Goal: Information Seeking & Learning: Check status

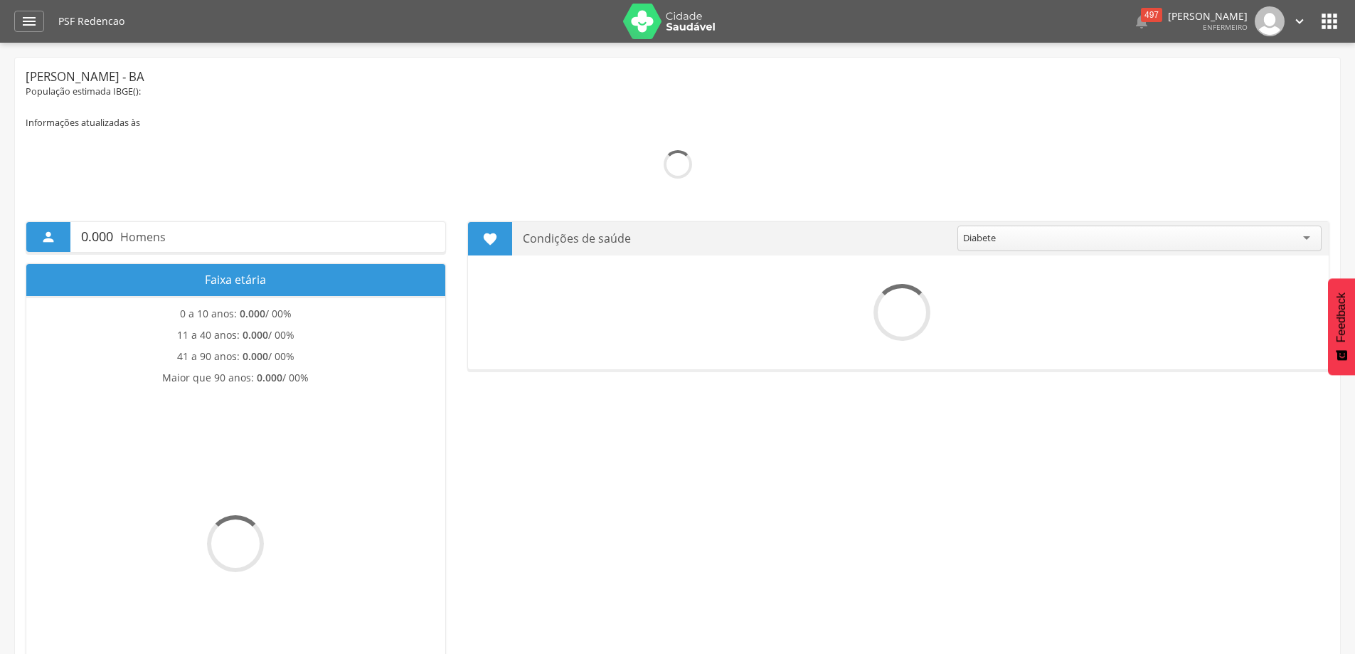
click at [26, 20] on icon "" at bounding box center [29, 21] width 17 height 17
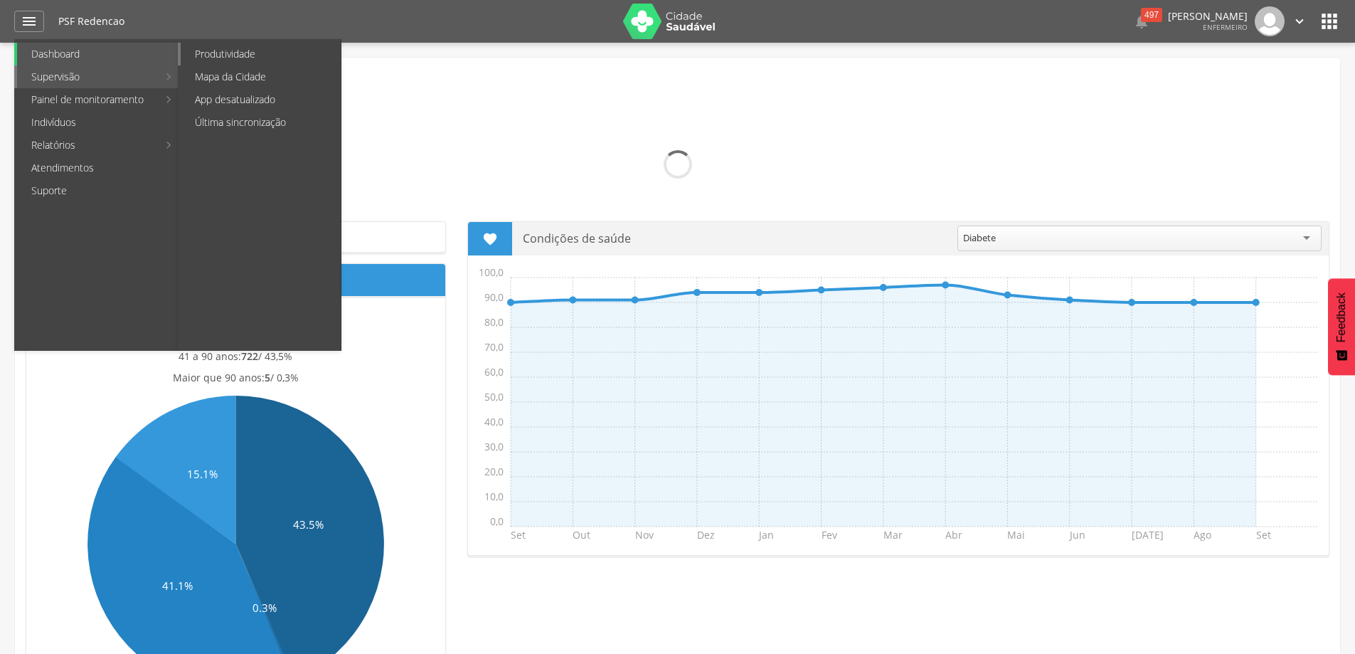
click at [226, 60] on link "Produtividade" at bounding box center [261, 54] width 160 height 23
type input "**********"
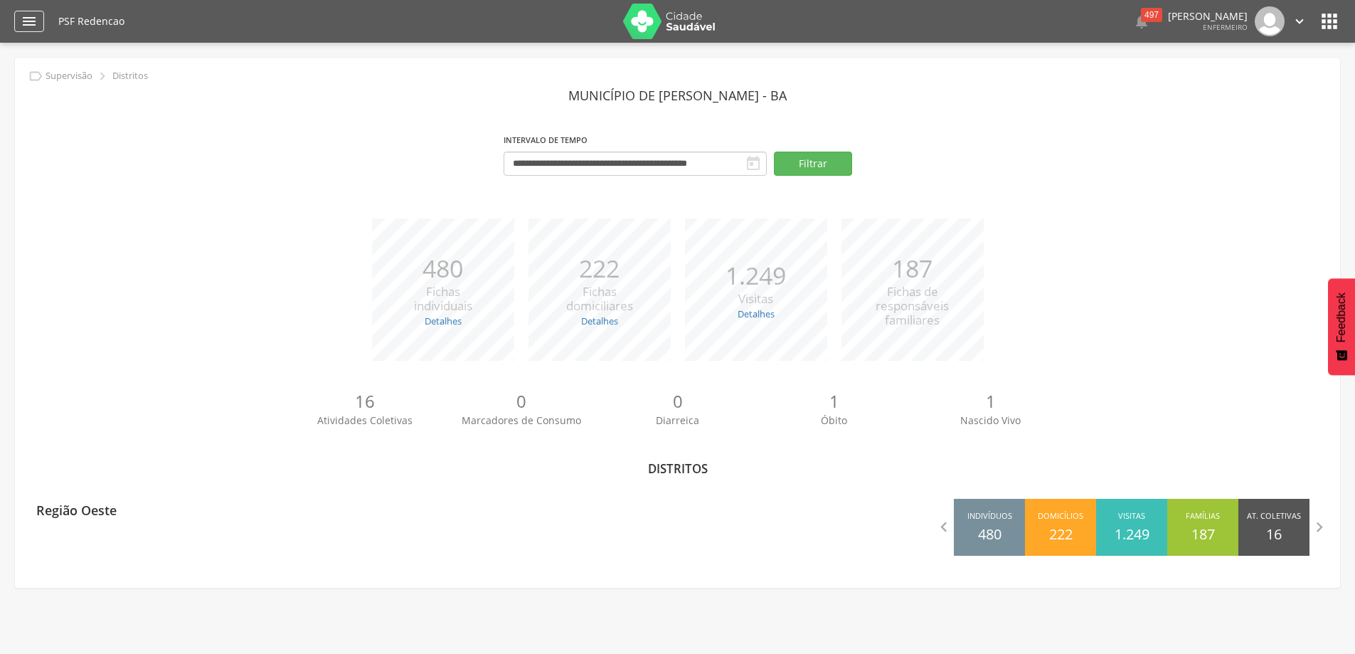
click at [23, 21] on icon "" at bounding box center [29, 21] width 17 height 17
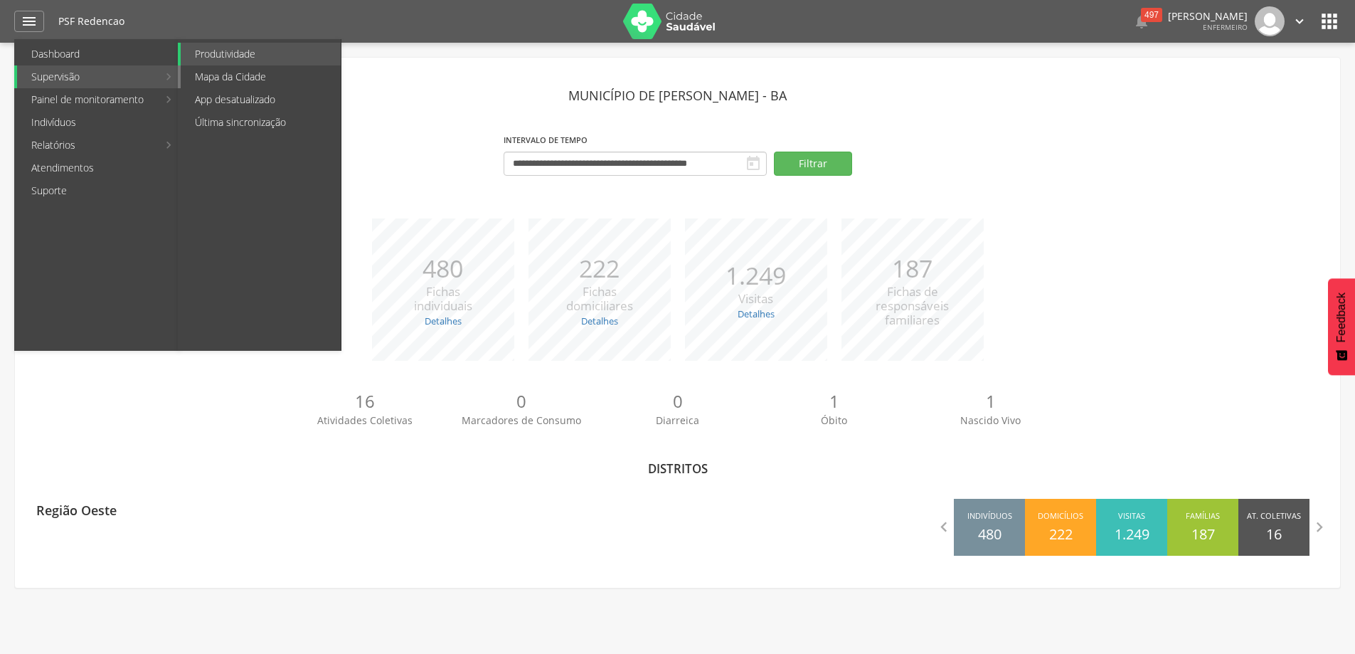
click at [213, 75] on link "Mapa da Cidade" at bounding box center [261, 76] width 160 height 23
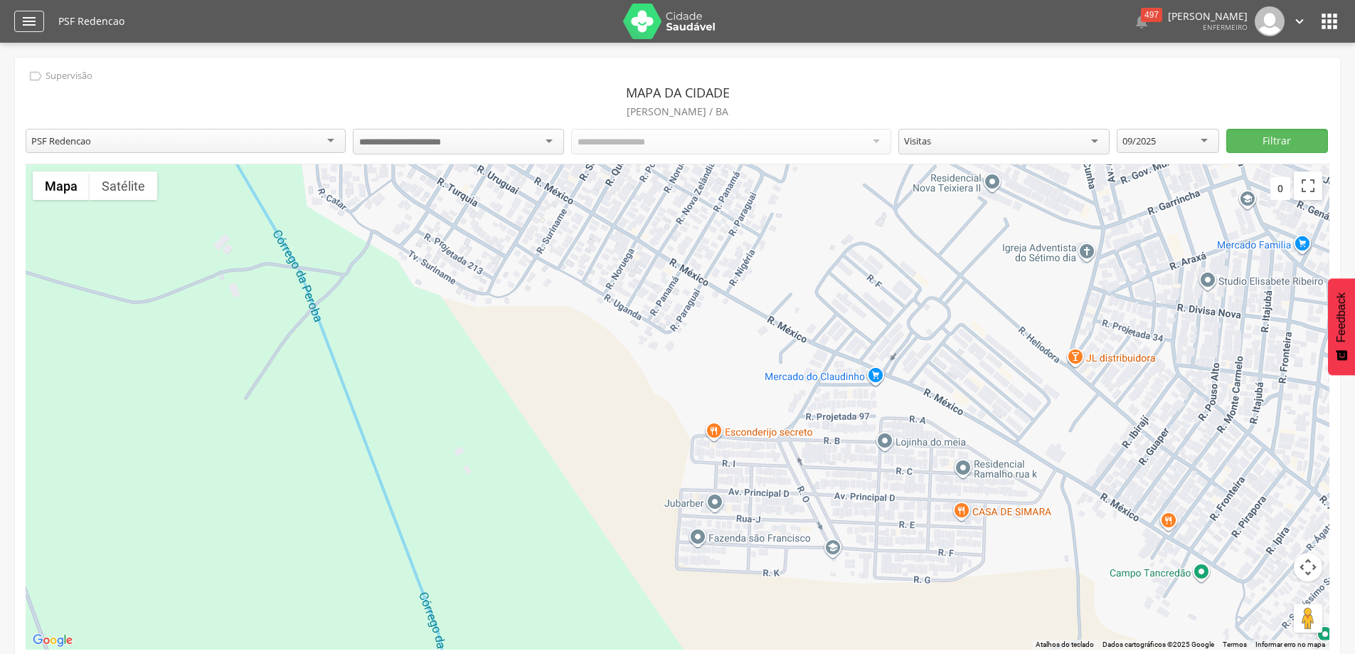
click at [29, 24] on icon "" at bounding box center [29, 21] width 17 height 17
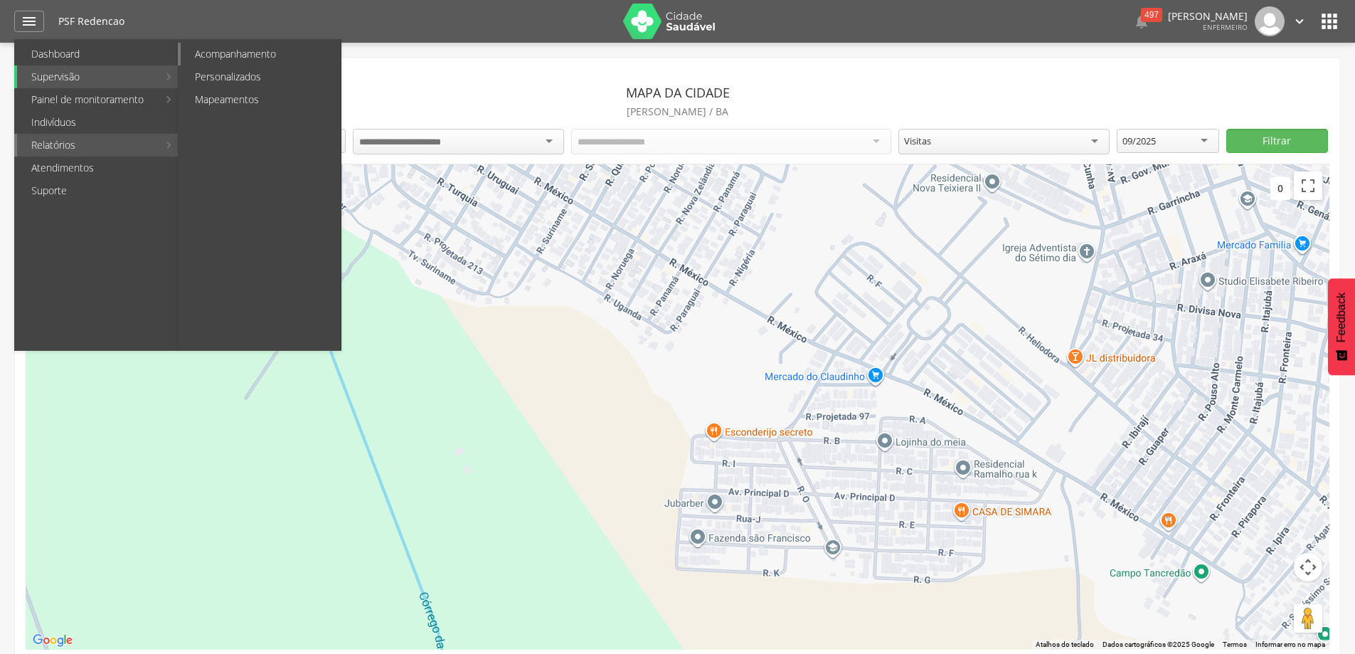
click at [272, 63] on link "Acompanhamento" at bounding box center [261, 54] width 160 height 23
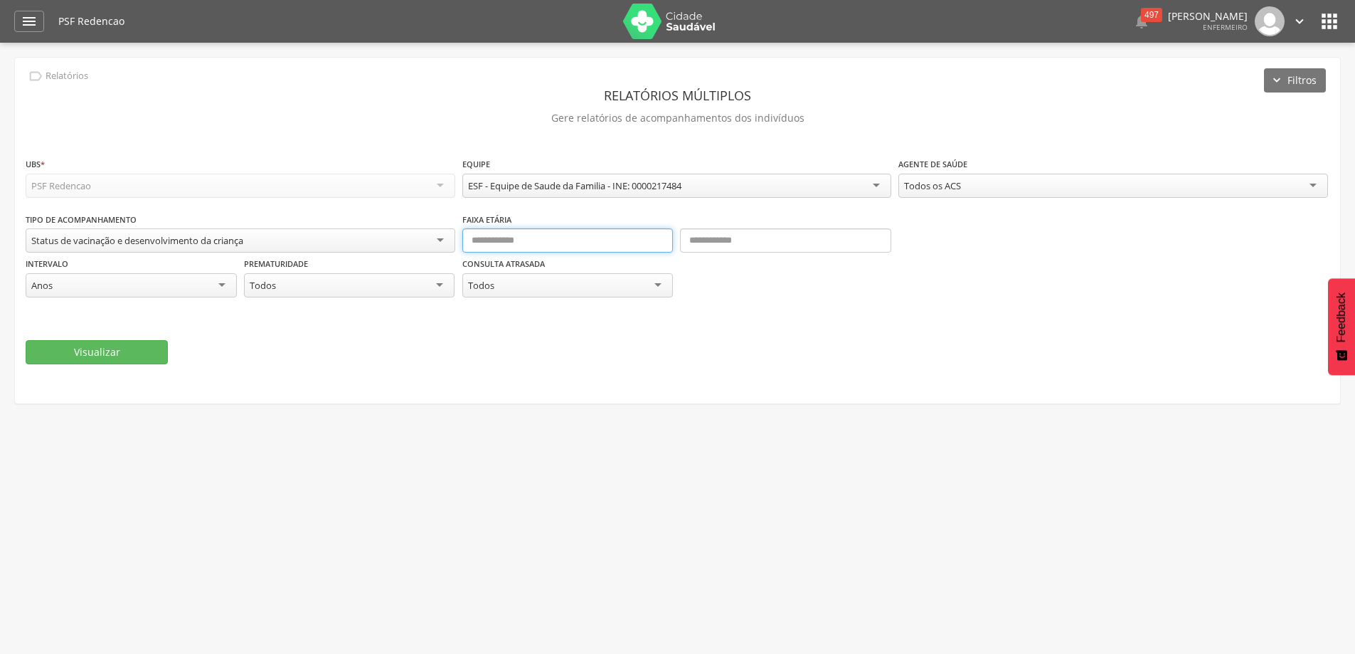
click at [492, 240] on input "text" at bounding box center [567, 240] width 211 height 24
type input "*"
click at [224, 287] on div "Anos" at bounding box center [131, 285] width 211 height 24
click at [442, 286] on div "Todos" at bounding box center [349, 285] width 211 height 24
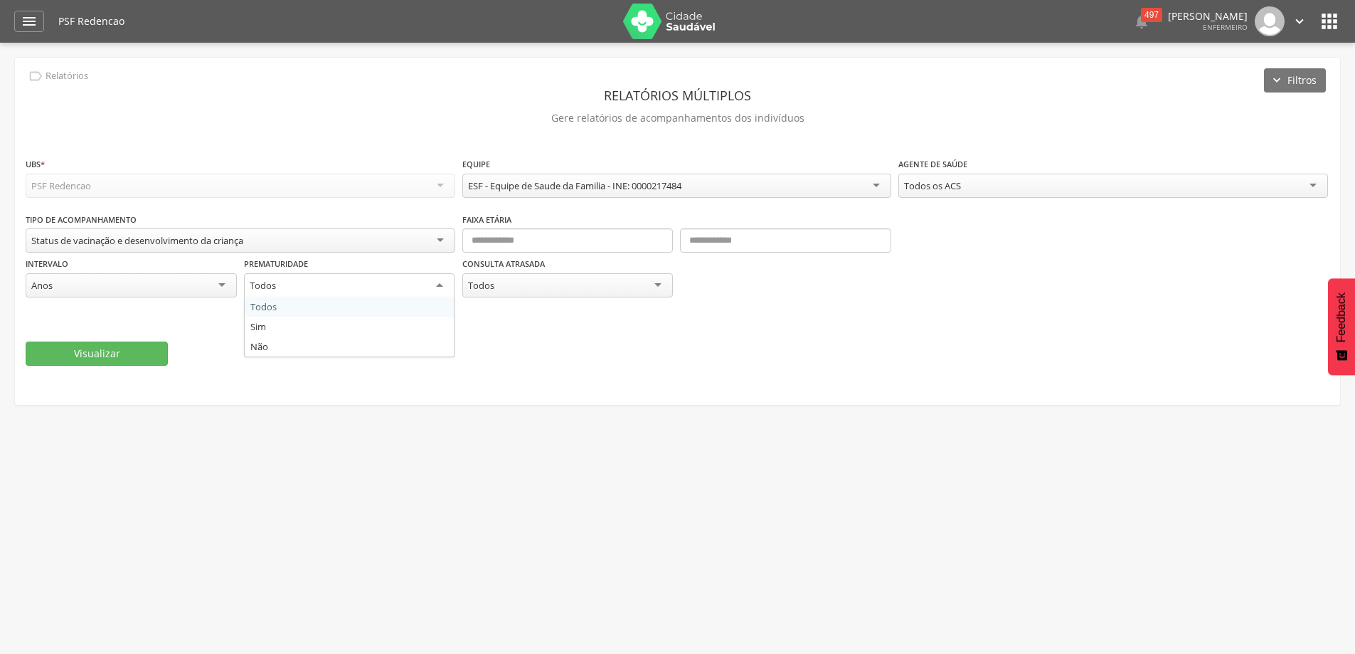
click at [442, 286] on div "Todos" at bounding box center [349, 286] width 211 height 26
click at [654, 277] on div "Todos" at bounding box center [567, 285] width 211 height 24
click at [429, 239] on div "Status de vacinação e desenvolvimento da criança" at bounding box center [241, 241] width 430 height 26
click at [429, 239] on div "Status de vacinação e desenvolvimento da criança" at bounding box center [241, 240] width 430 height 24
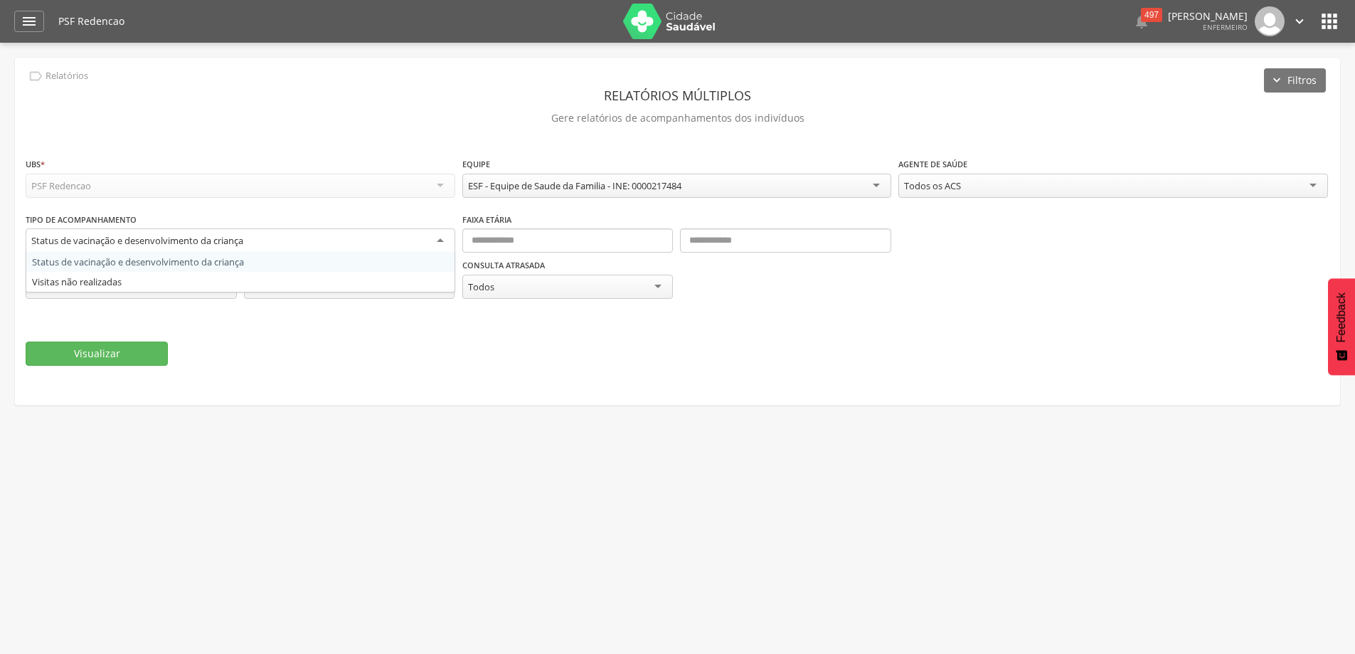
click at [429, 238] on div "Status de vacinação e desenvolvimento da criança" at bounding box center [241, 241] width 430 height 26
click at [982, 231] on div "**********" at bounding box center [678, 262] width 1304 height 101
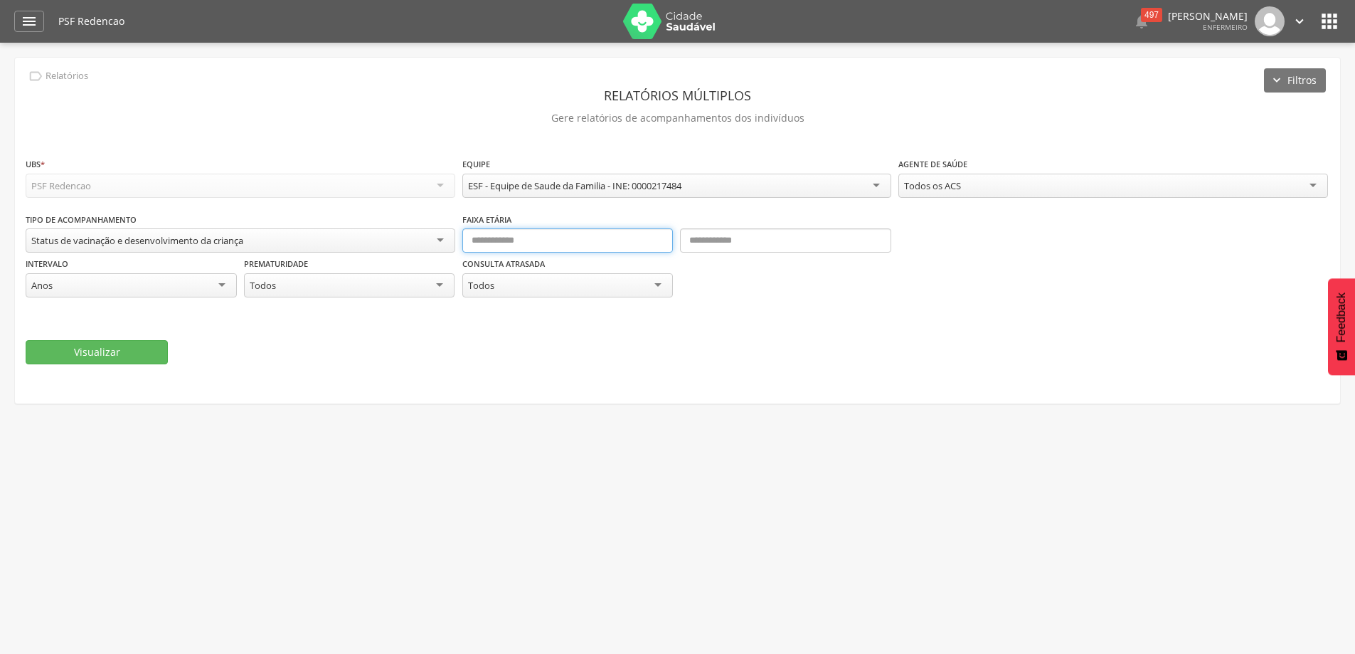
click at [622, 235] on input "text" at bounding box center [567, 240] width 211 height 24
type input "*"
click at [719, 244] on input "text" at bounding box center [785, 240] width 211 height 24
type input "*"
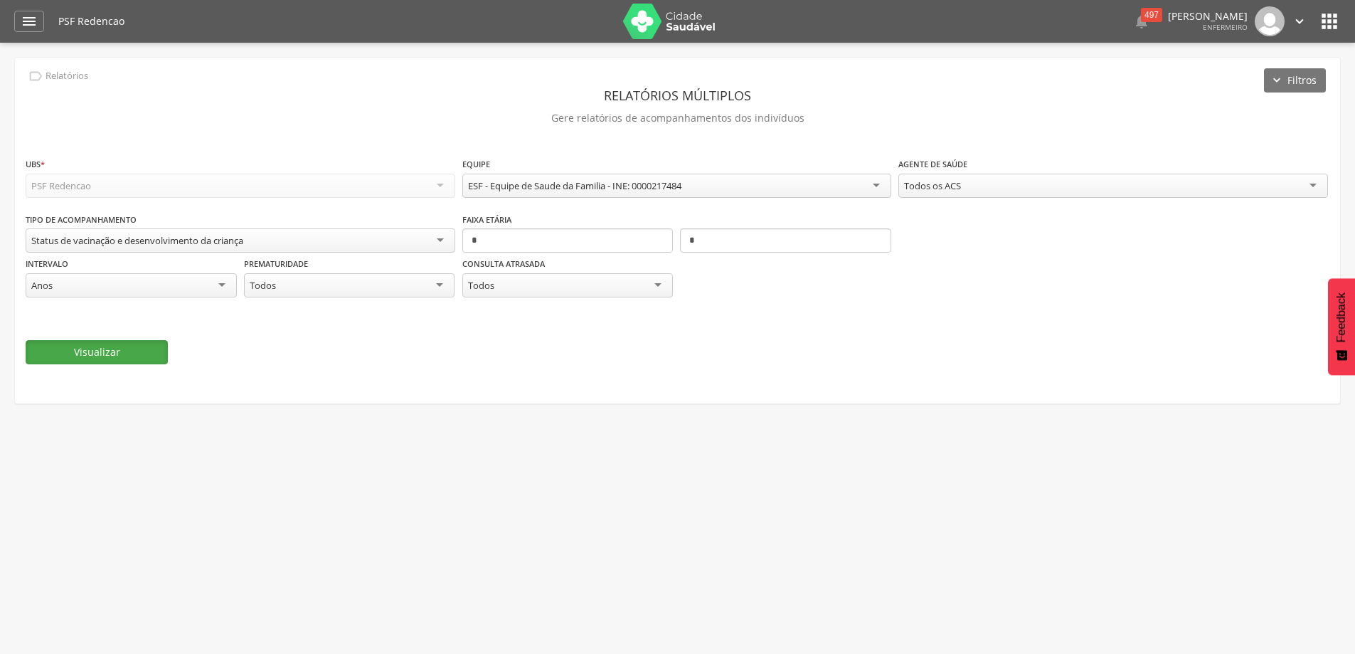
click at [161, 352] on button "Visualizar" at bounding box center [97, 352] width 142 height 24
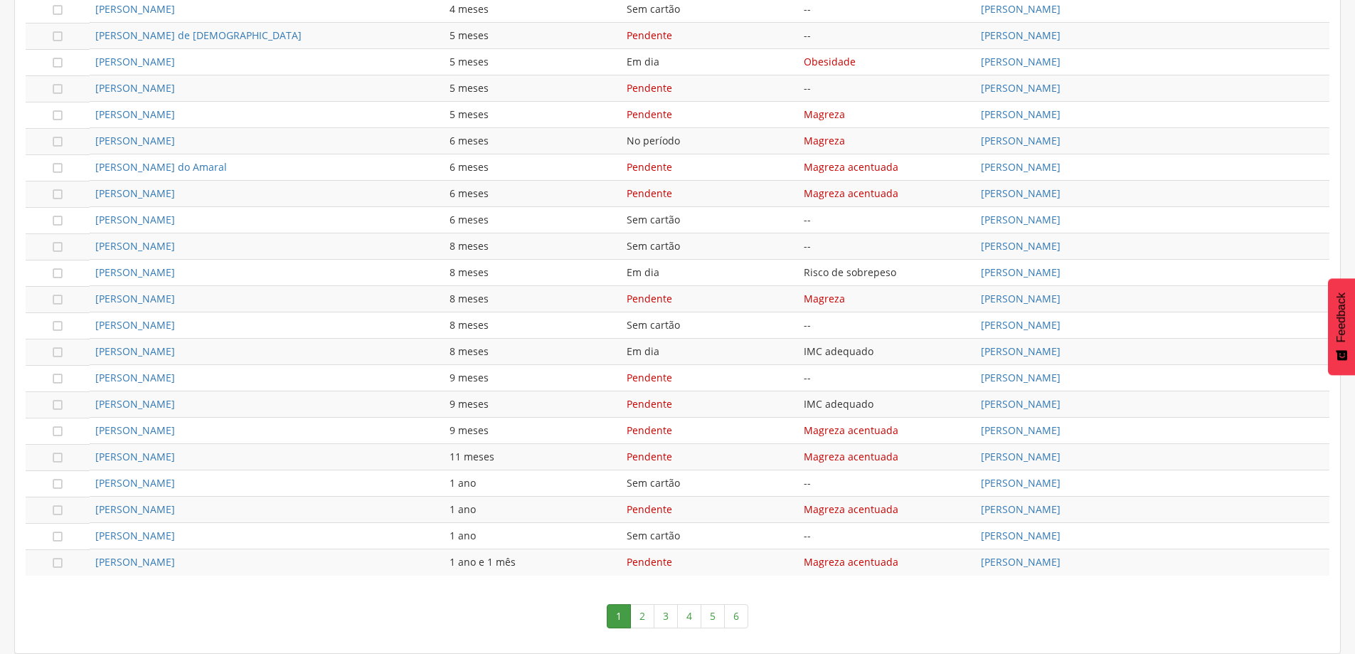
scroll to position [322, 0]
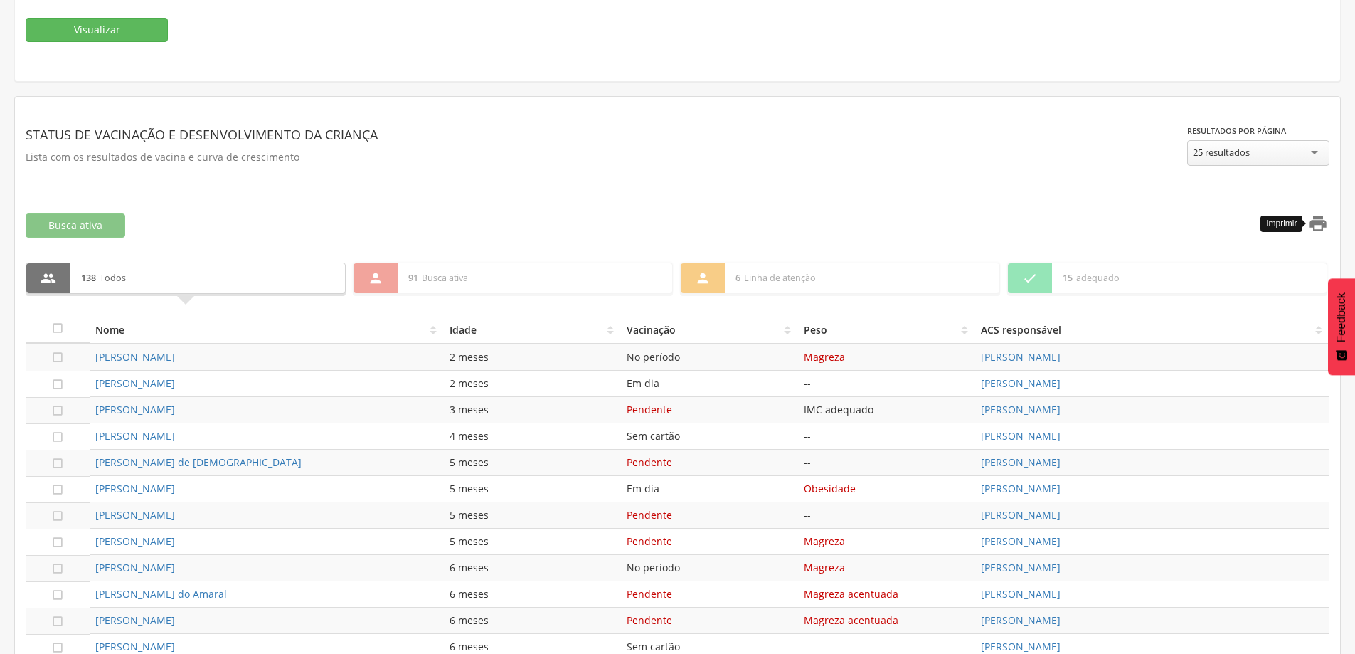
click at [1320, 230] on icon "" at bounding box center [1318, 223] width 20 height 20
click at [941, 273] on p "6 Linha de atenção" at bounding box center [862, 278] width 253 height 30
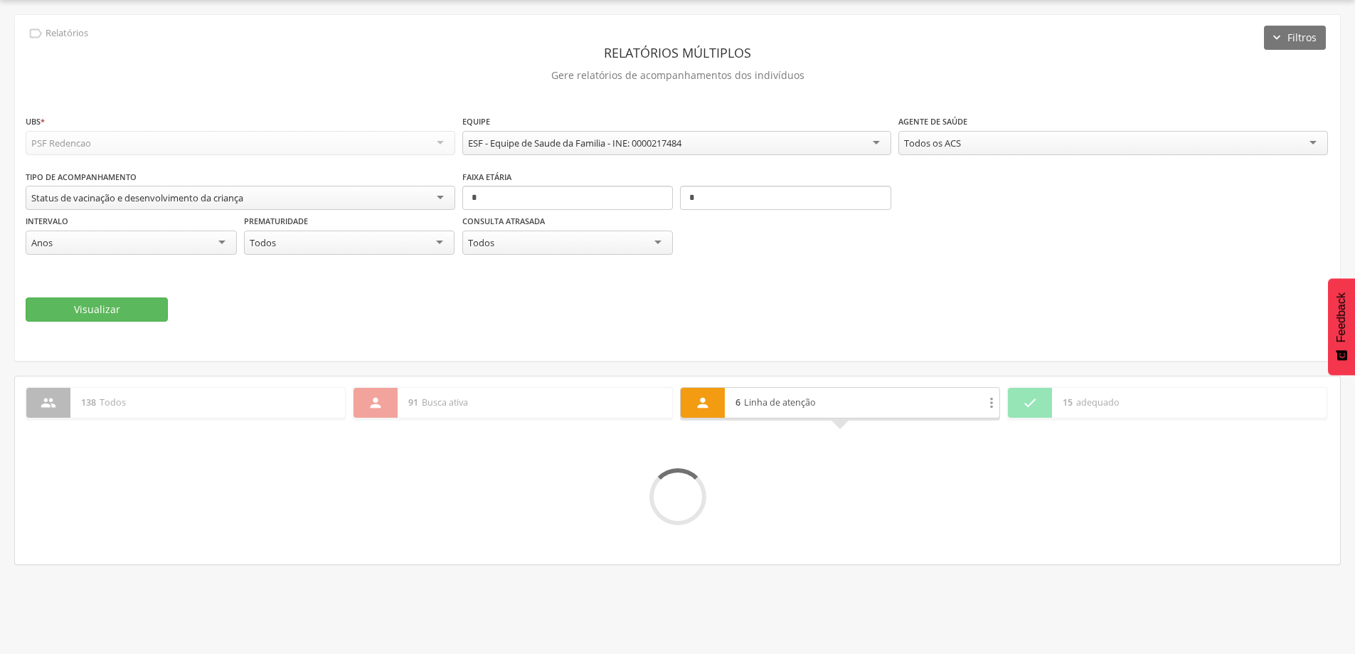
scroll to position [249, 0]
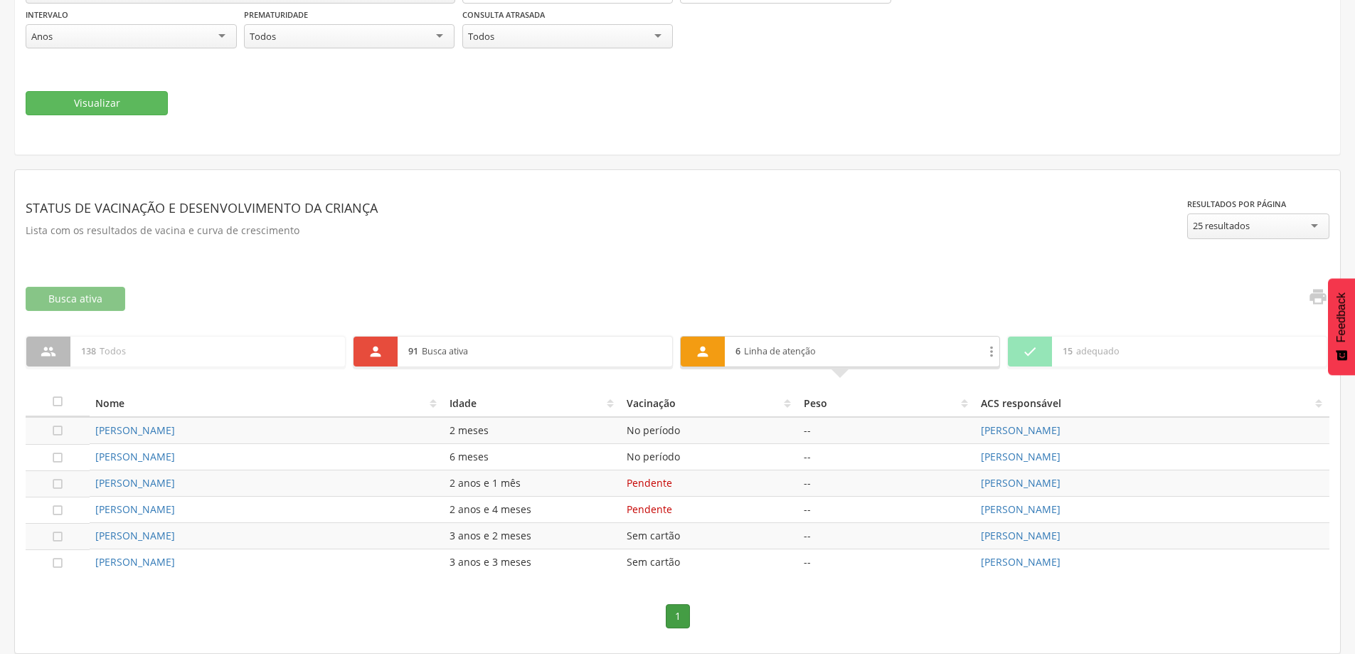
click at [612, 361] on p "91 Busca ativa" at bounding box center [534, 351] width 253 height 30
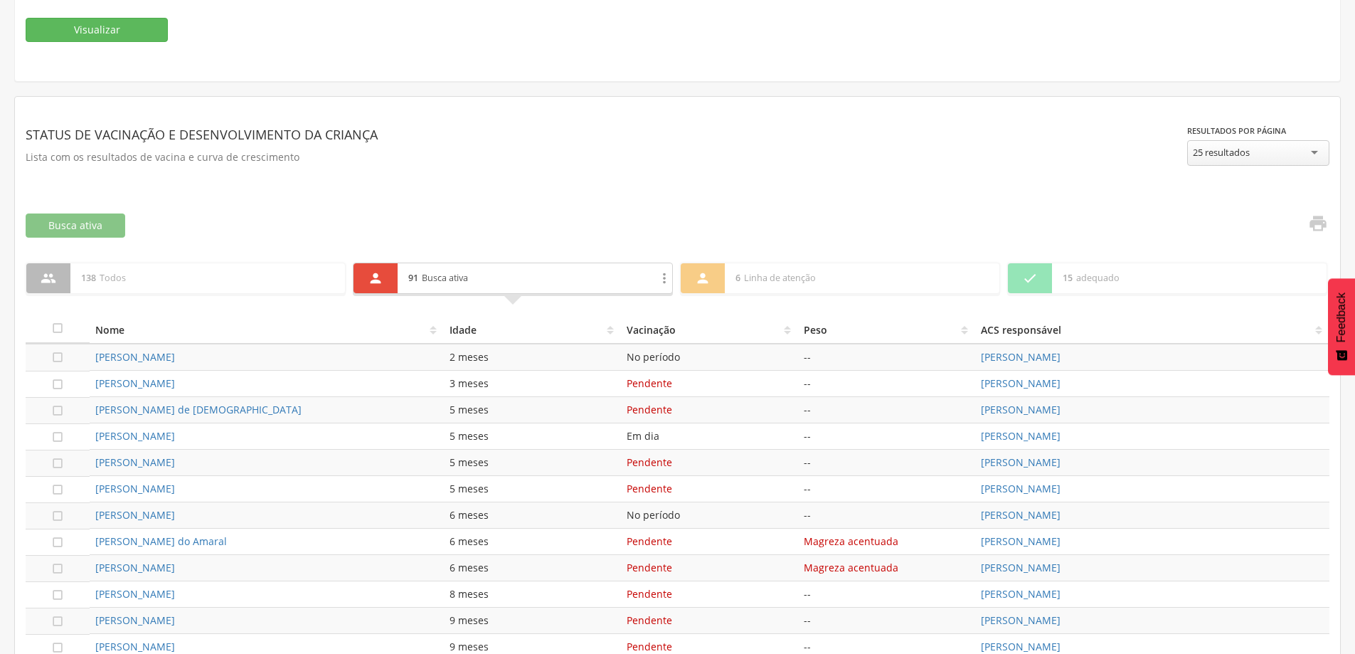
scroll to position [38, 0]
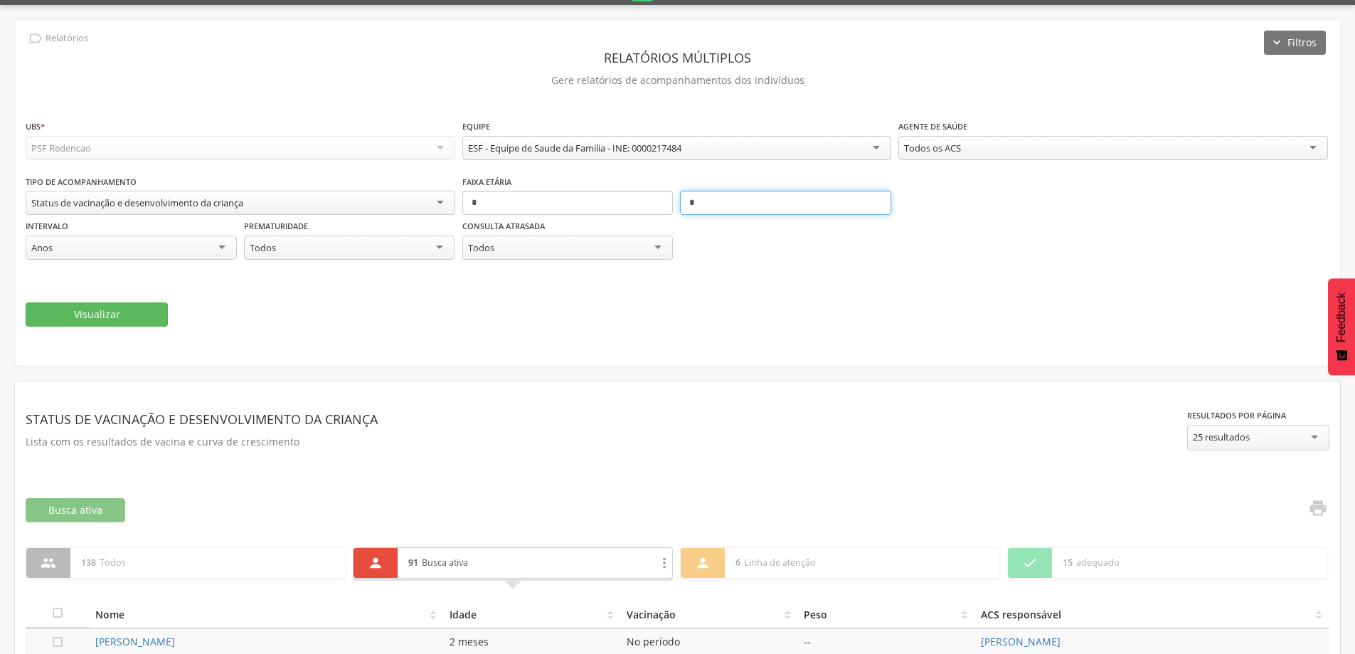
click at [715, 199] on input "*" at bounding box center [785, 203] width 211 height 24
type input "*"
click at [152, 313] on button "Visualizar" at bounding box center [97, 314] width 142 height 24
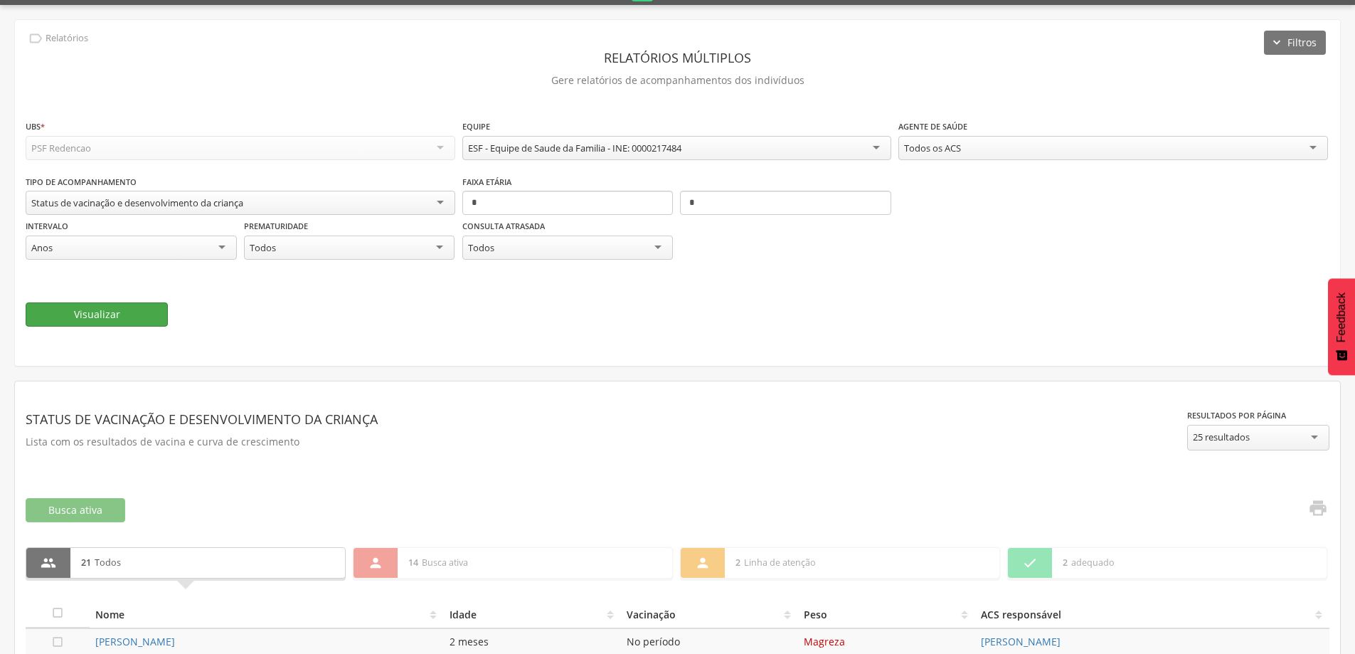
scroll to position [322, 0]
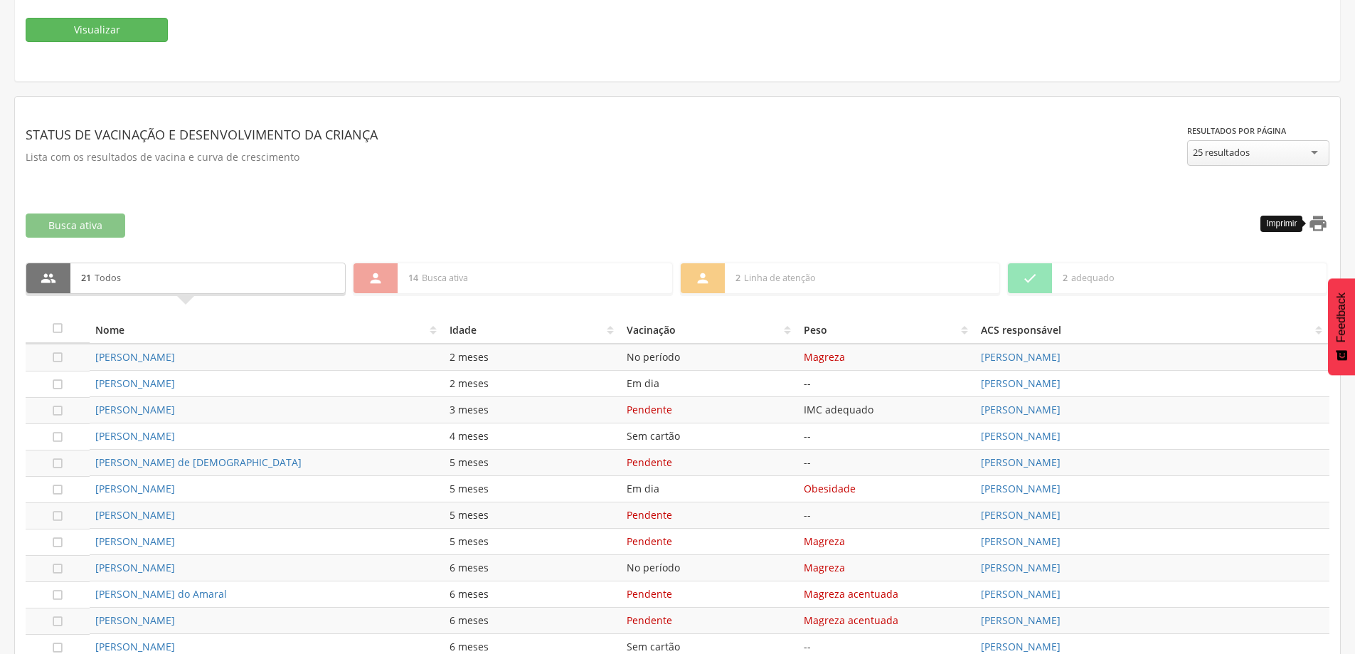
click at [1317, 224] on icon "" at bounding box center [1318, 223] width 20 height 20
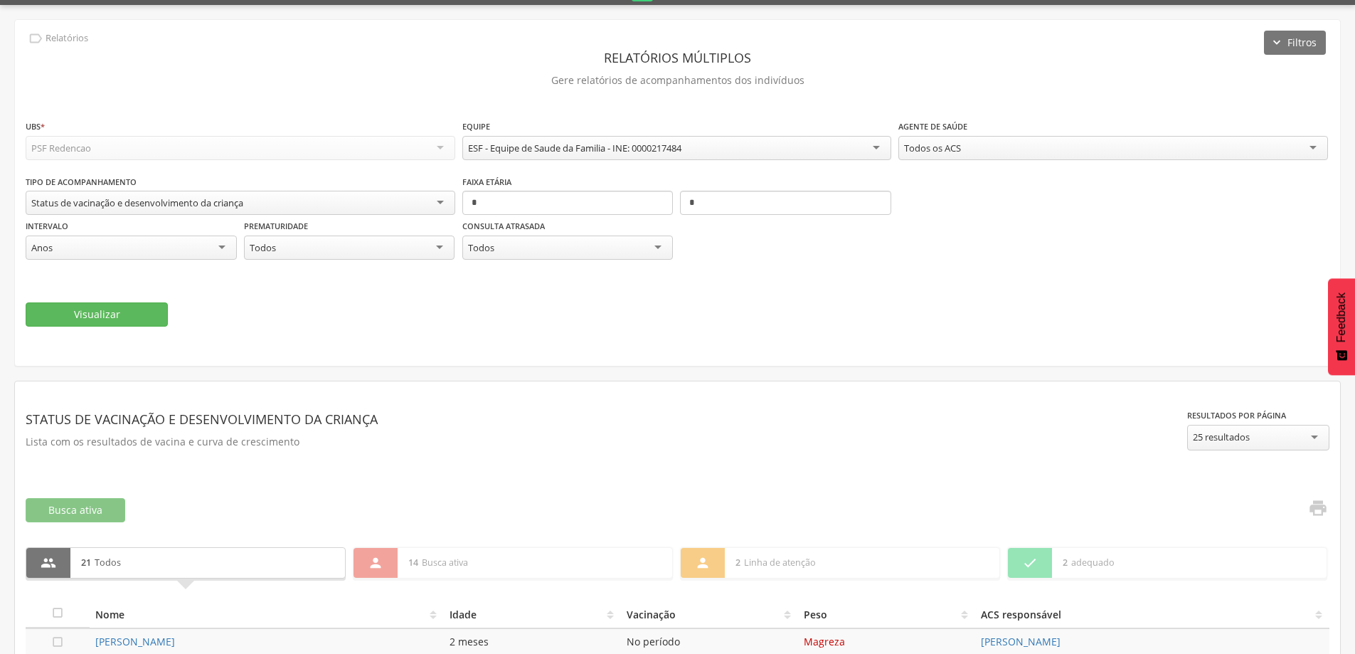
scroll to position [0, 0]
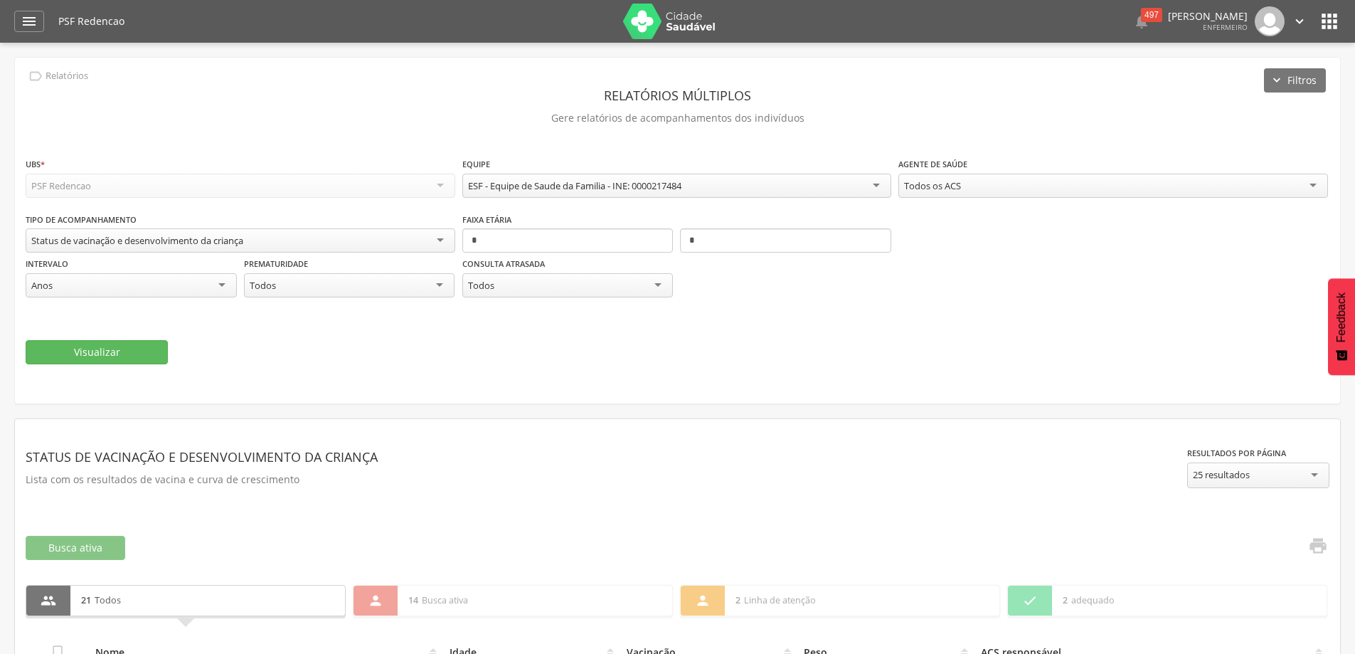
click at [1067, 189] on div "Todos os ACS" at bounding box center [1113, 186] width 430 height 24
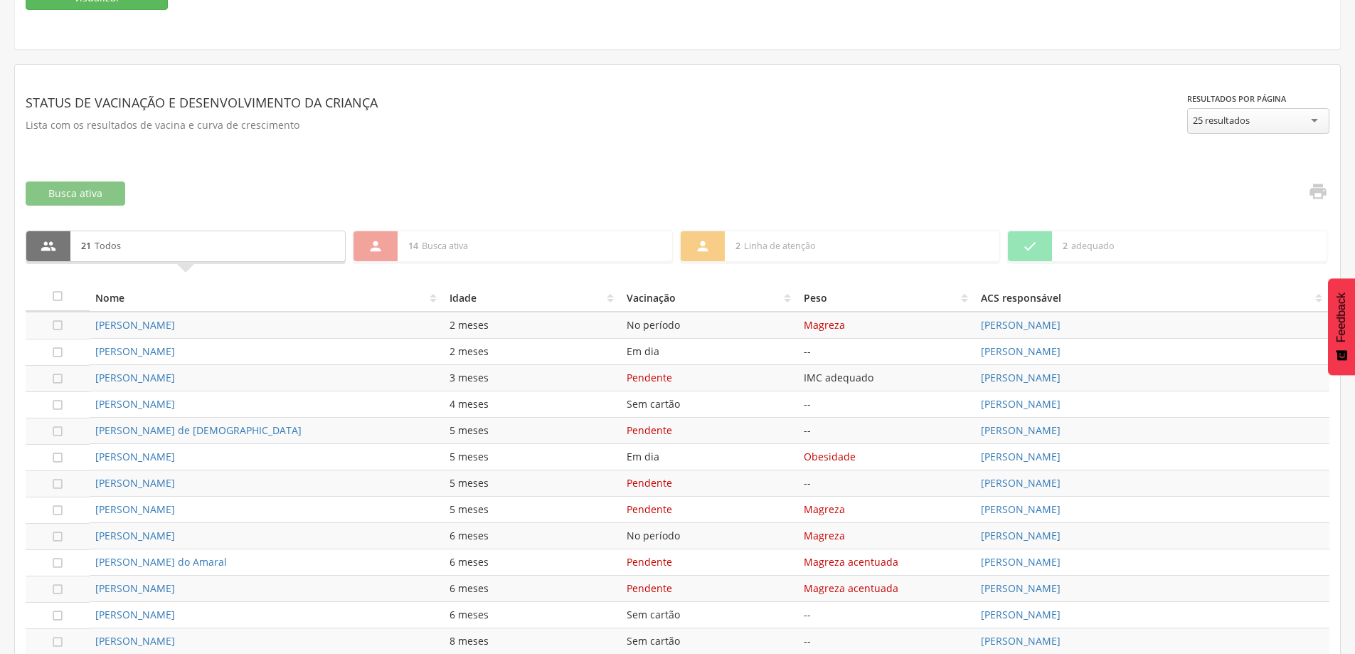
scroll to position [427, 0]
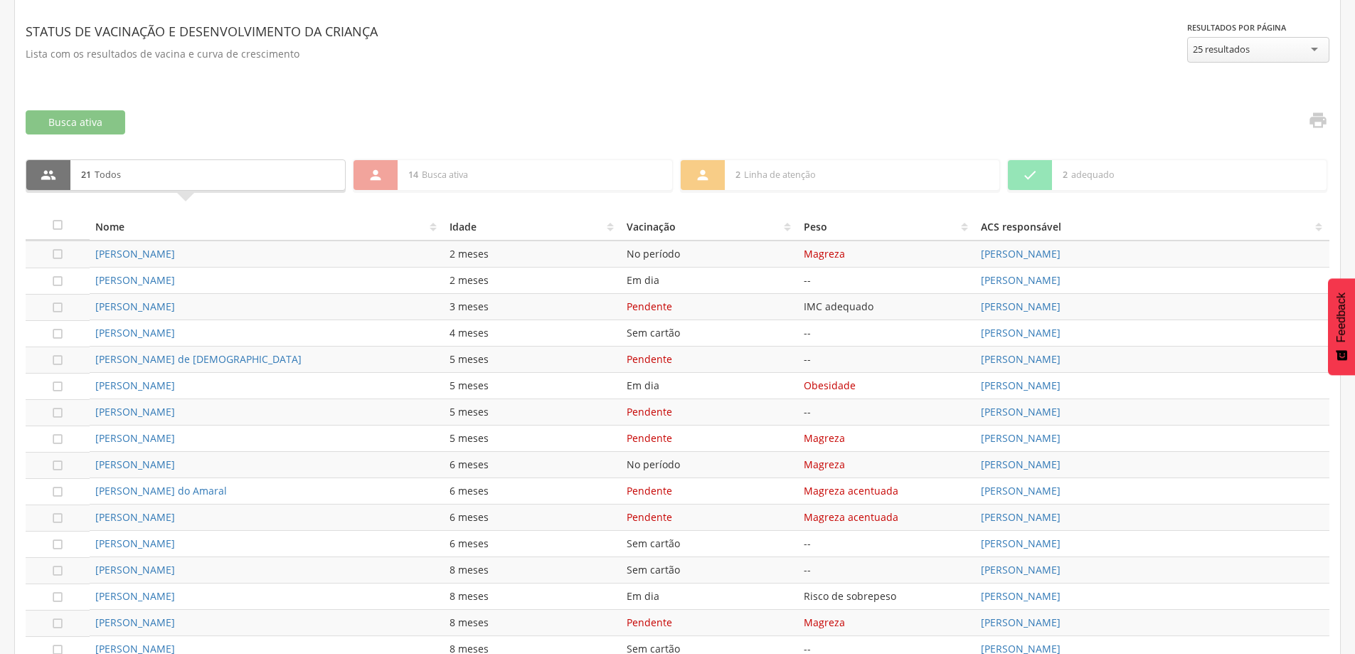
click at [1322, 221] on th "ACS responsável" at bounding box center [1152, 226] width 354 height 28
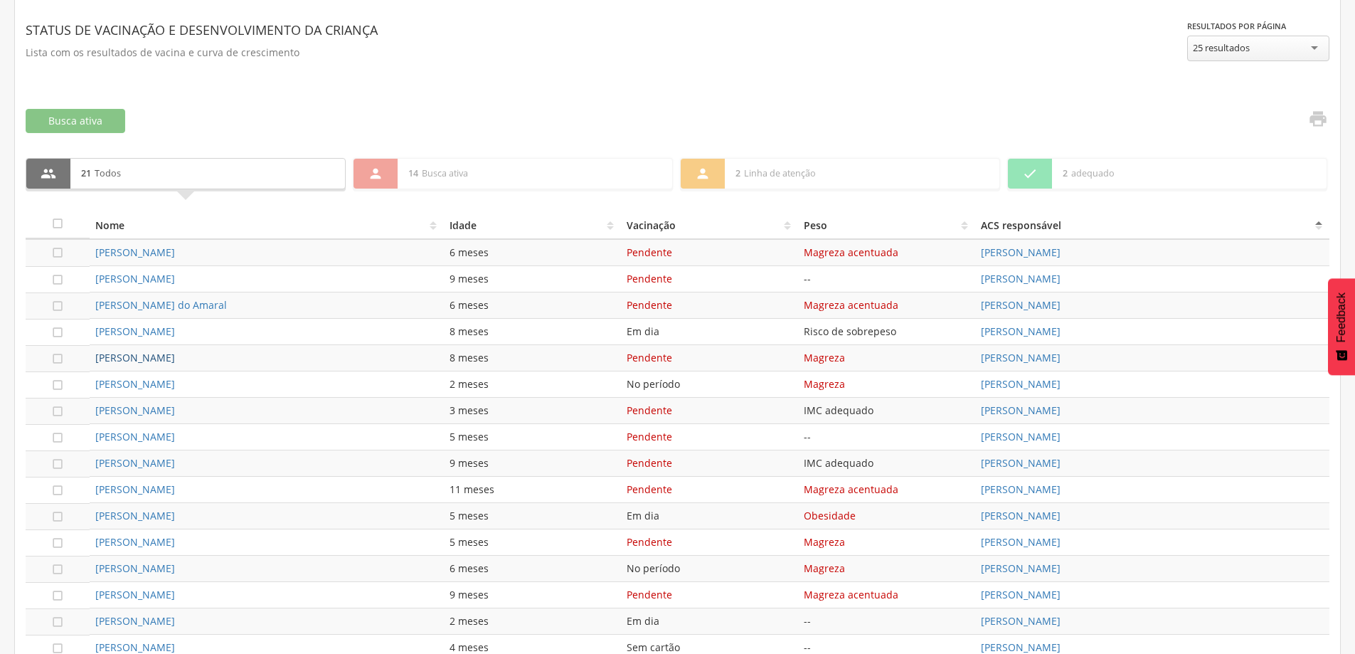
click at [126, 356] on link "[PERSON_NAME]" at bounding box center [135, 358] width 80 height 14
type input "**********"
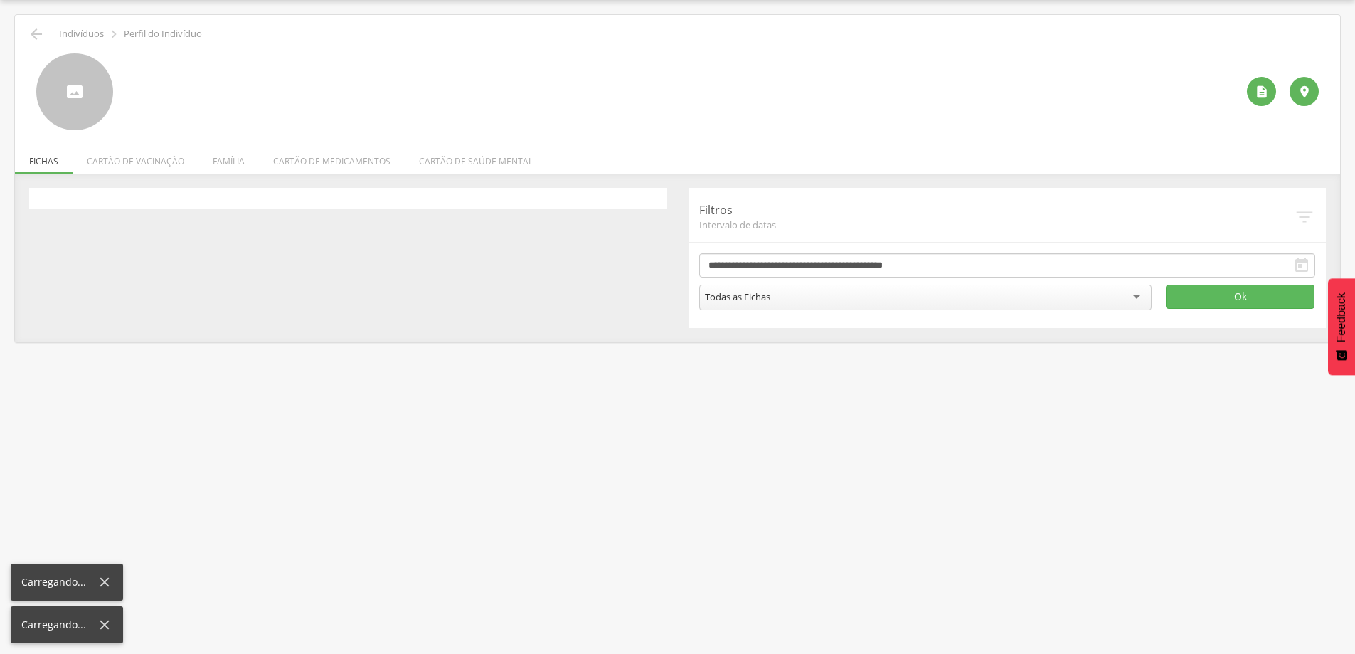
scroll to position [43, 0]
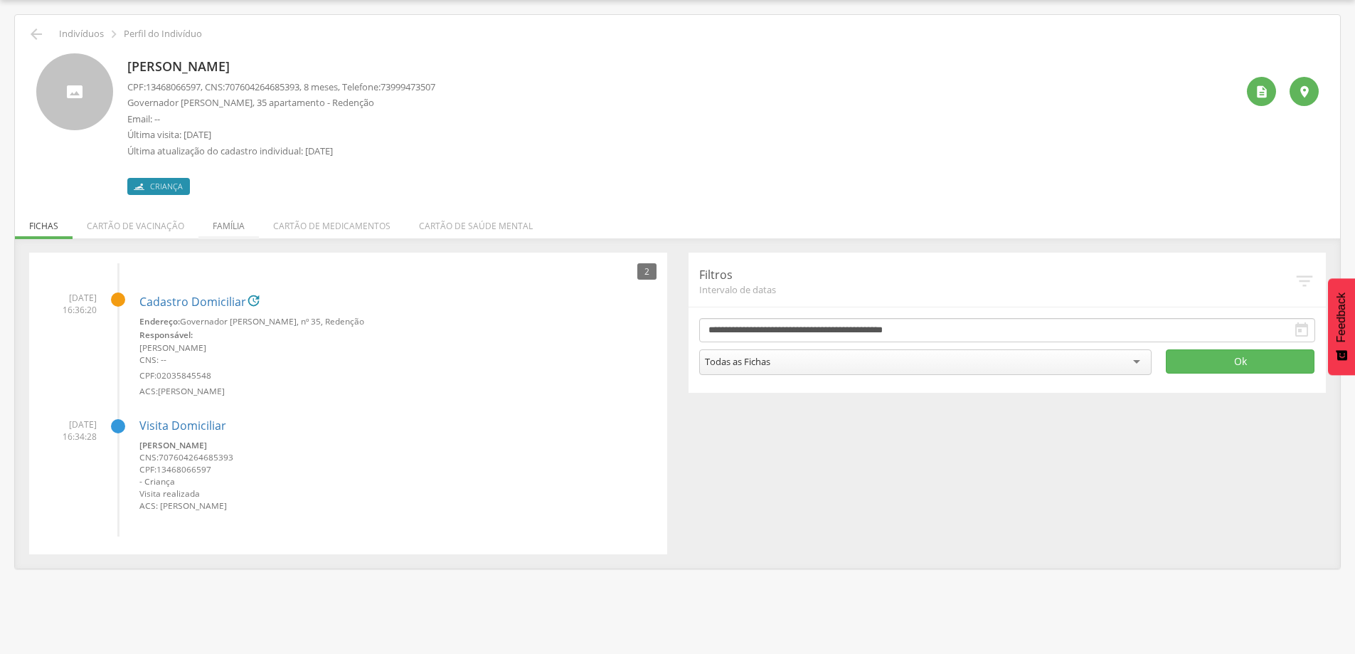
click at [236, 232] on li "Família" at bounding box center [228, 222] width 60 height 33
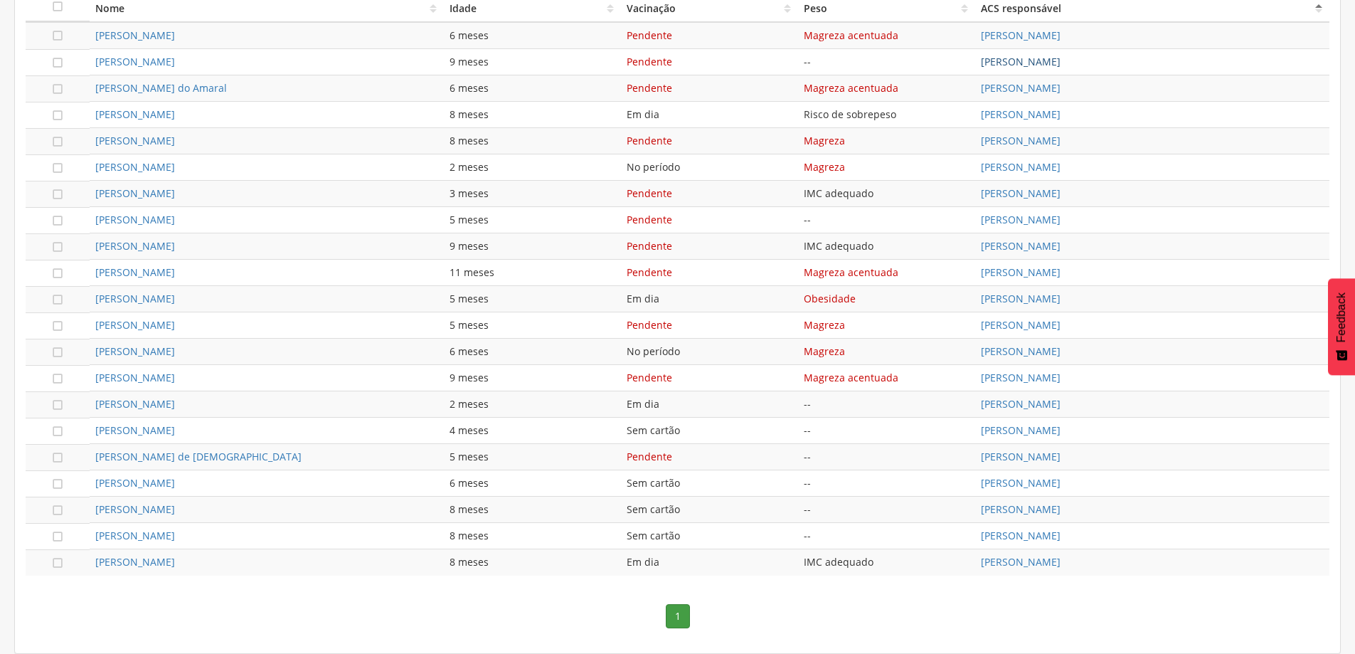
scroll to position [217, 0]
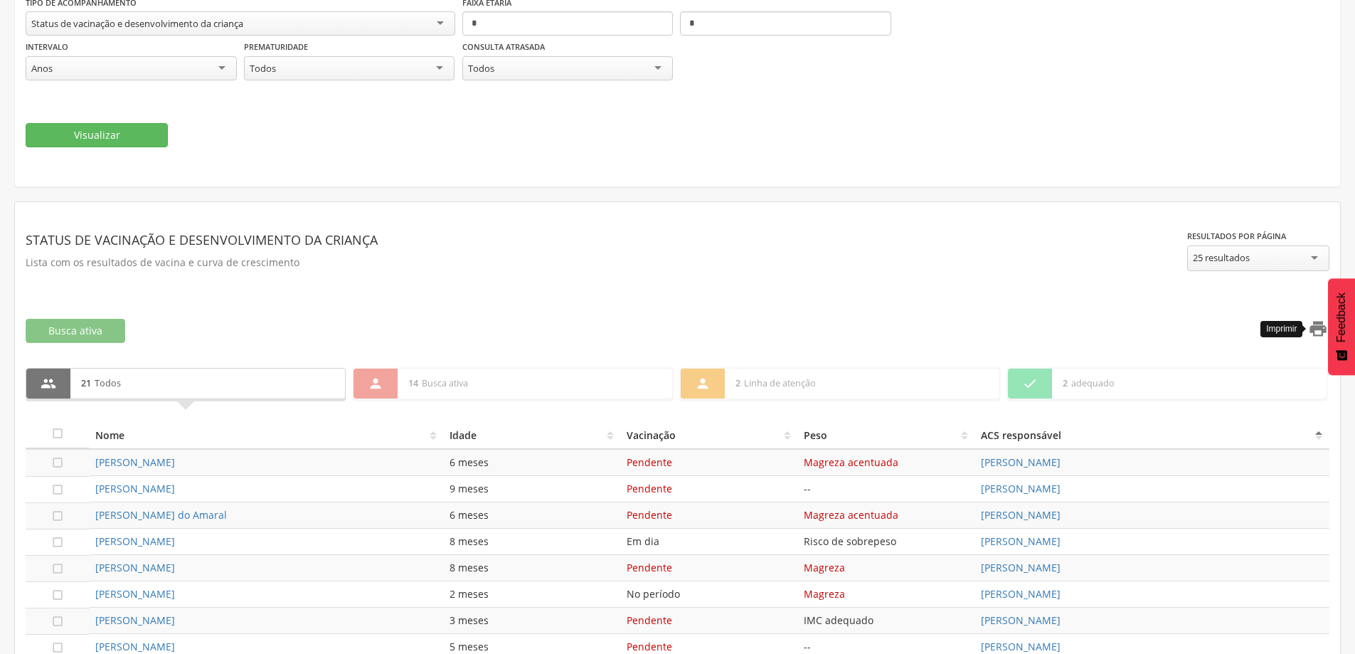
click at [1317, 326] on icon "" at bounding box center [1318, 329] width 20 height 20
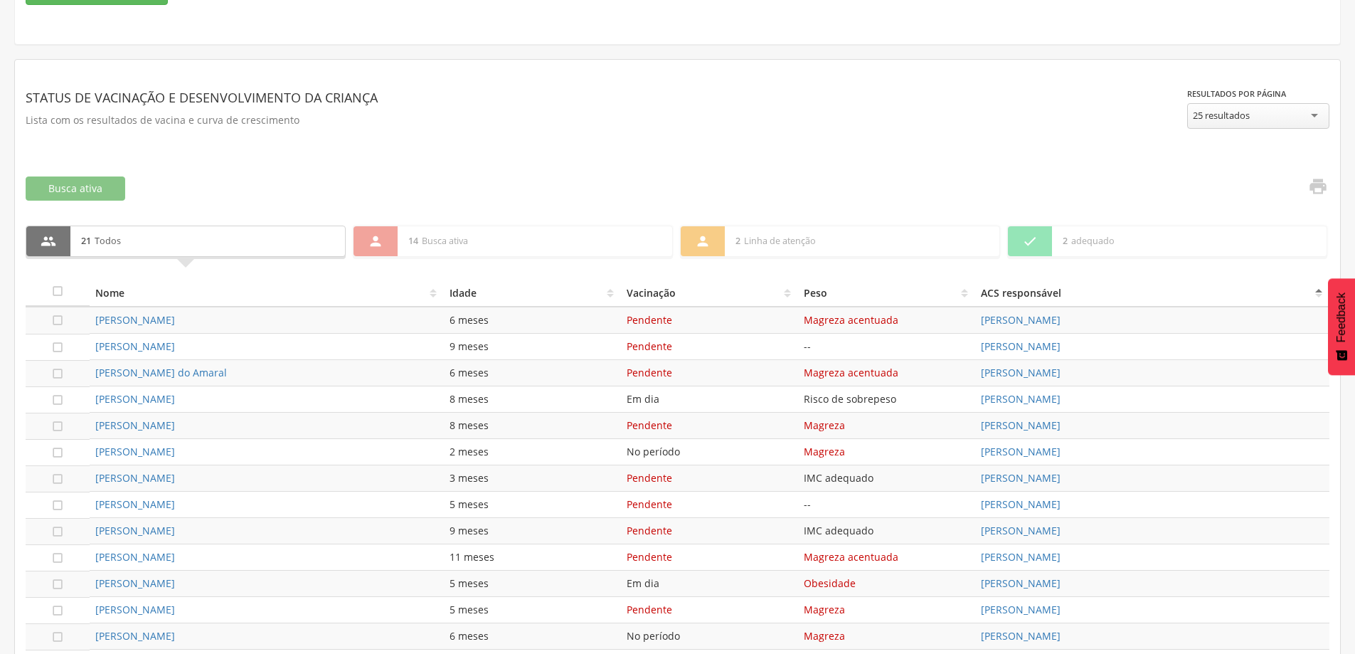
scroll to position [75, 0]
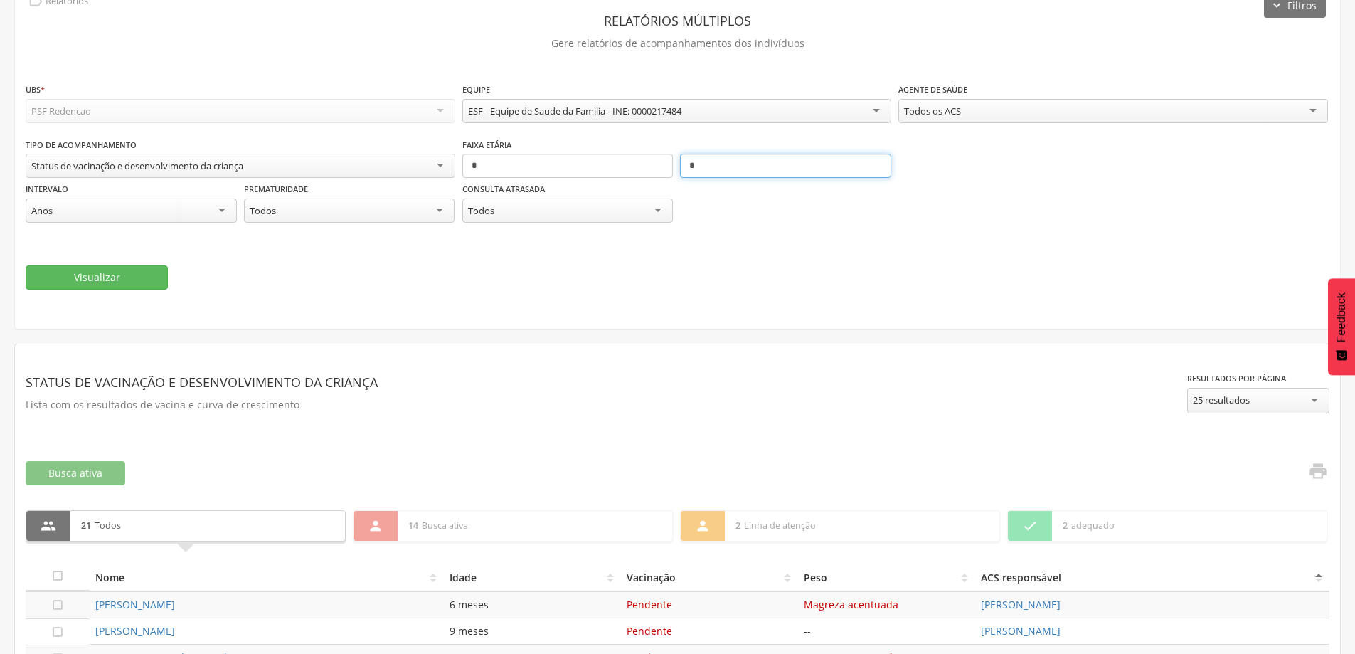
click at [712, 164] on input "*" at bounding box center [785, 166] width 211 height 24
type input "*"
click at [1199, 112] on div "Todos os ACS" at bounding box center [1113, 111] width 430 height 24
click at [116, 276] on button "Visualizar" at bounding box center [97, 277] width 142 height 24
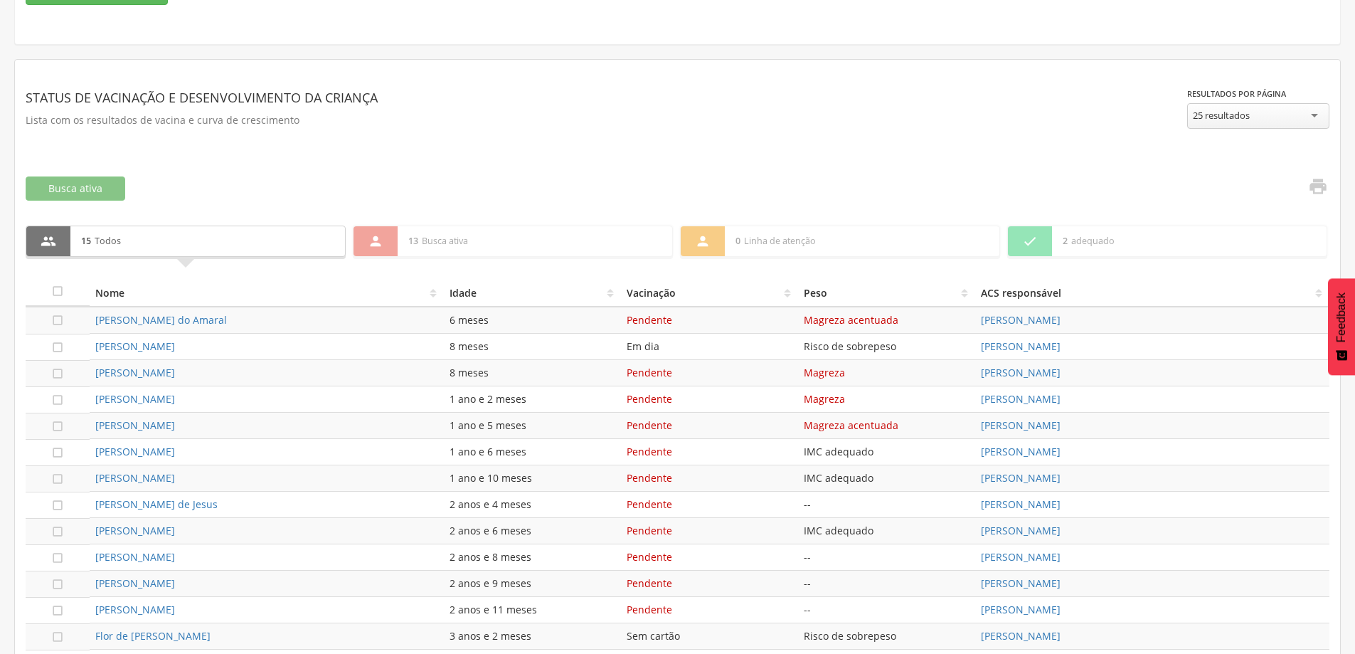
scroll to position [486, 0]
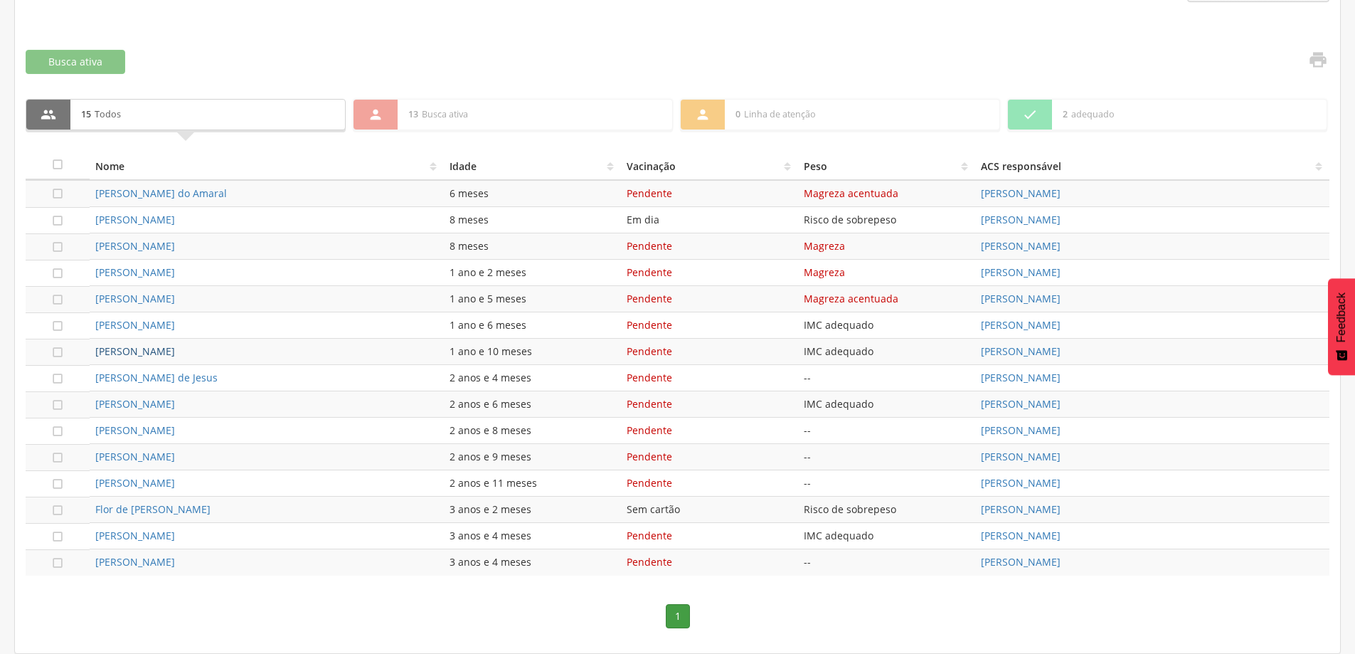
click at [175, 350] on link "[PERSON_NAME]" at bounding box center [135, 351] width 80 height 14
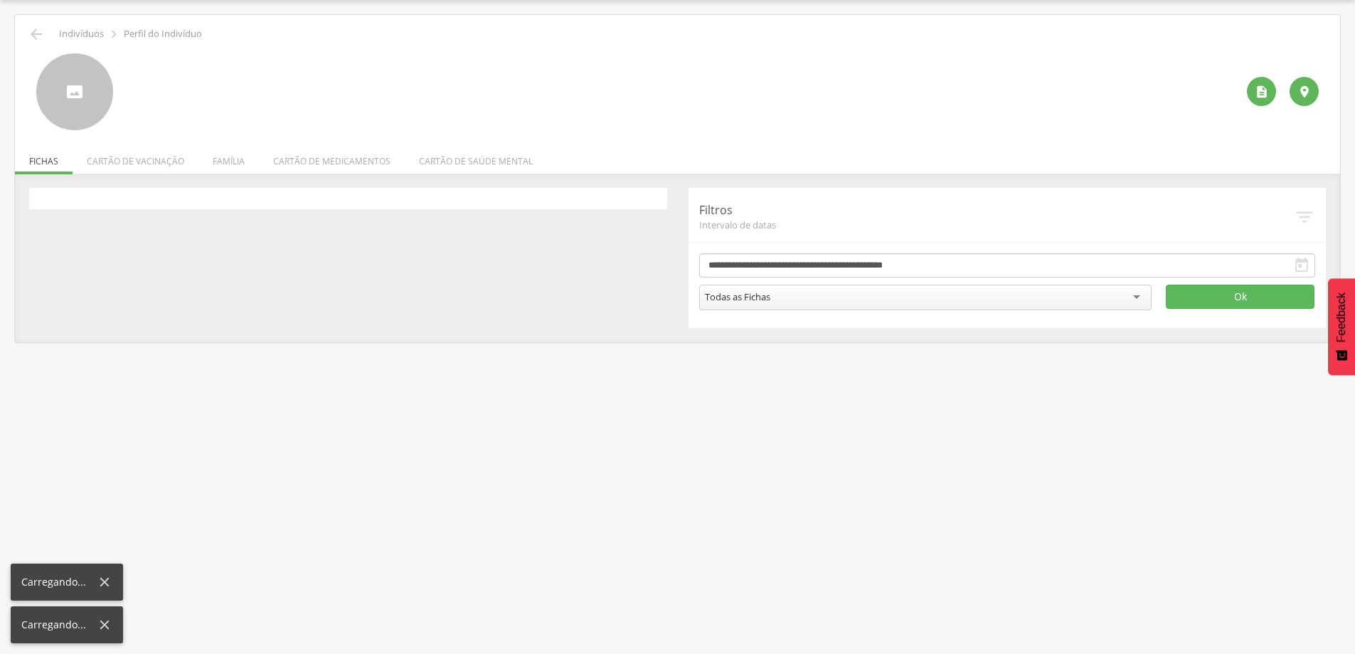
scroll to position [43, 0]
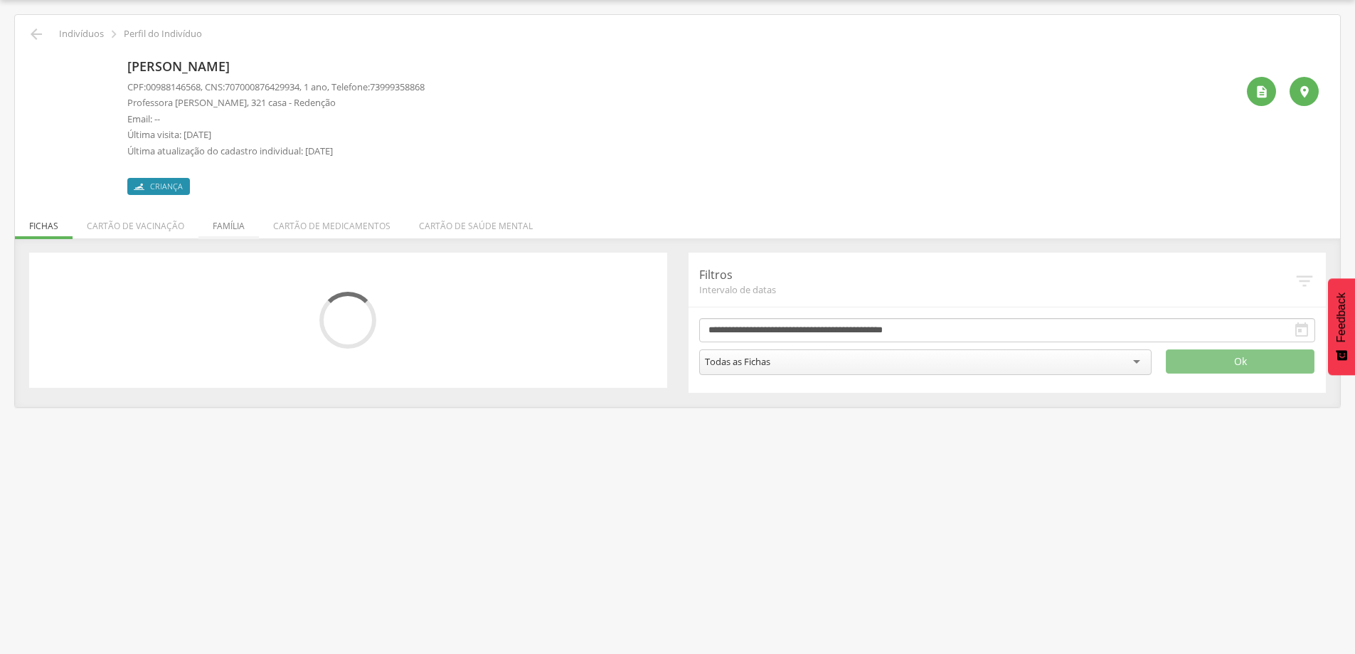
click at [232, 222] on li "Família" at bounding box center [228, 222] width 60 height 33
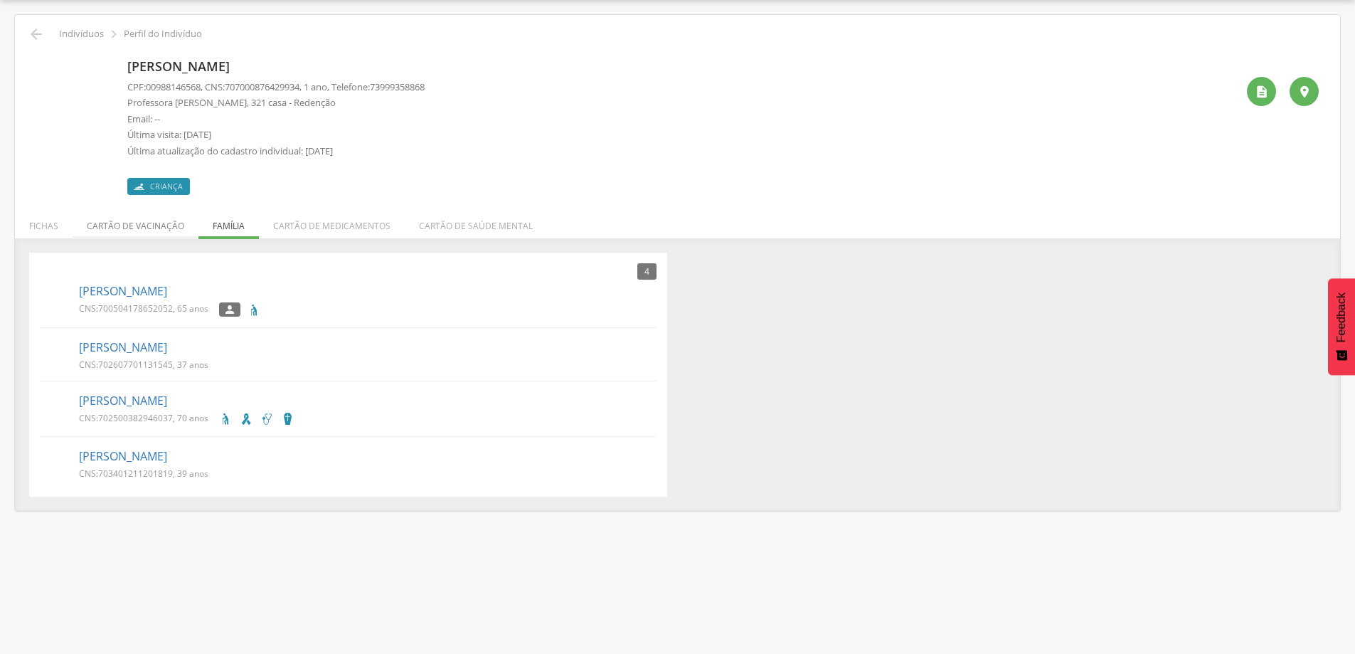
click at [144, 221] on li "Cartão de vacinação" at bounding box center [136, 222] width 126 height 33
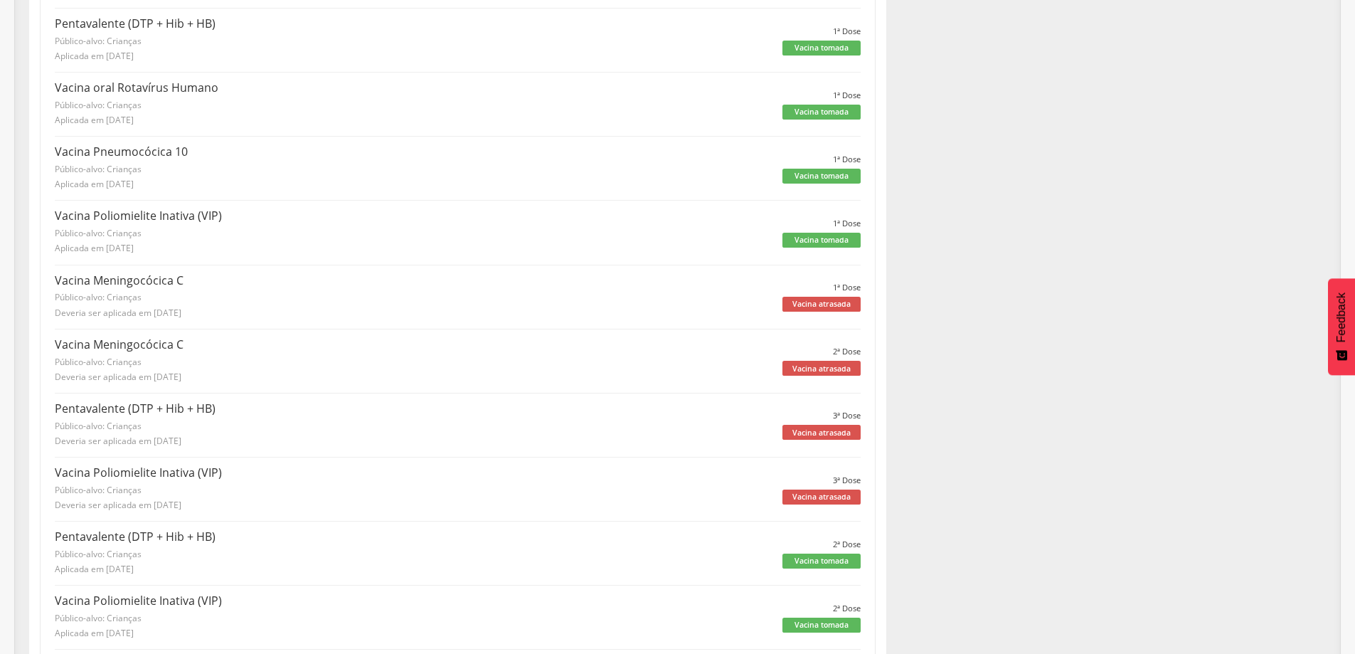
scroll to position [327, 0]
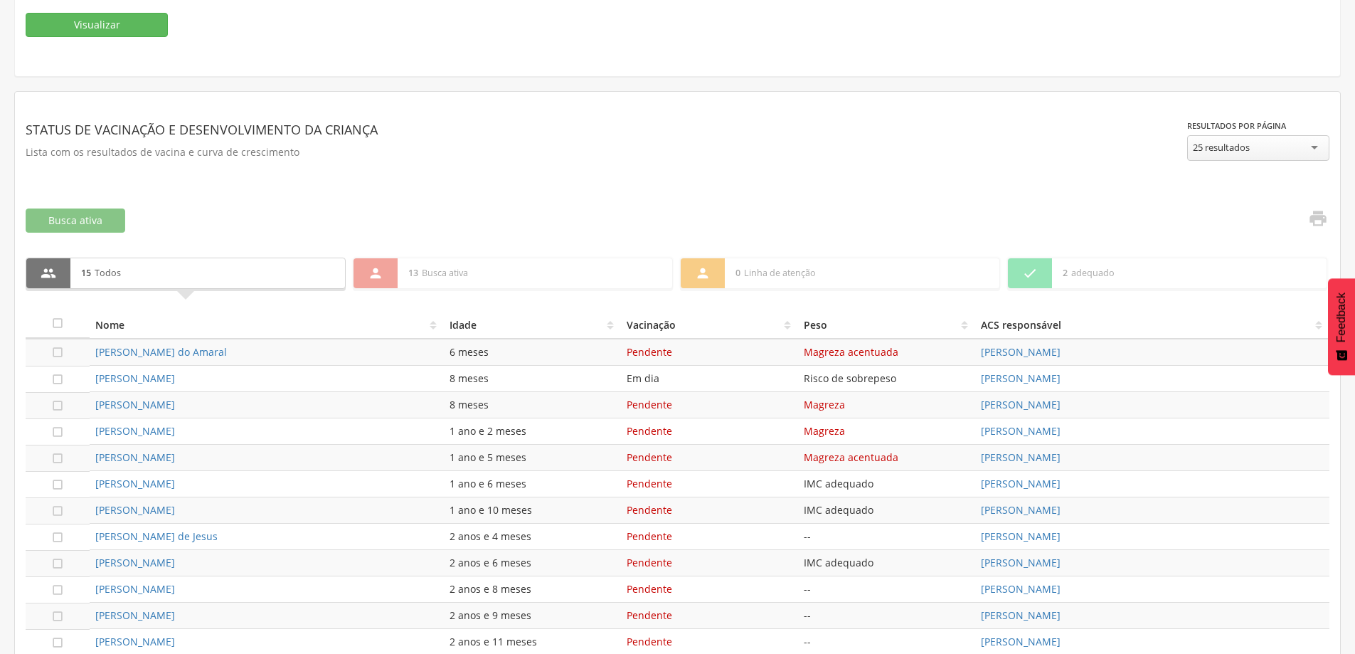
scroll to position [486, 0]
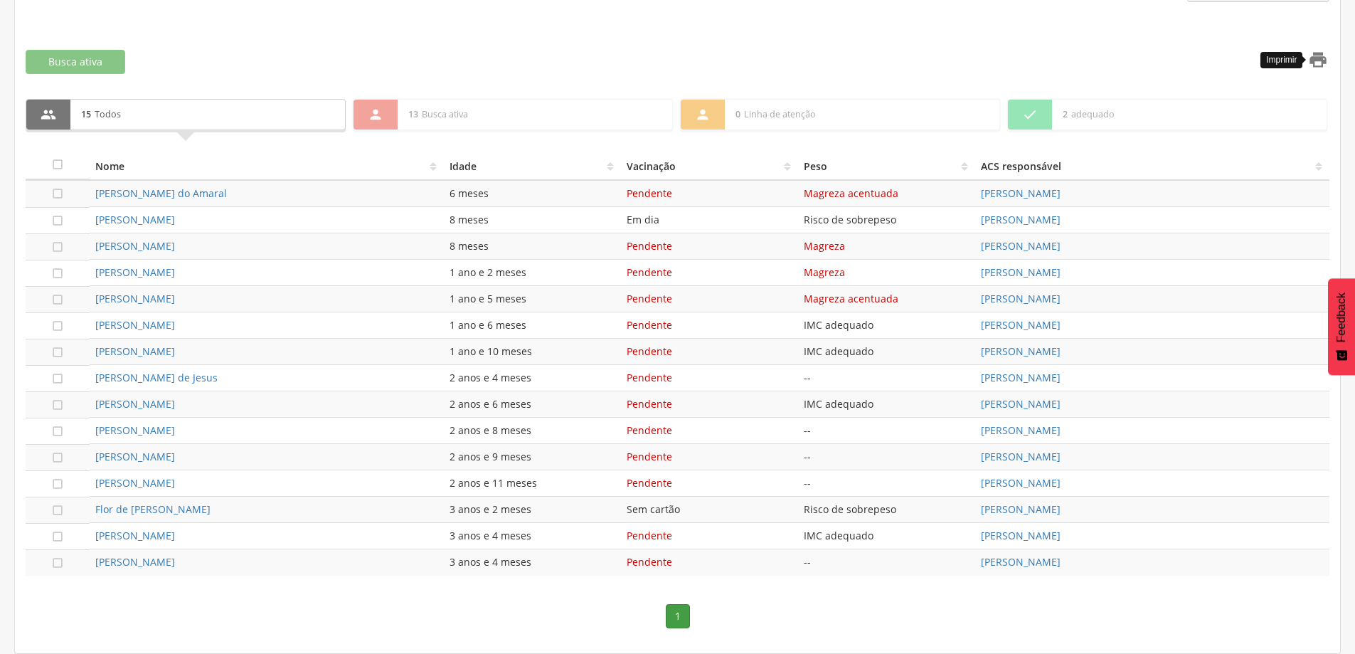
click at [1317, 63] on icon "" at bounding box center [1318, 60] width 20 height 20
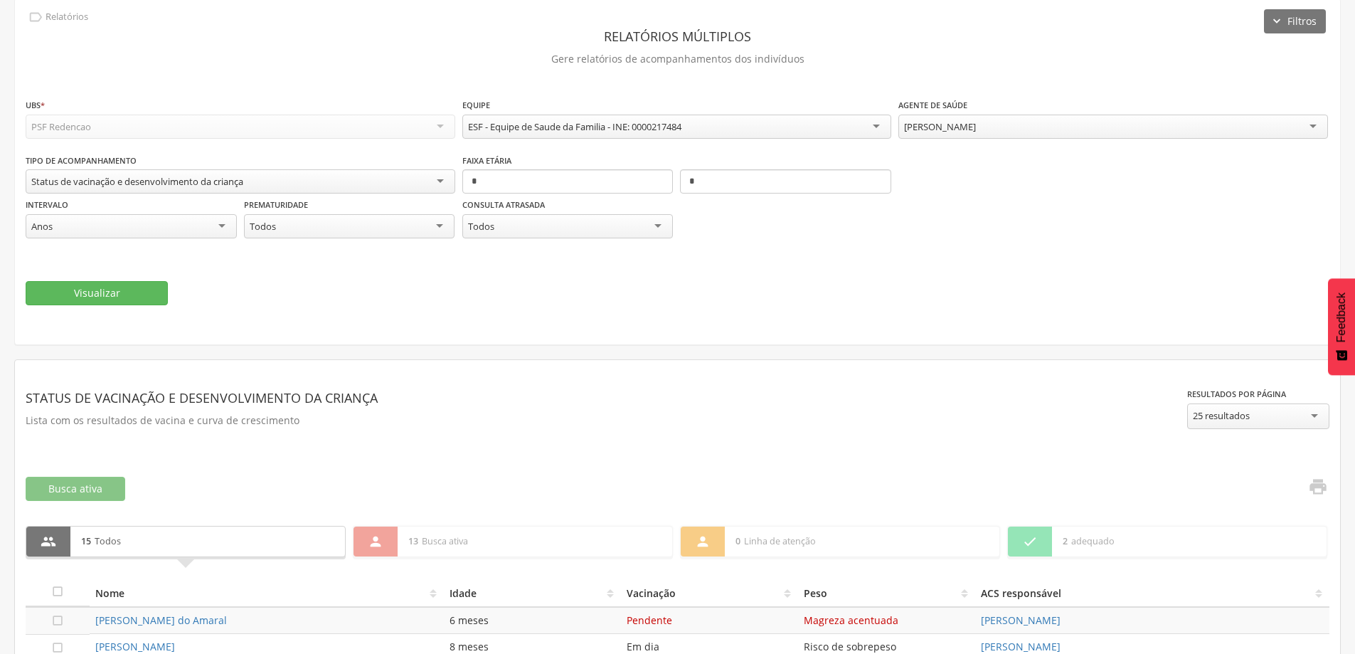
scroll to position [0, 0]
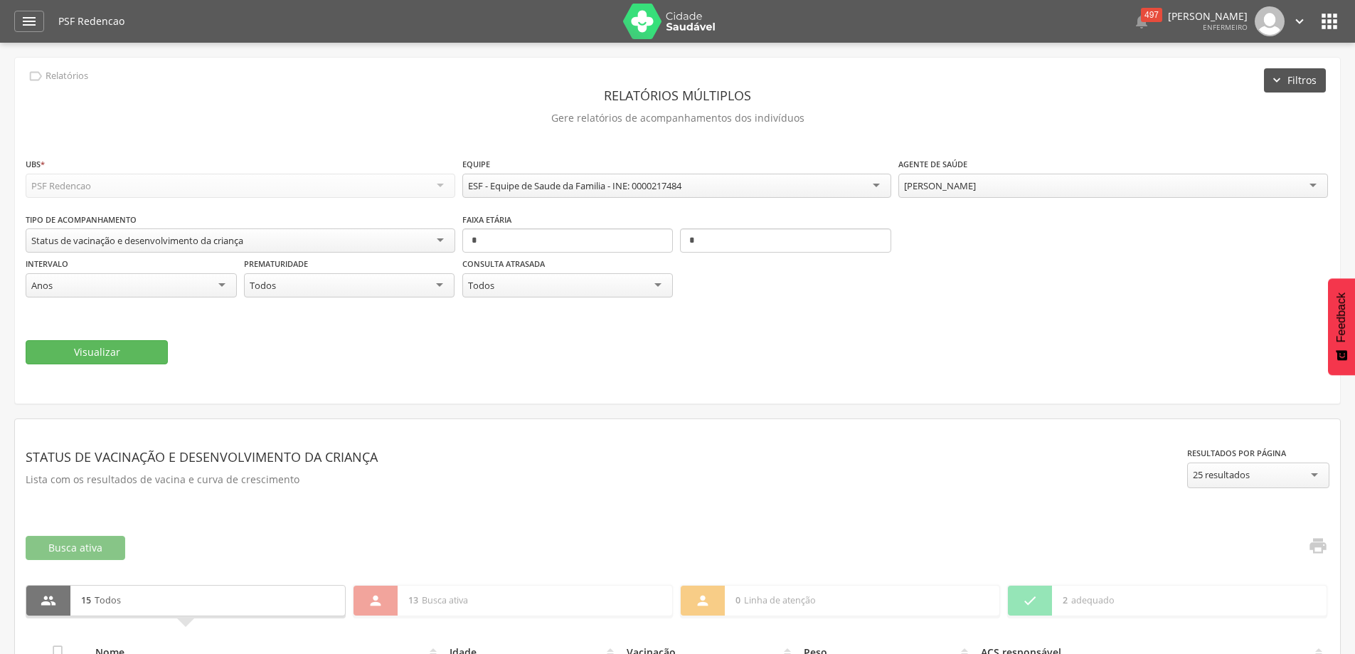
click at [1280, 88] on button "Filtros" at bounding box center [1295, 80] width 62 height 24
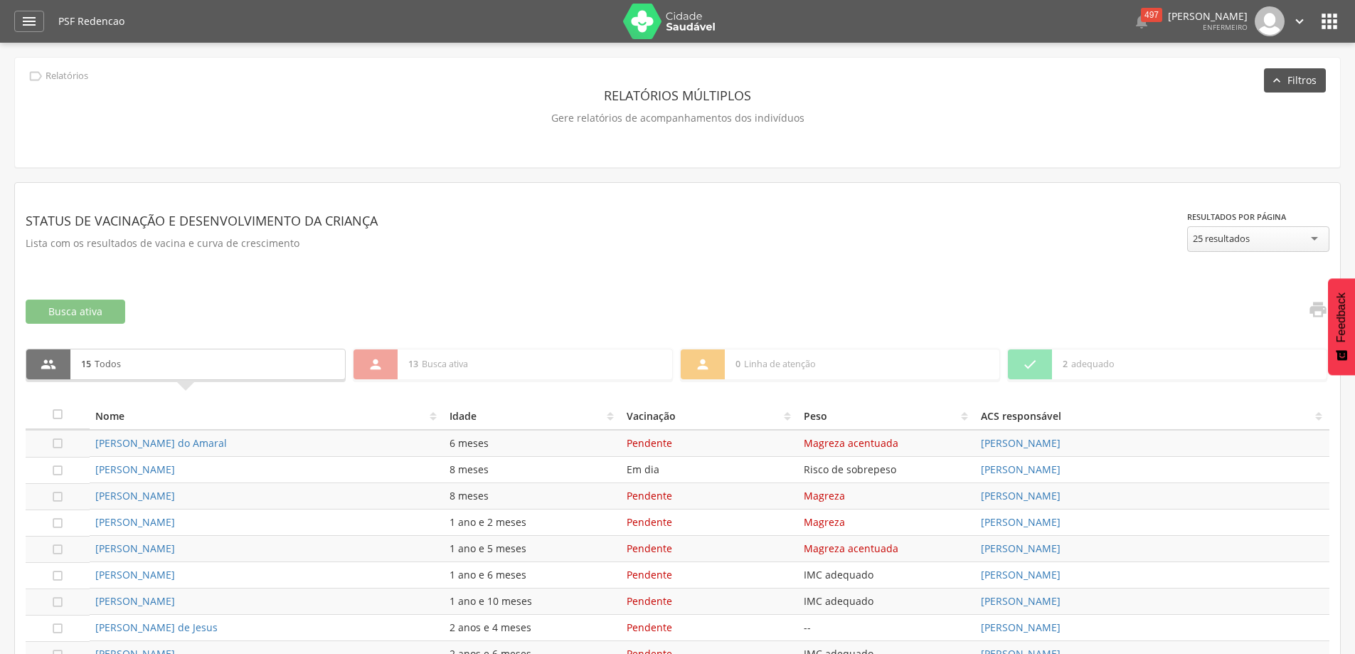
click at [1280, 88] on button "Filtros" at bounding box center [1295, 80] width 62 height 24
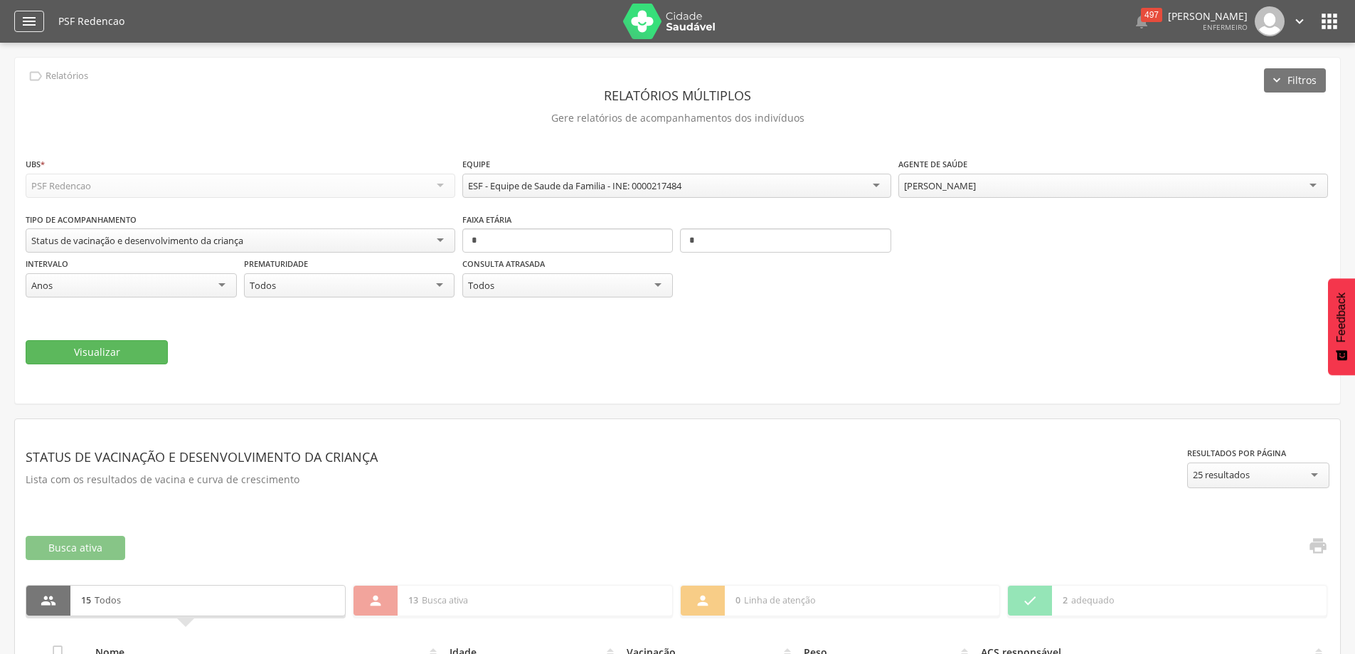
click at [14, 23] on div "" at bounding box center [29, 21] width 30 height 21
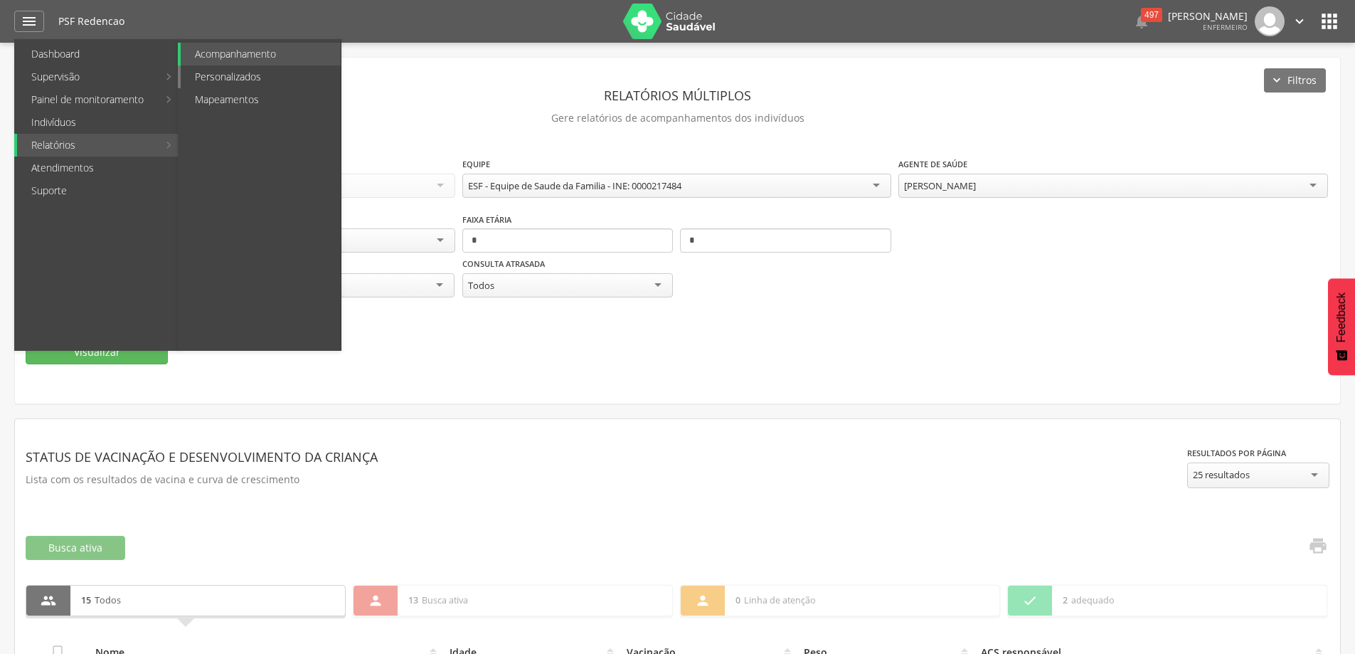
click at [267, 71] on link "Personalizados" at bounding box center [261, 76] width 160 height 23
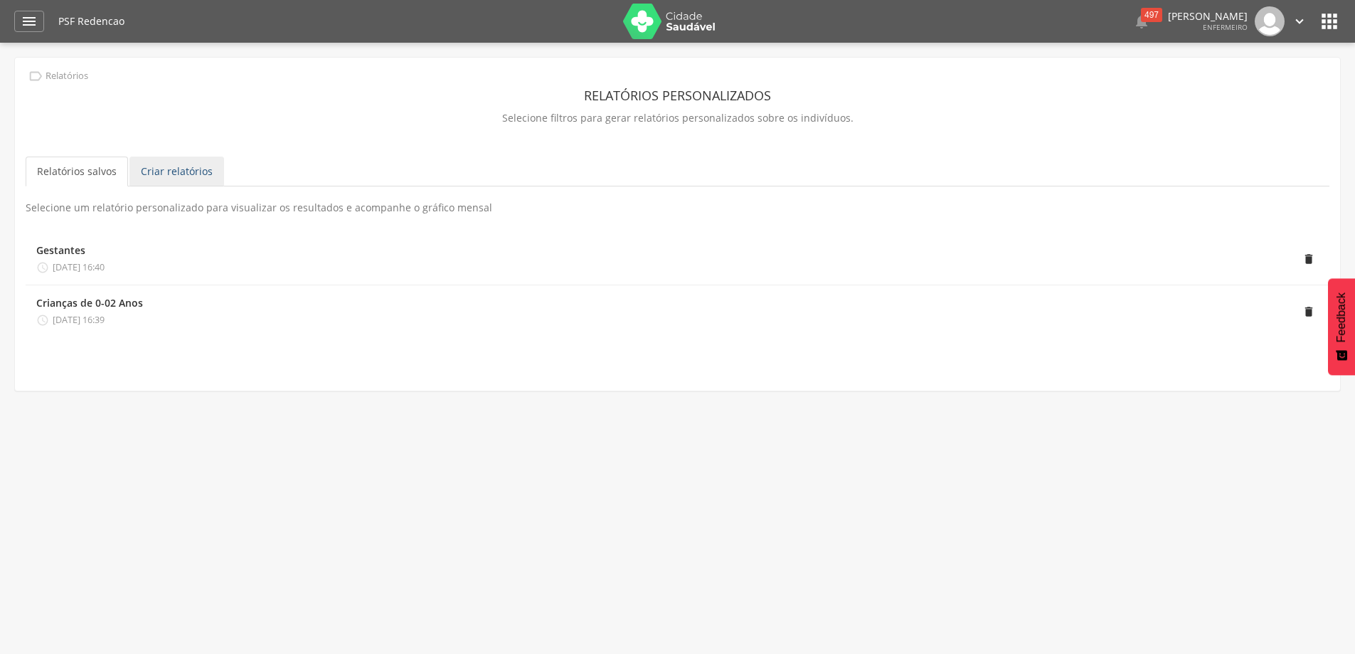
click at [179, 171] on link "Criar relatórios" at bounding box center [176, 172] width 95 height 30
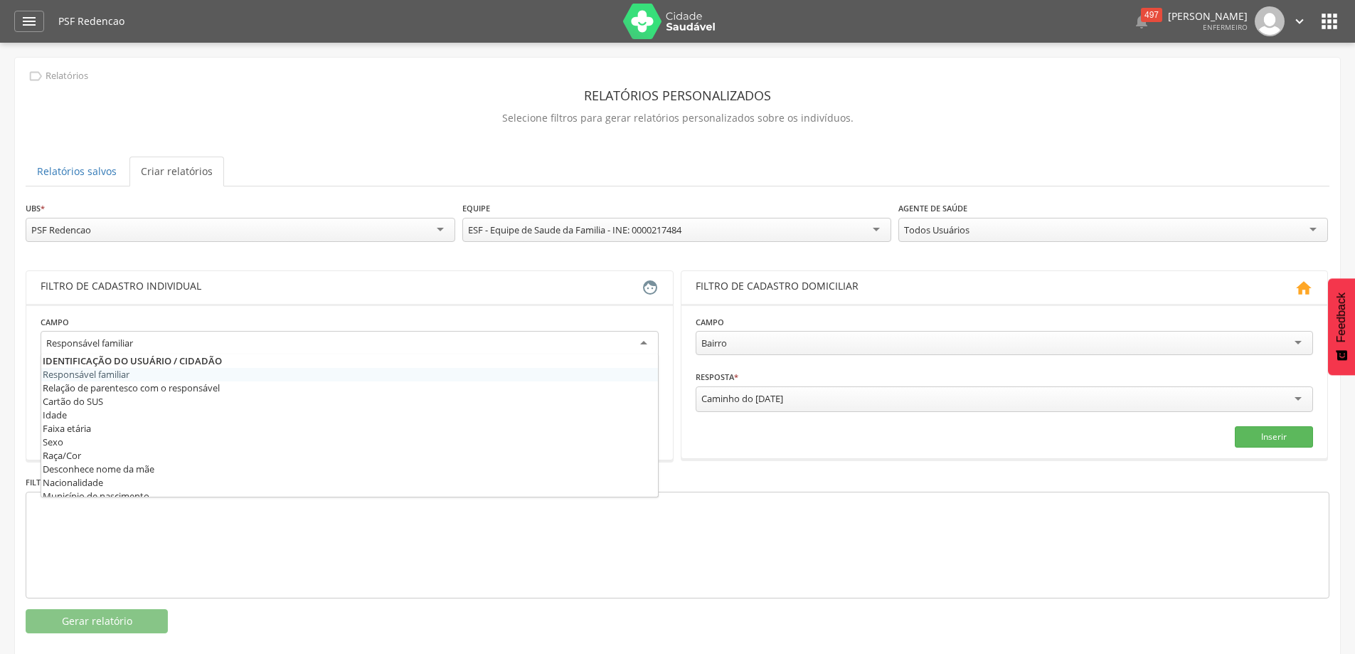
click at [647, 350] on div "Responsável familiar" at bounding box center [350, 344] width 618 height 26
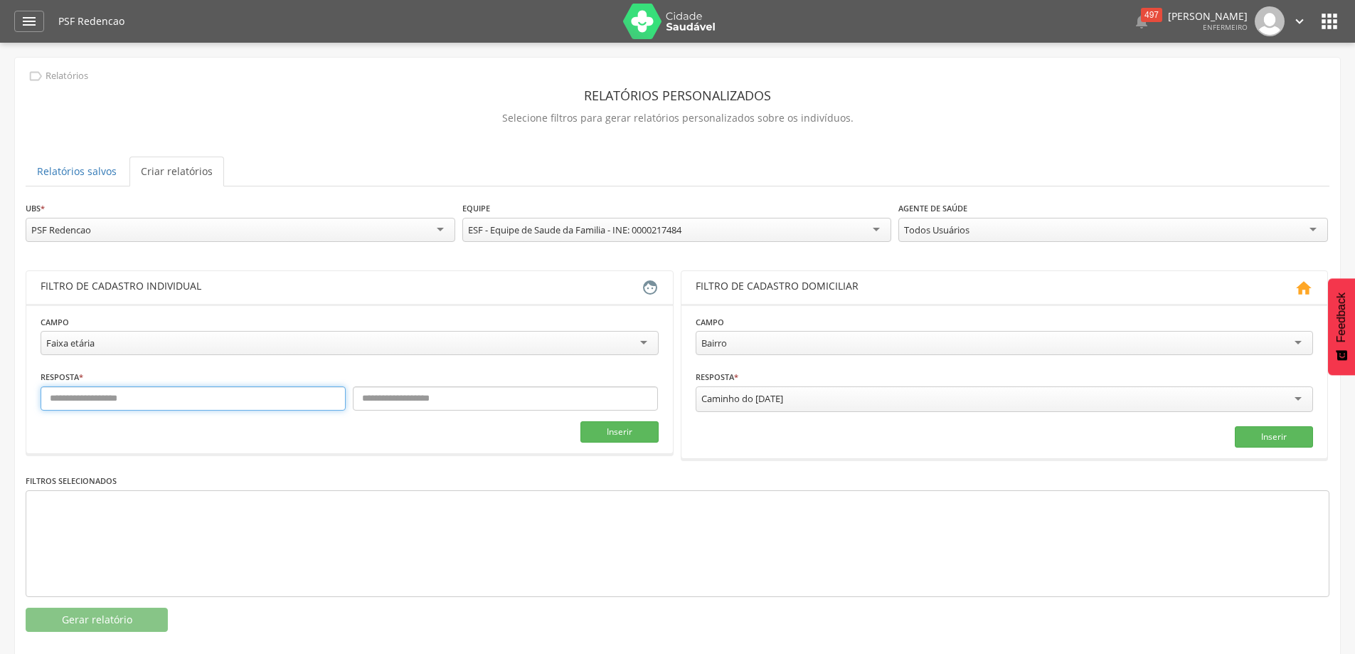
click at [108, 401] on input "text" at bounding box center [193, 398] width 305 height 24
type input "*"
click at [423, 388] on input "text" at bounding box center [505, 398] width 305 height 24
type input "*"
click at [1295, 403] on div "Caminho do [DATE]" at bounding box center [1005, 399] width 618 height 26
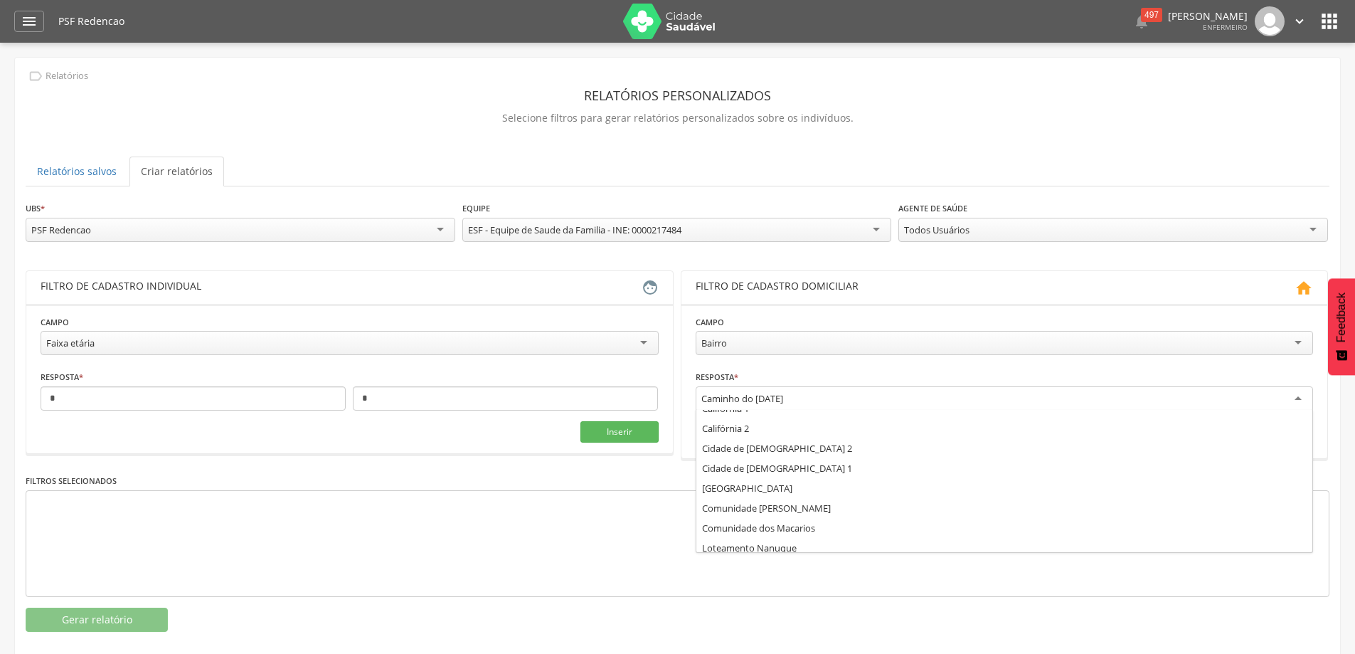
scroll to position [1813, 0]
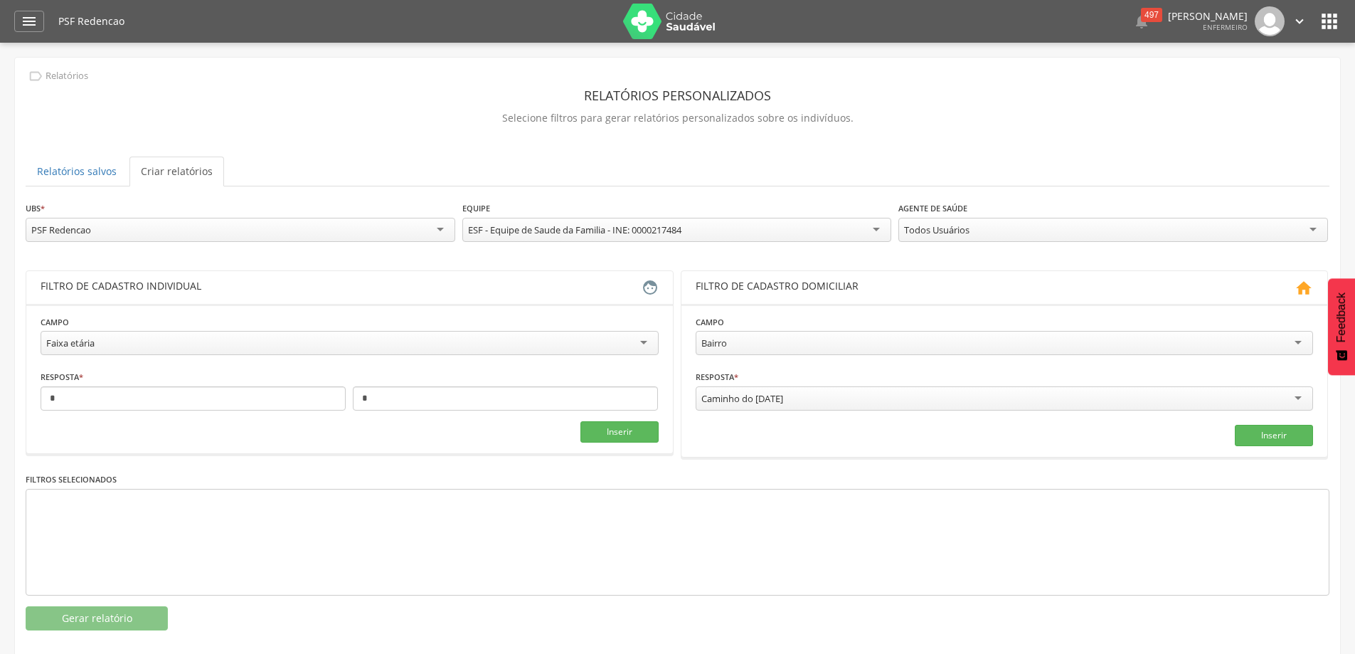
drag, startPoint x: 830, startPoint y: 397, endPoint x: 582, endPoint y: 387, distance: 248.5
click at [582, 387] on div "**********" at bounding box center [678, 363] width 1304 height 187
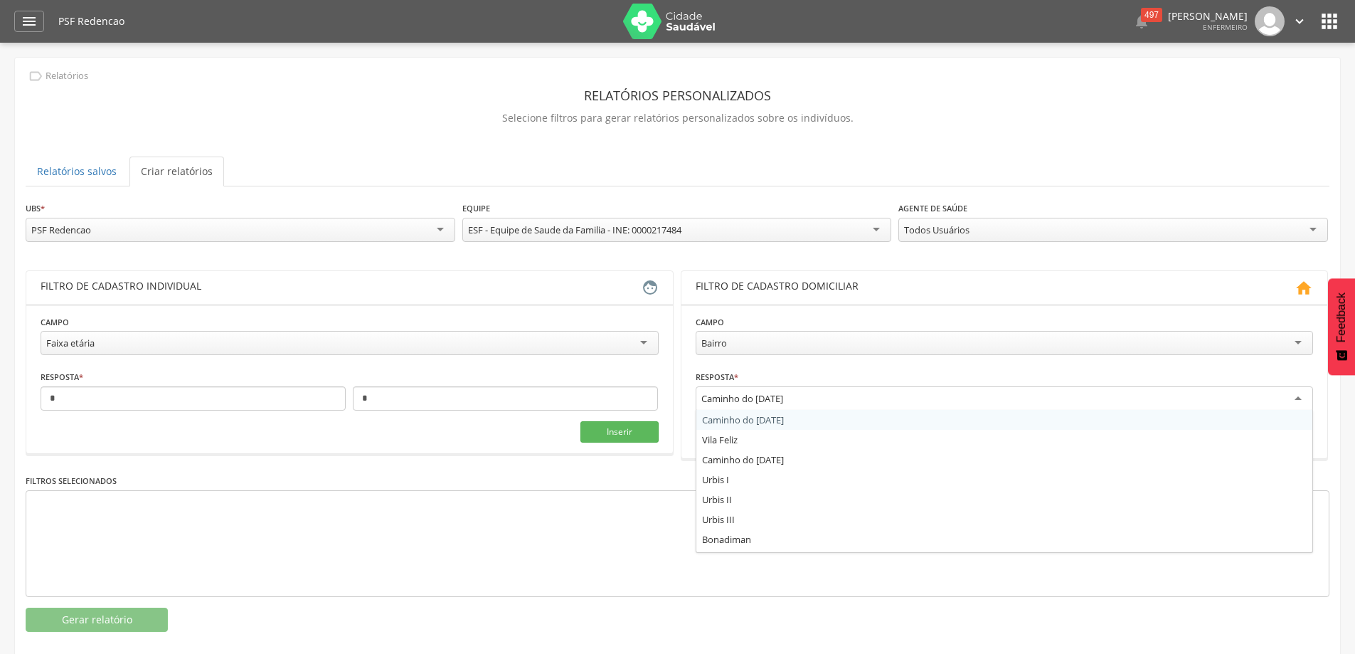
drag, startPoint x: 780, startPoint y: 396, endPoint x: 714, endPoint y: 398, distance: 65.5
click at [714, 398] on div "Caminho do [DATE]" at bounding box center [742, 398] width 82 height 13
click at [1316, 239] on div "Todos Usuários" at bounding box center [1113, 230] width 430 height 24
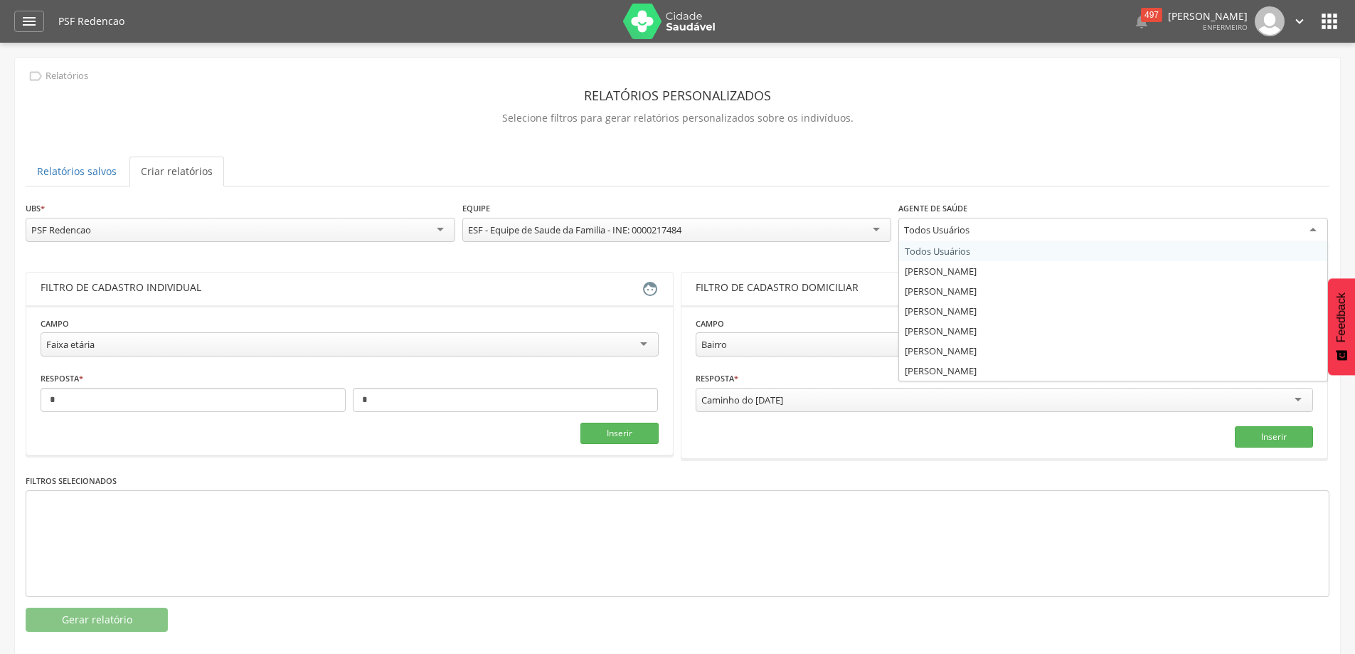
click at [876, 223] on div "ESF - Equipe de Saude da Familia - INE: 0000217484" at bounding box center [677, 230] width 430 height 24
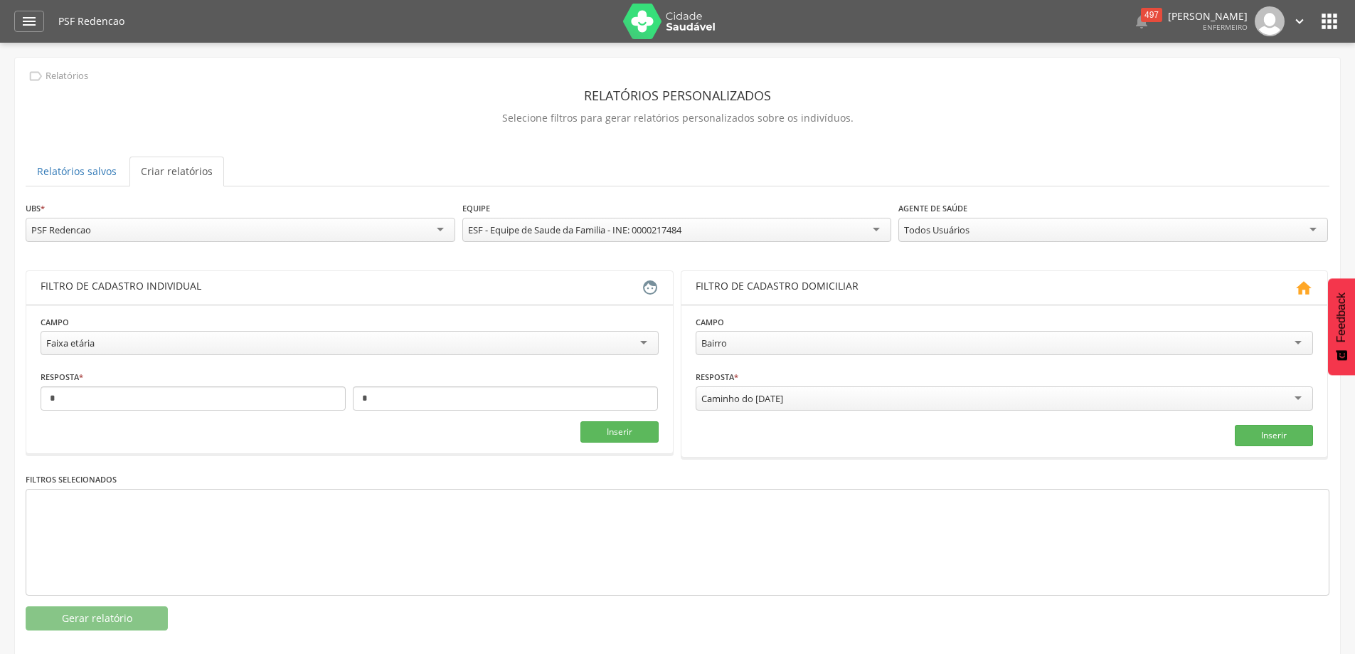
click at [852, 253] on div "**********" at bounding box center [678, 228] width 1304 height 55
click at [432, 225] on div "PSF Redencao" at bounding box center [241, 230] width 430 height 24
click at [1305, 287] on icon "" at bounding box center [1304, 287] width 18 height 17
click at [627, 433] on button "Inserir" at bounding box center [619, 431] width 78 height 21
click at [149, 615] on button "Gerar relatório" at bounding box center [97, 618] width 142 height 24
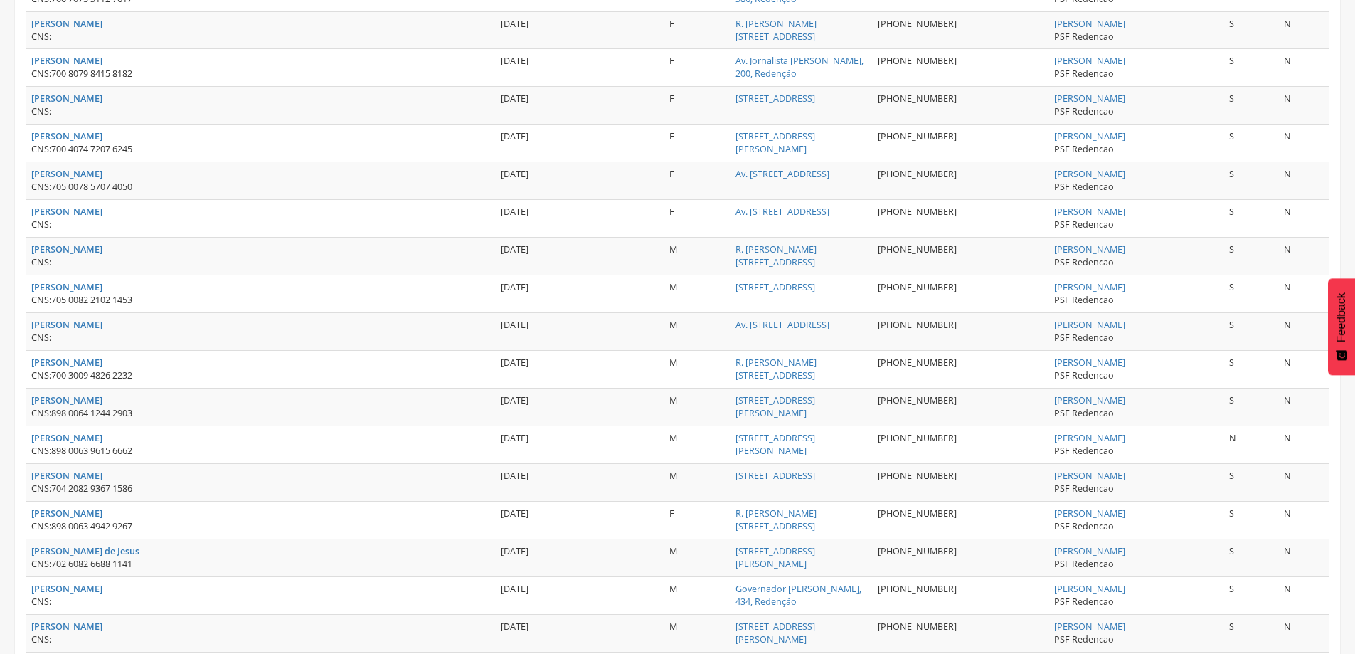
scroll to position [1718, 0]
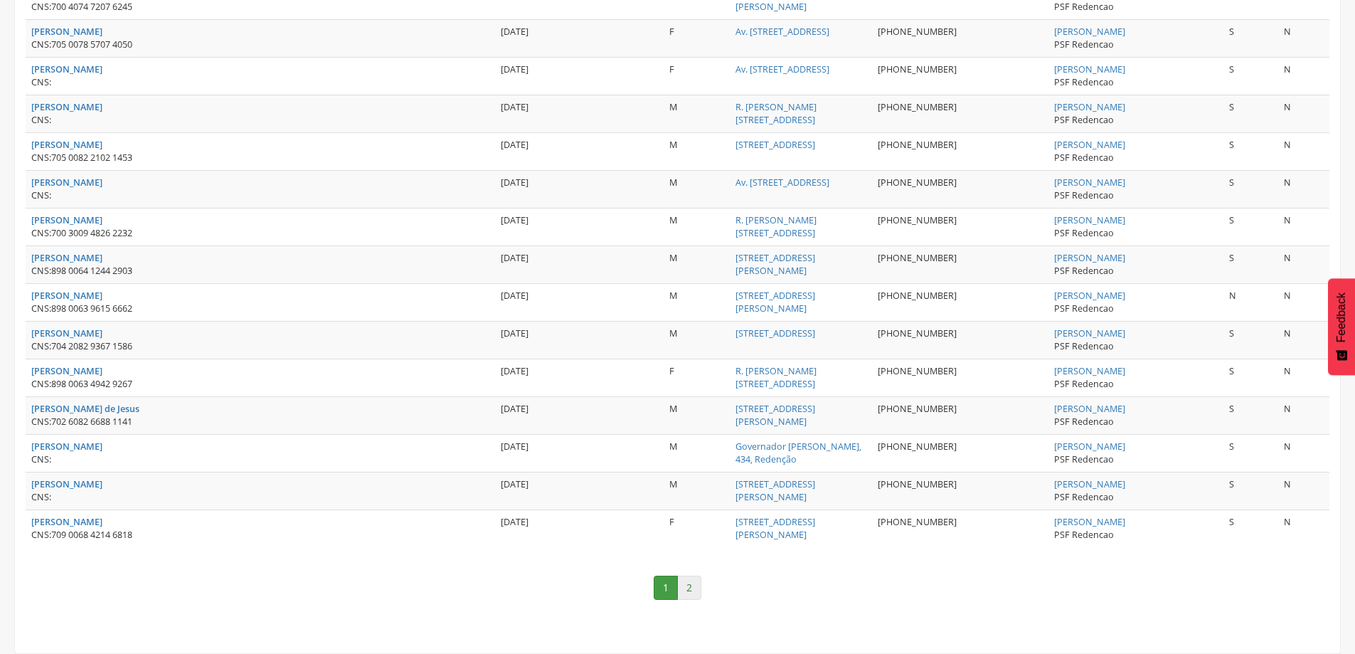
click at [693, 595] on link "2" at bounding box center [689, 588] width 24 height 24
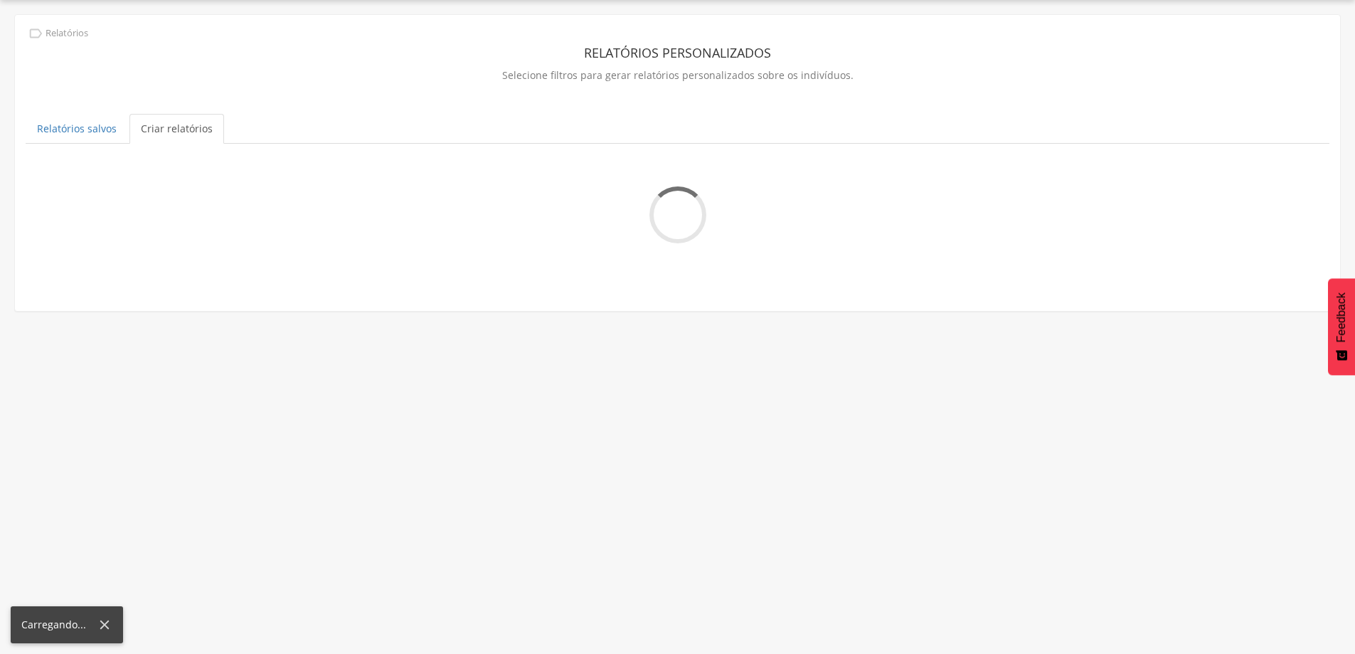
scroll to position [93, 0]
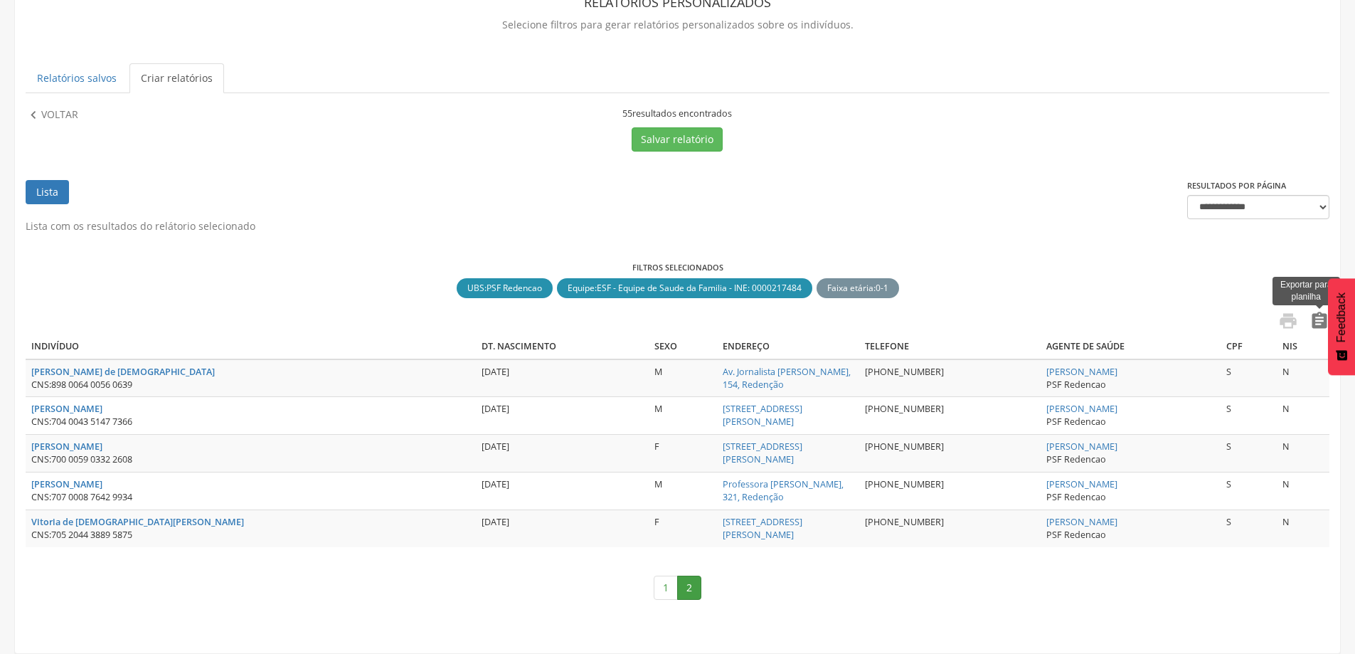
click at [1327, 318] on icon "" at bounding box center [1320, 321] width 20 height 20
click at [674, 585] on link "1" at bounding box center [666, 588] width 24 height 24
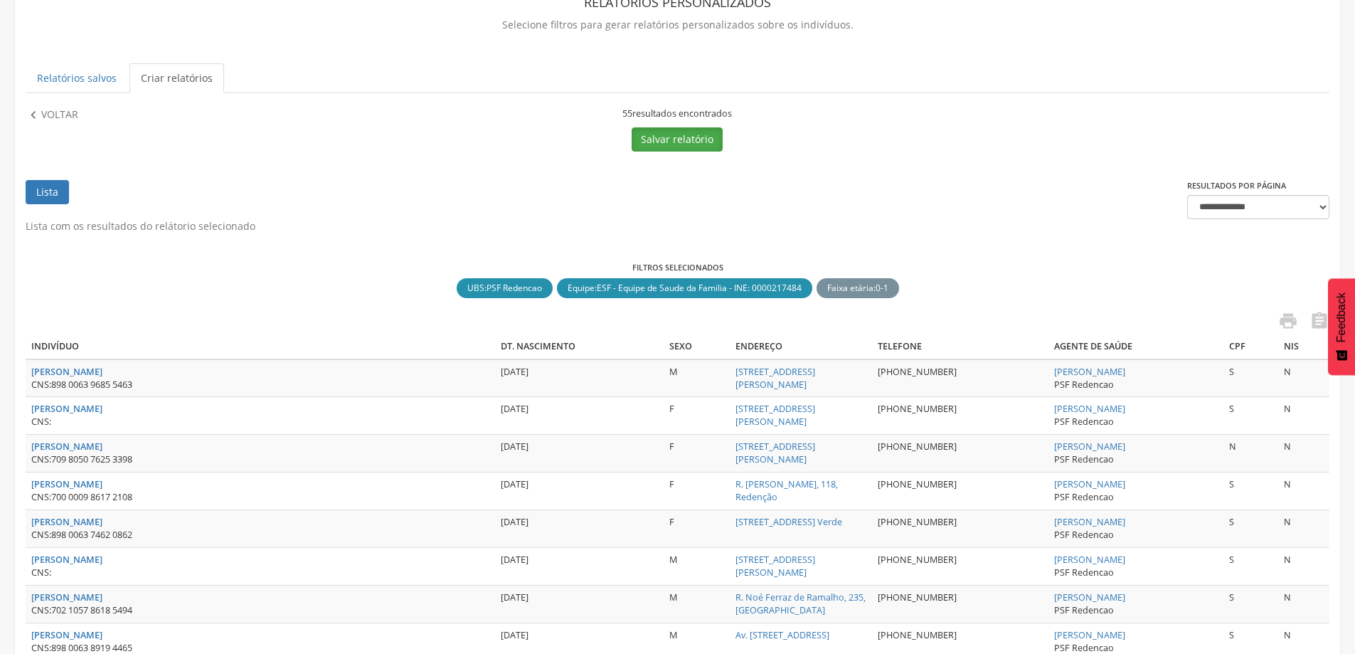
click at [714, 132] on button "Salvar relatório" at bounding box center [677, 139] width 91 height 24
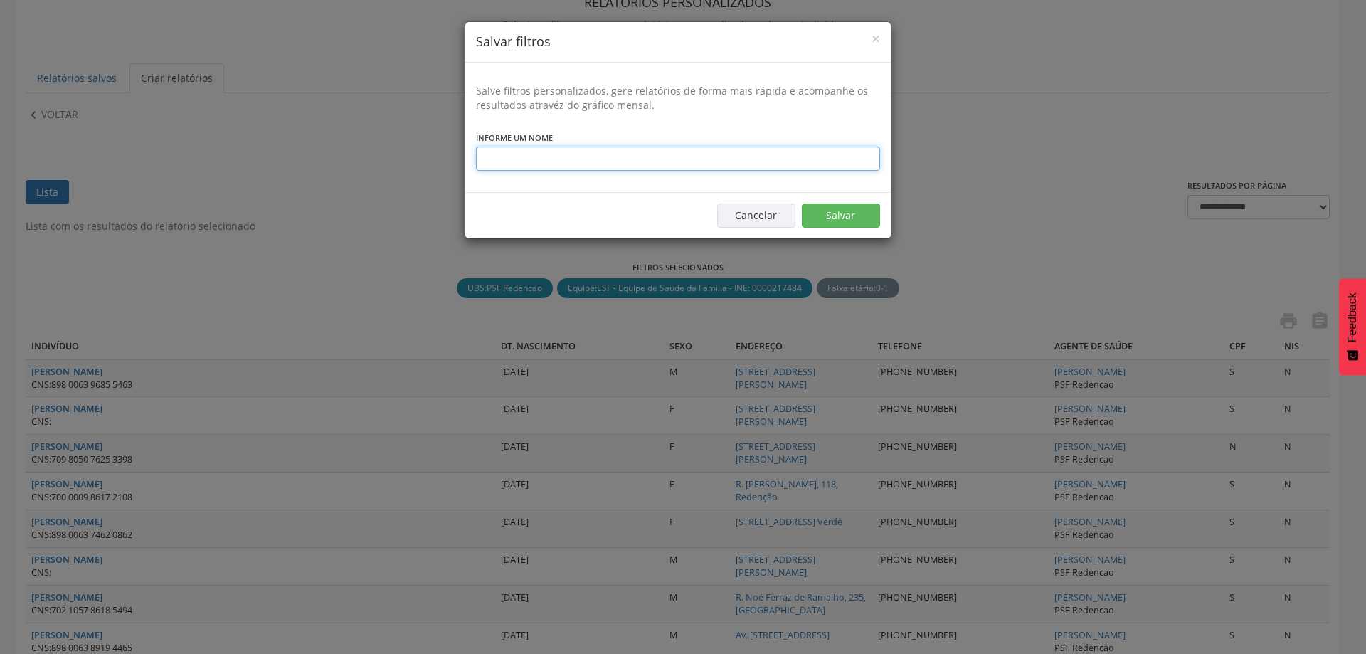
click at [784, 153] on input "text" at bounding box center [678, 159] width 404 height 24
type input "**********"
click at [837, 205] on button "Salvar" at bounding box center [841, 215] width 78 height 24
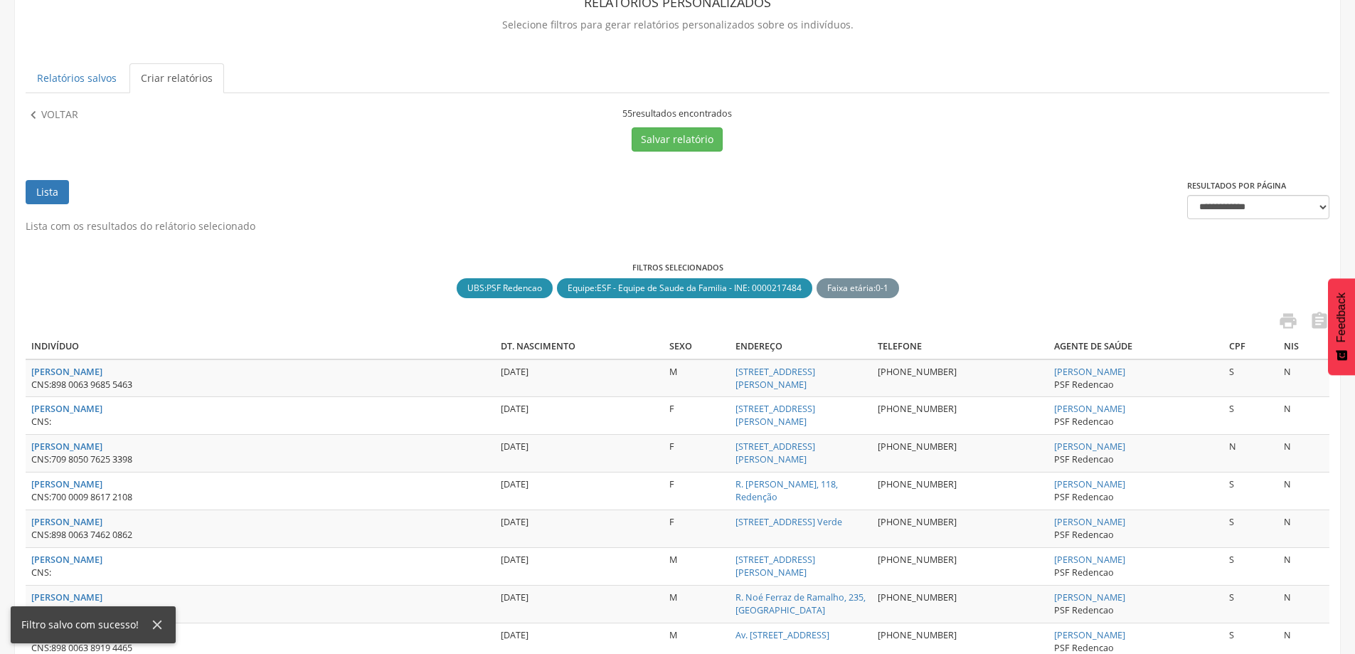
scroll to position [0, 0]
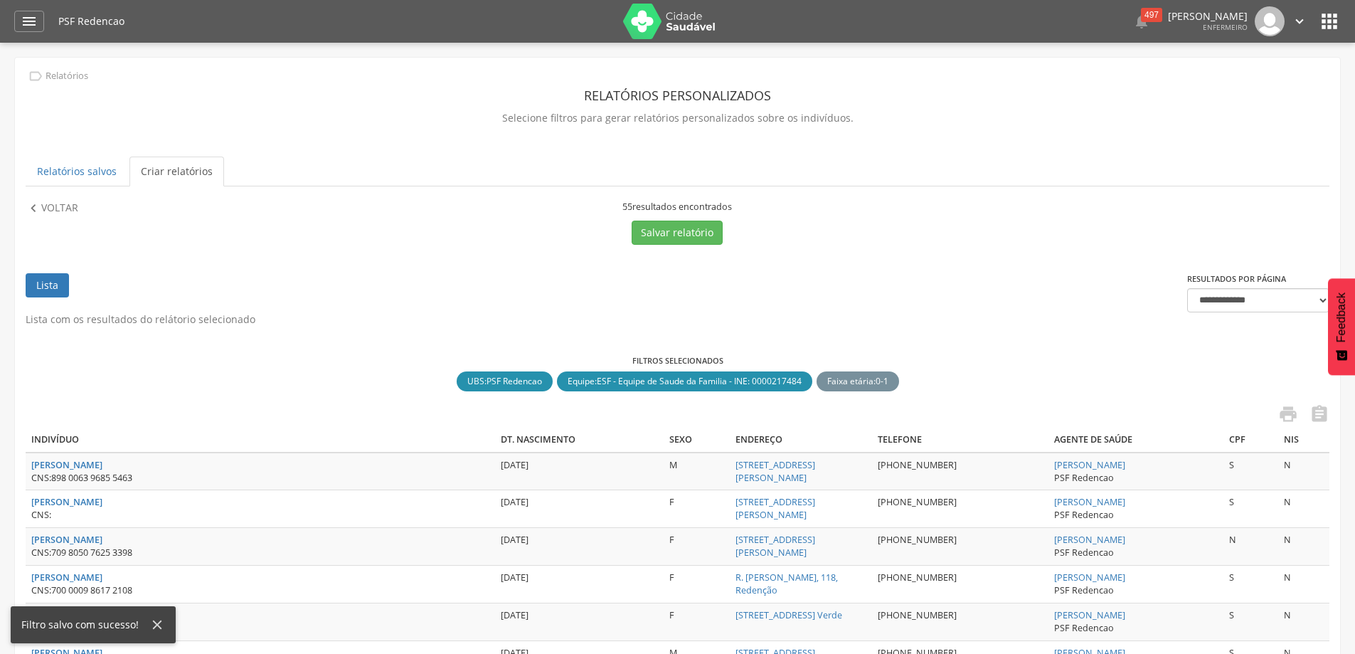
click at [51, 285] on link "Lista" at bounding box center [47, 285] width 43 height 24
click at [55, 211] on p "Voltar" at bounding box center [59, 209] width 37 height 16
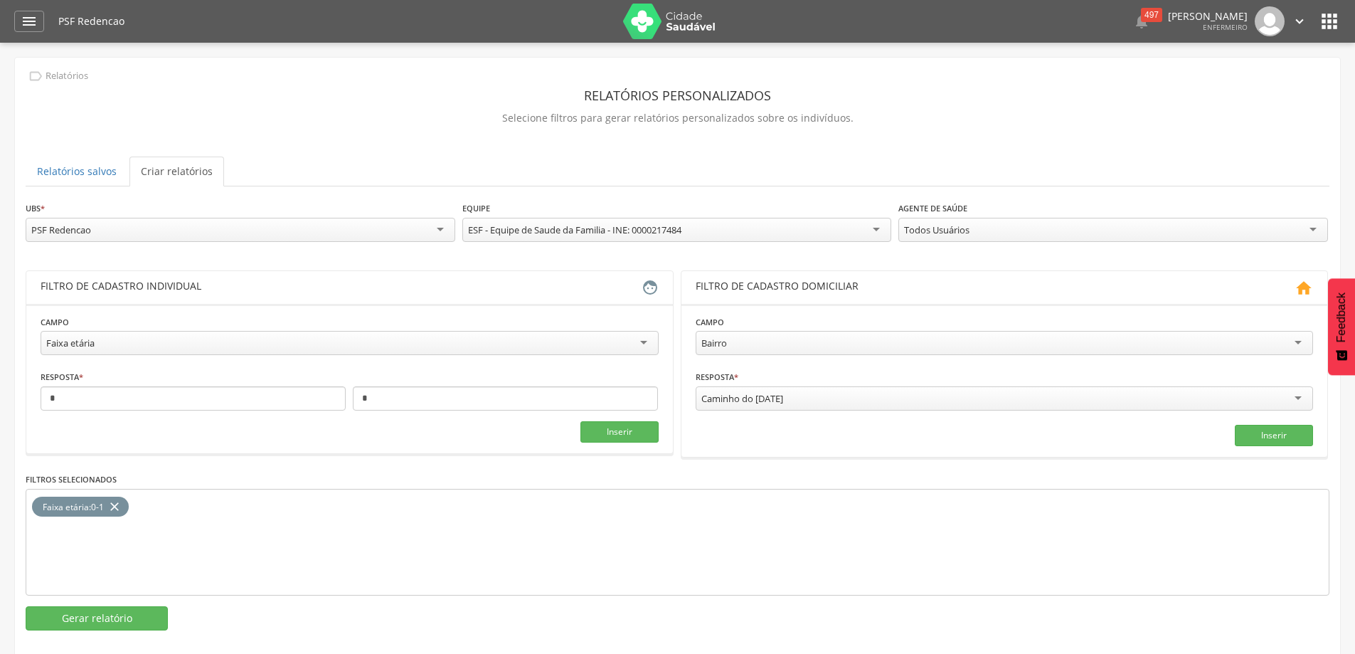
click at [1153, 233] on div "Todos Usuários" at bounding box center [1113, 230] width 430 height 24
click at [154, 624] on button "Gerar relatório" at bounding box center [97, 618] width 142 height 24
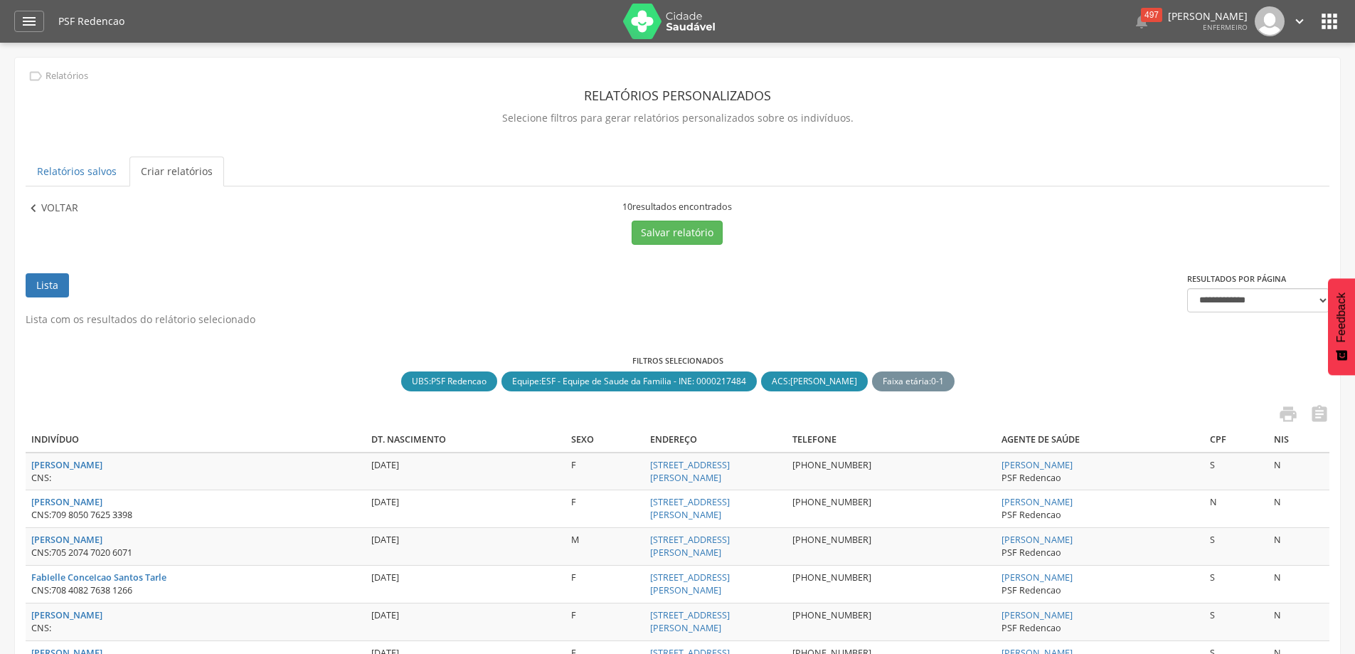
click at [55, 213] on p "Voltar" at bounding box center [59, 209] width 37 height 16
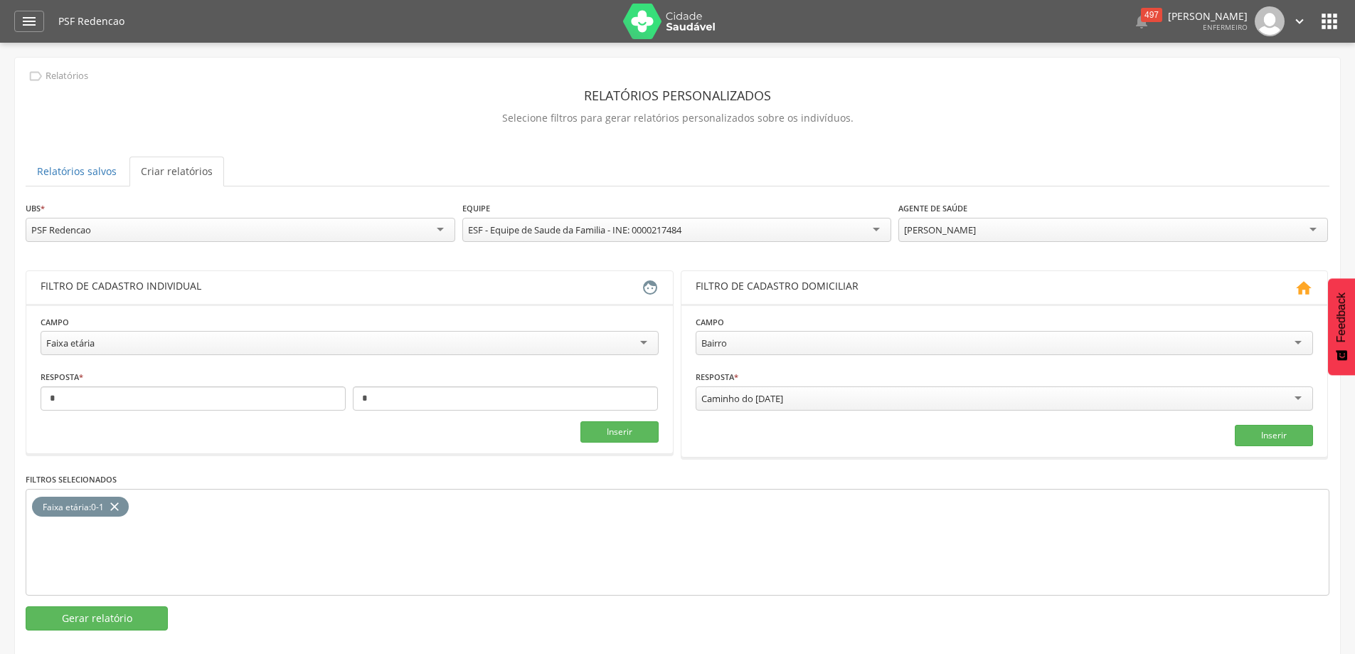
click at [925, 229] on div "[PERSON_NAME]" at bounding box center [940, 229] width 72 height 13
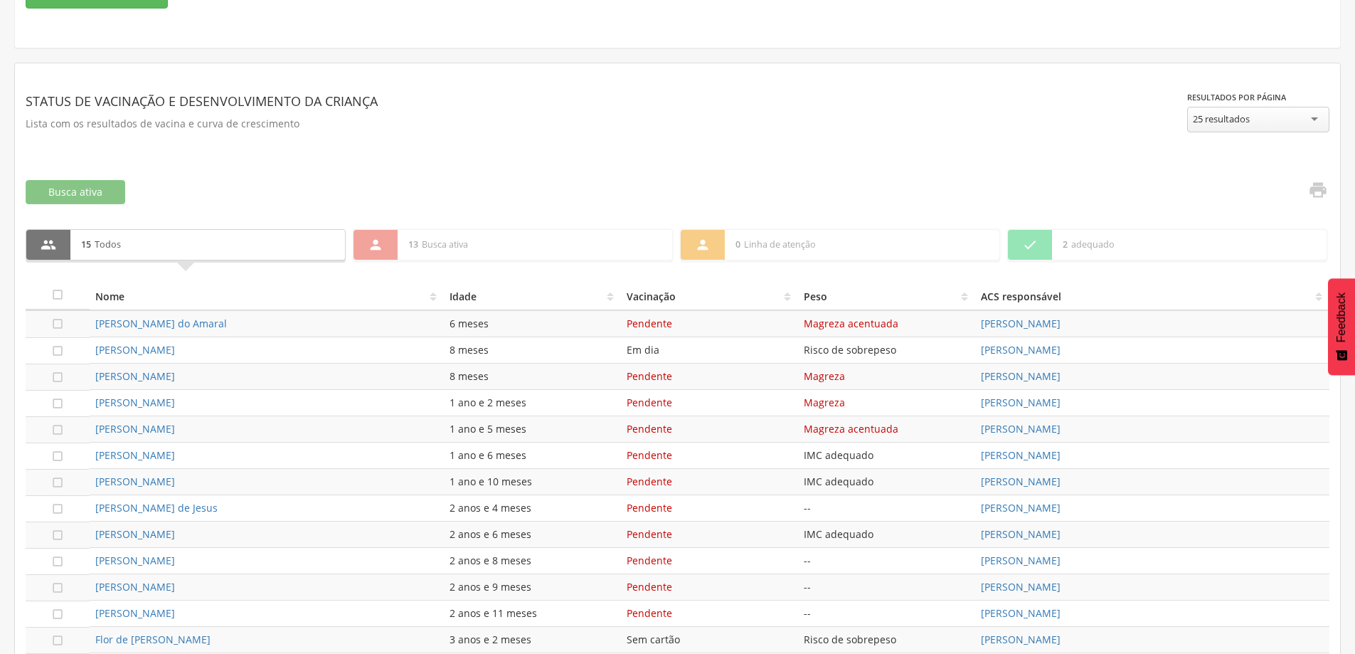
scroll to position [71, 0]
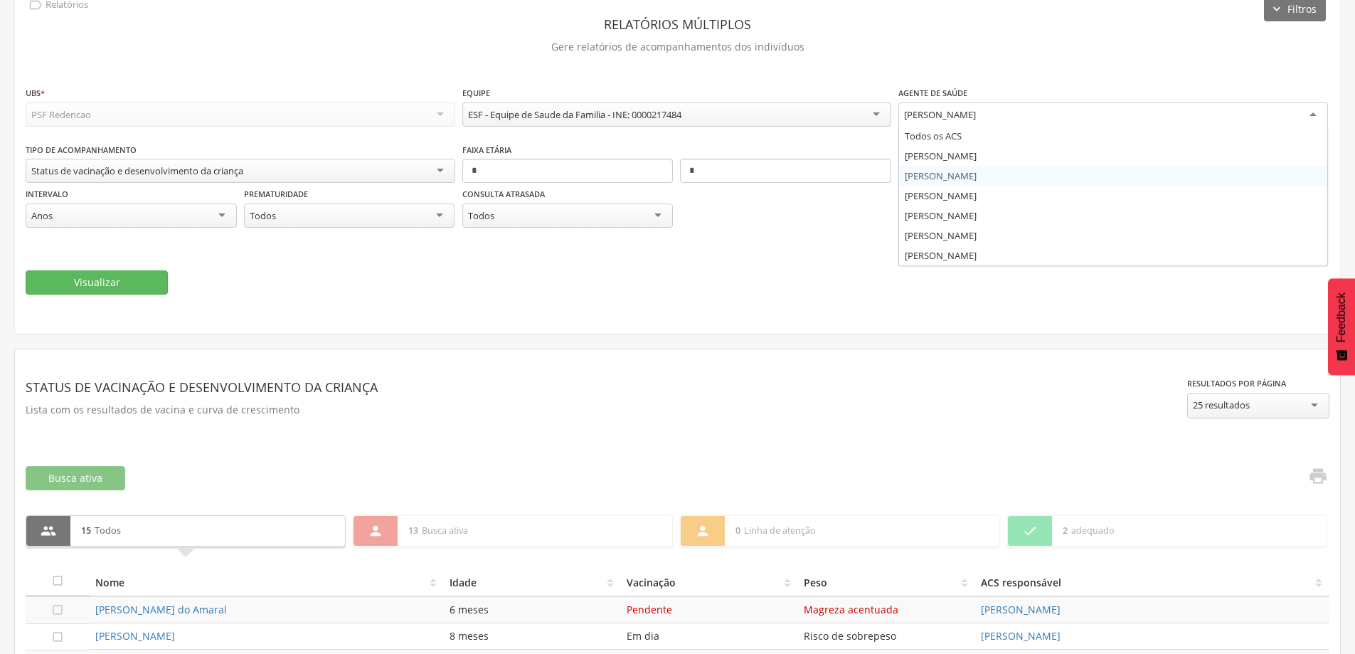
click at [1189, 105] on div "[PERSON_NAME]" at bounding box center [1113, 115] width 430 height 26
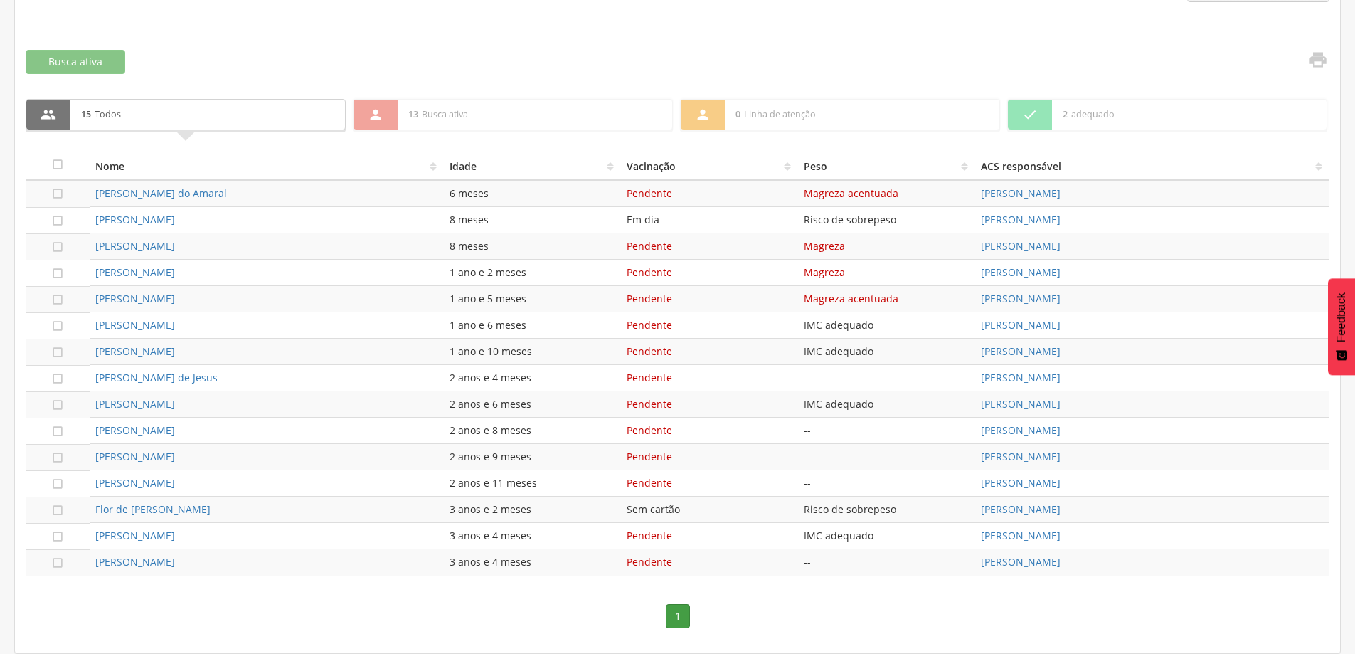
scroll to position [59, 0]
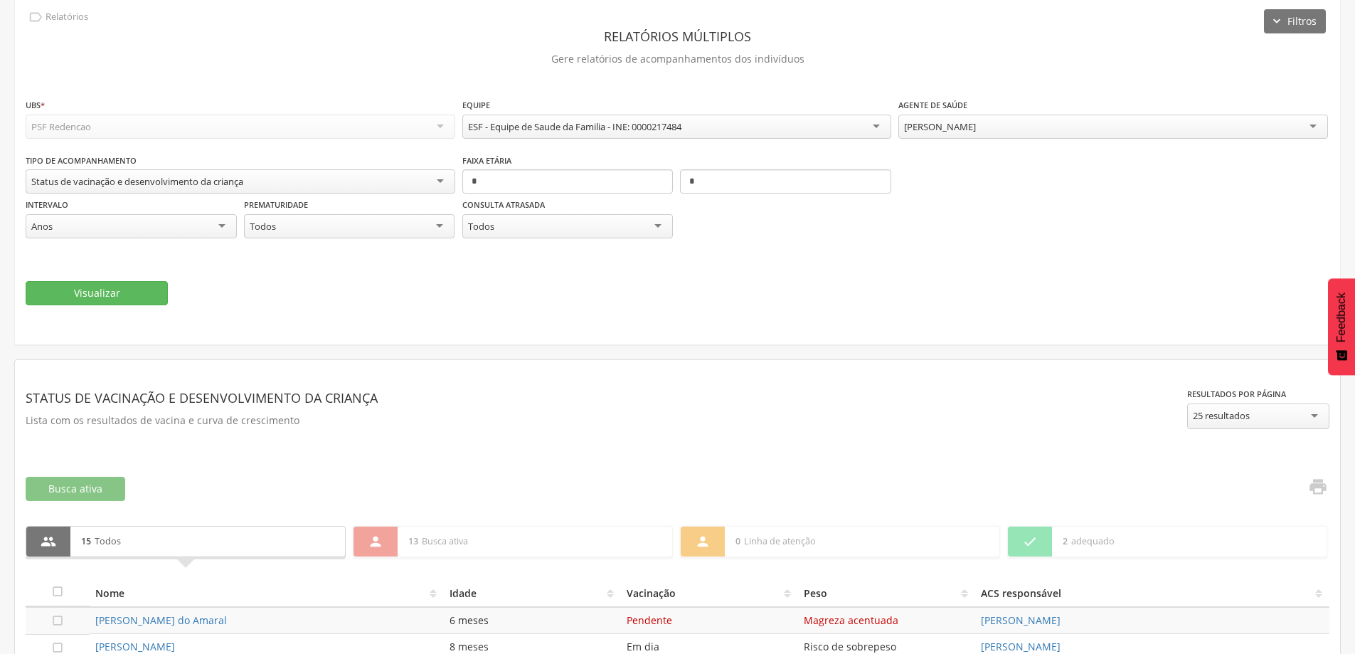
click at [80, 280] on fieldset "**********" at bounding box center [678, 201] width 1304 height 208
click at [92, 292] on button "Visualizar" at bounding box center [97, 293] width 142 height 24
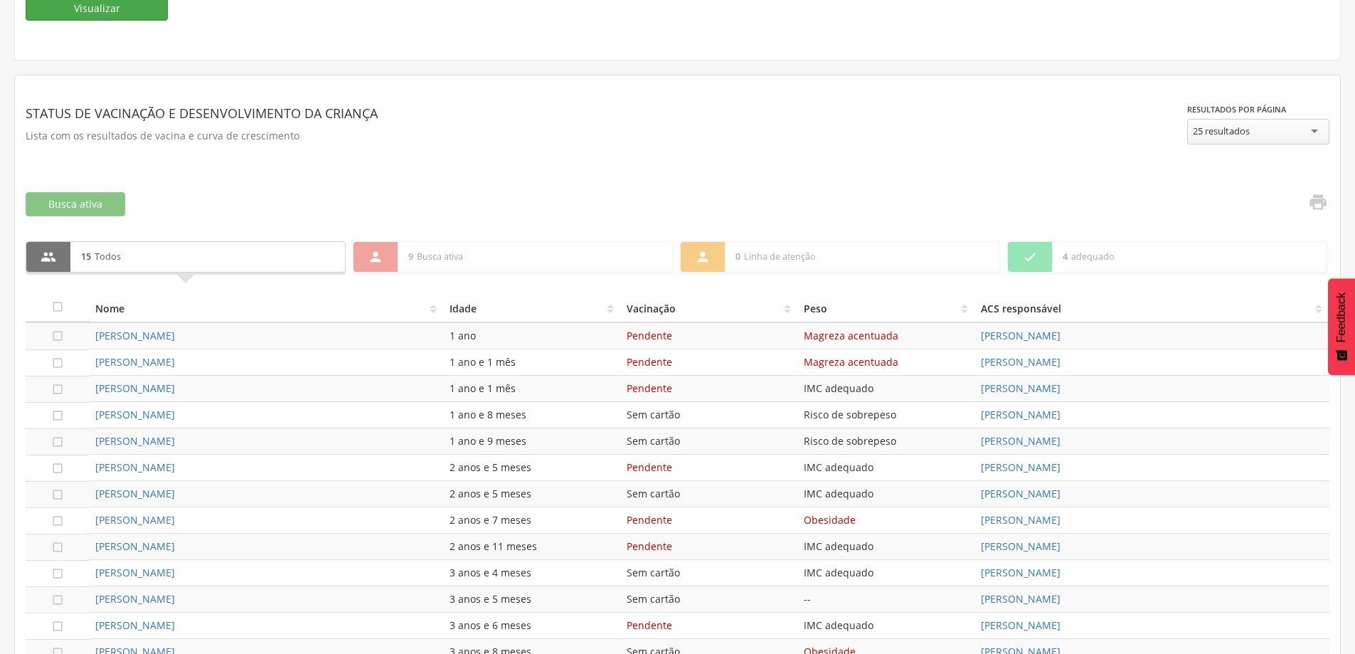
scroll to position [415, 0]
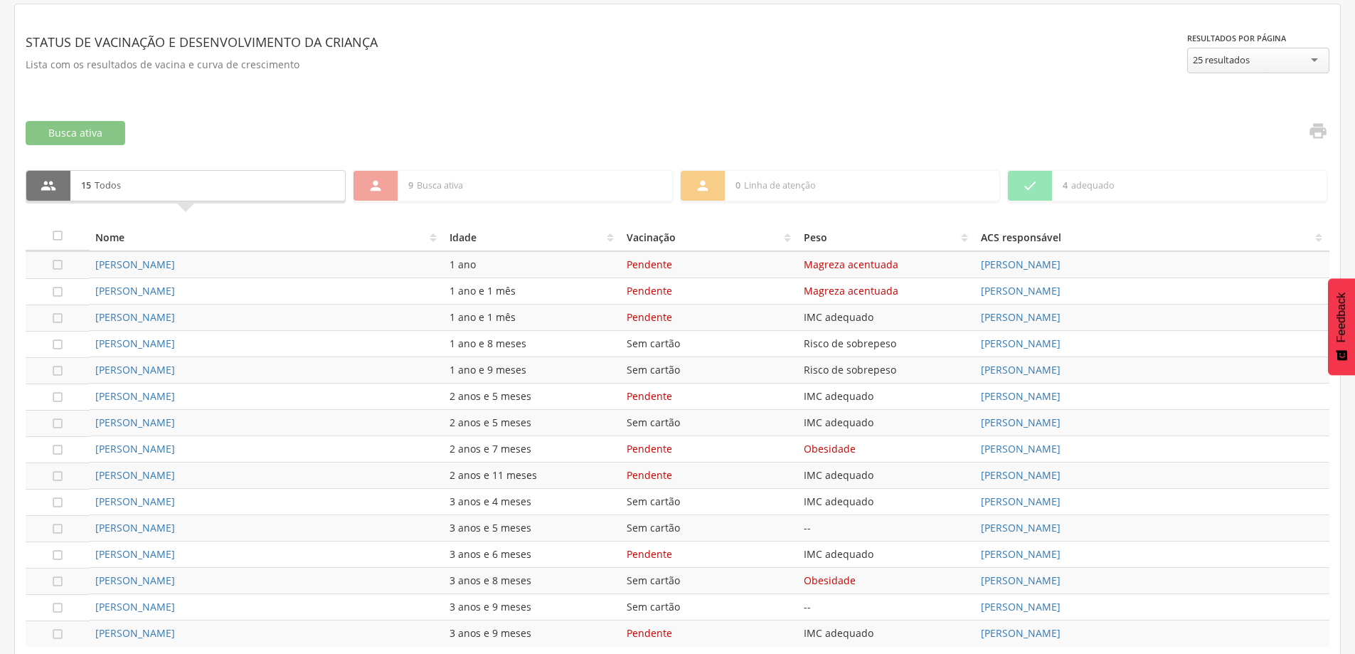
click at [119, 239] on th "Nome" at bounding box center [267, 237] width 354 height 28
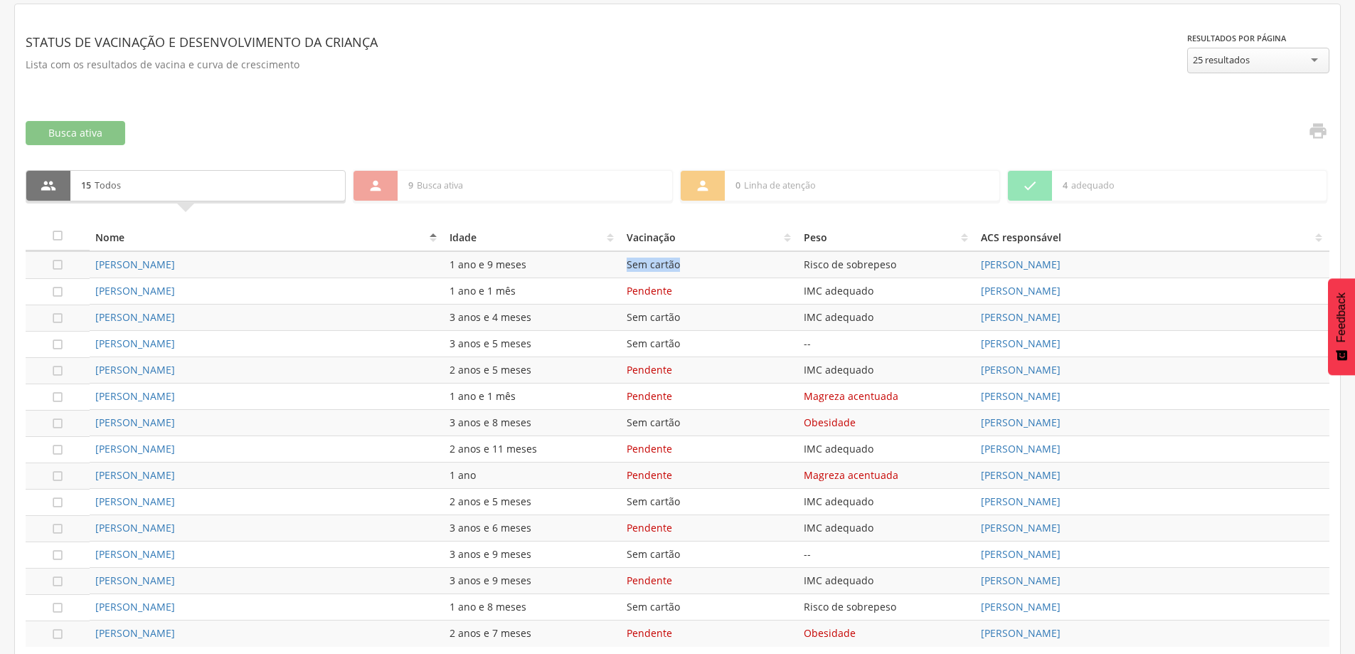
drag, startPoint x: 624, startPoint y: 261, endPoint x: 684, endPoint y: 264, distance: 59.8
click at [684, 264] on td "Sem cartão" at bounding box center [709, 264] width 177 height 27
click at [142, 267] on link "[PERSON_NAME]" at bounding box center [135, 265] width 80 height 14
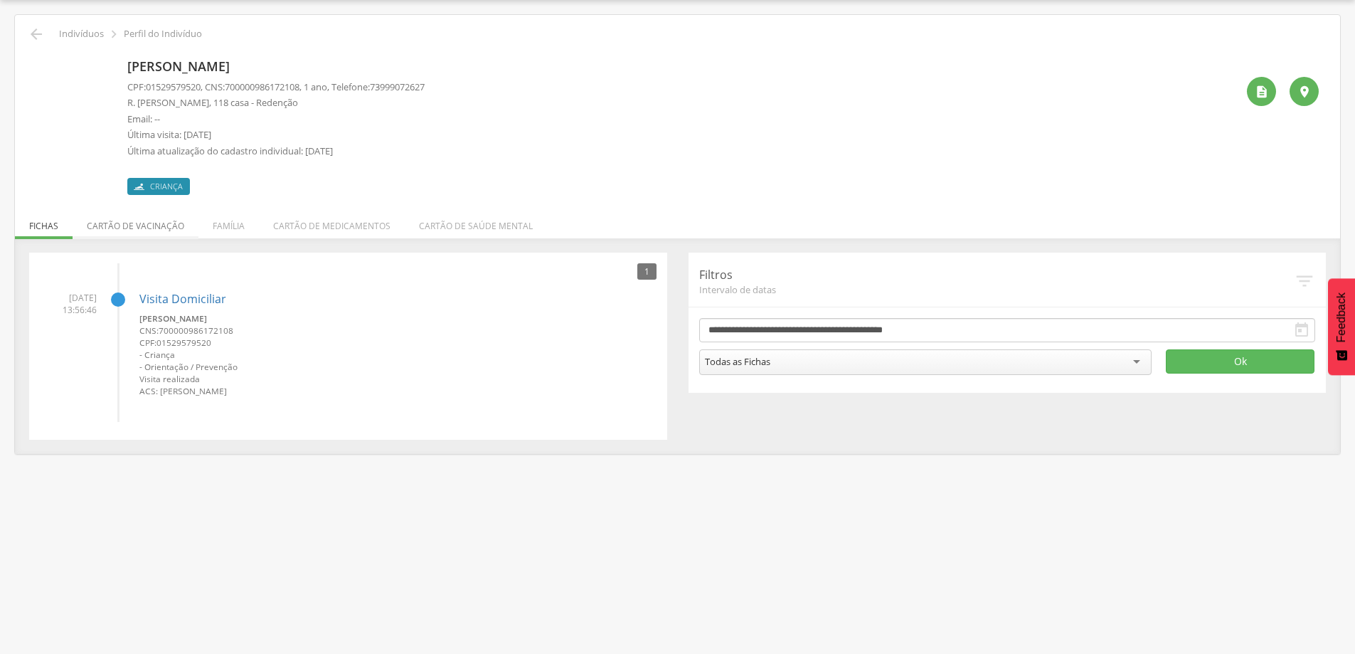
click at [123, 217] on li "Cartão de vacinação" at bounding box center [136, 222] width 126 height 33
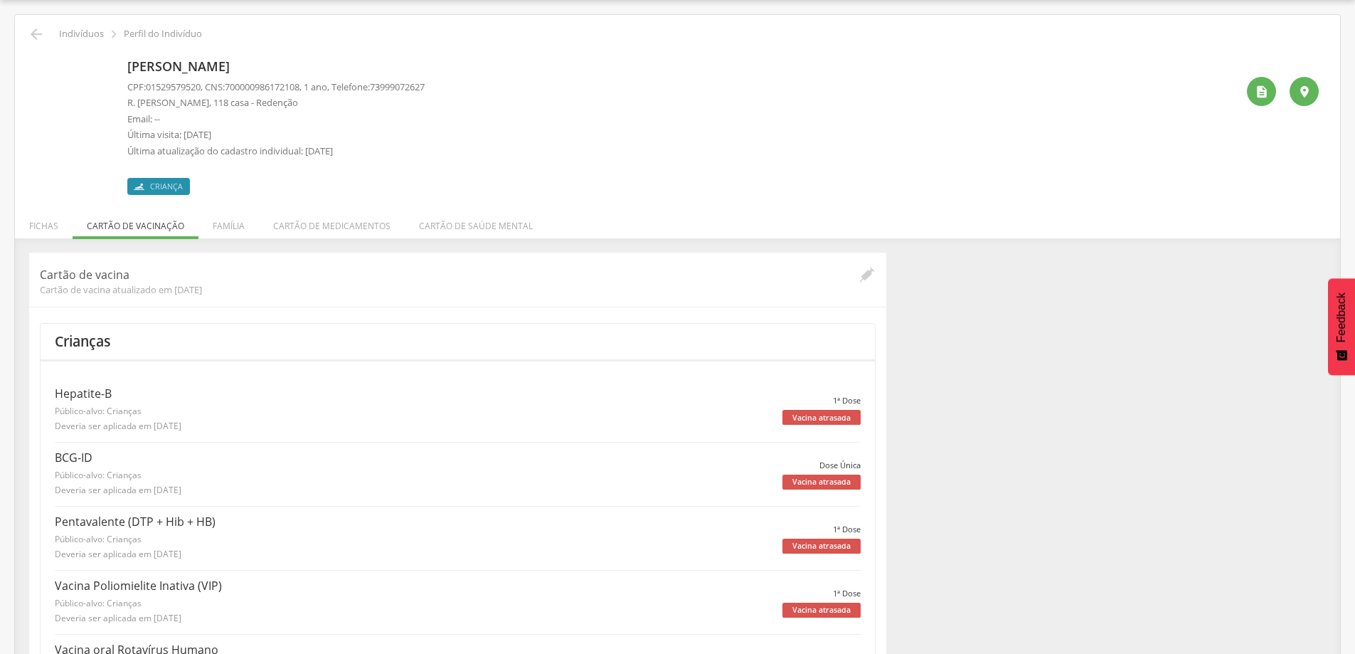
scroll to position [0, 0]
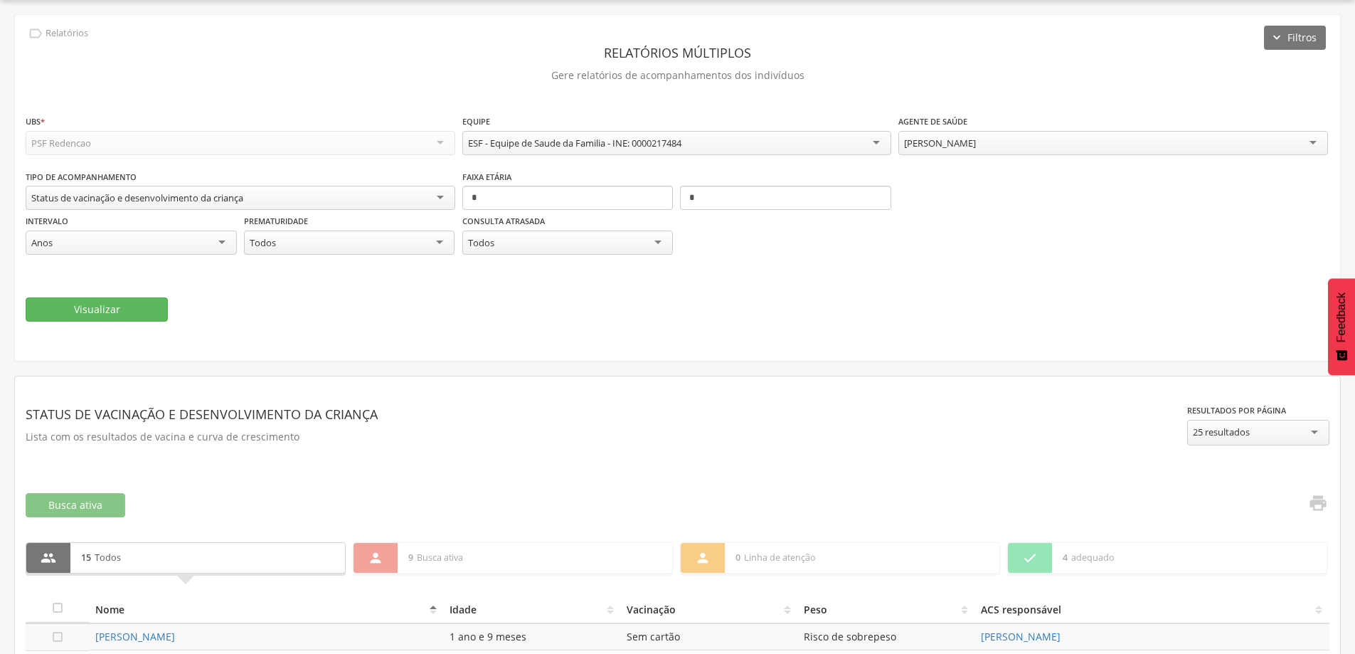
scroll to position [327, 0]
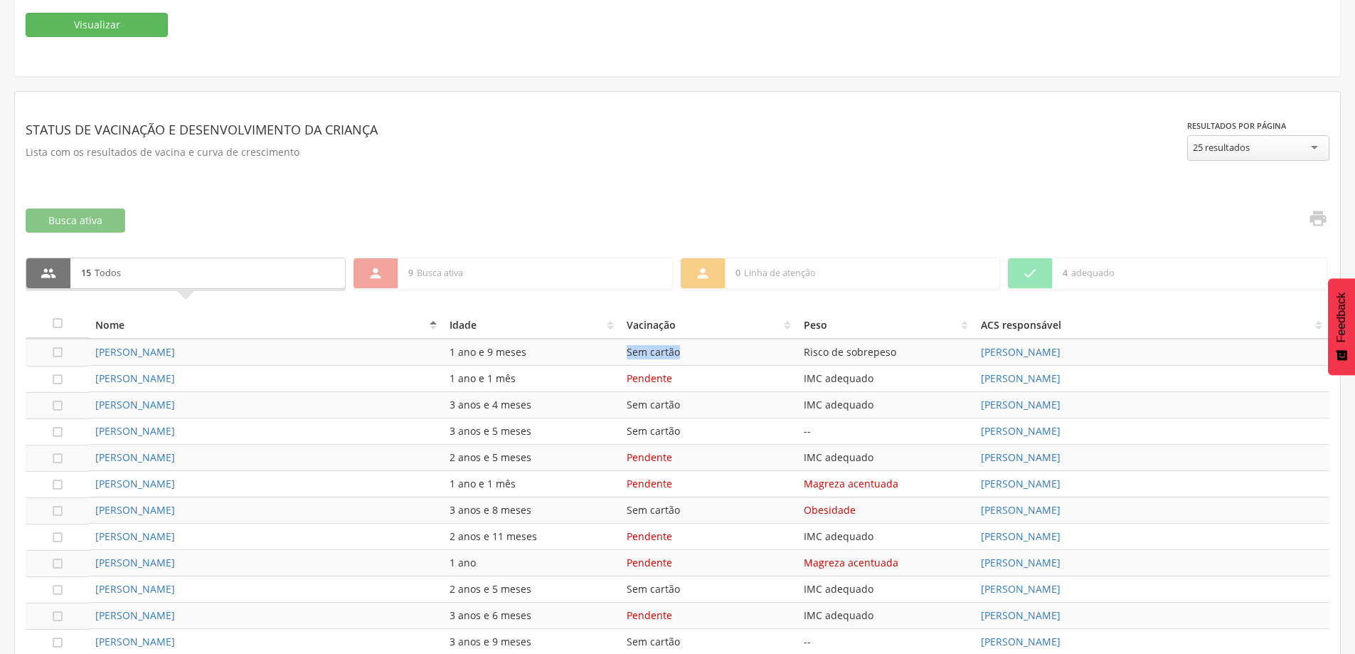
drag, startPoint x: 692, startPoint y: 354, endPoint x: 618, endPoint y: 349, distance: 74.2
click at [619, 350] on tr " [PERSON_NAME] 1 ano e 9 meses Sem cartão Risco de [PERSON_NAME]" at bounding box center [678, 352] width 1304 height 27
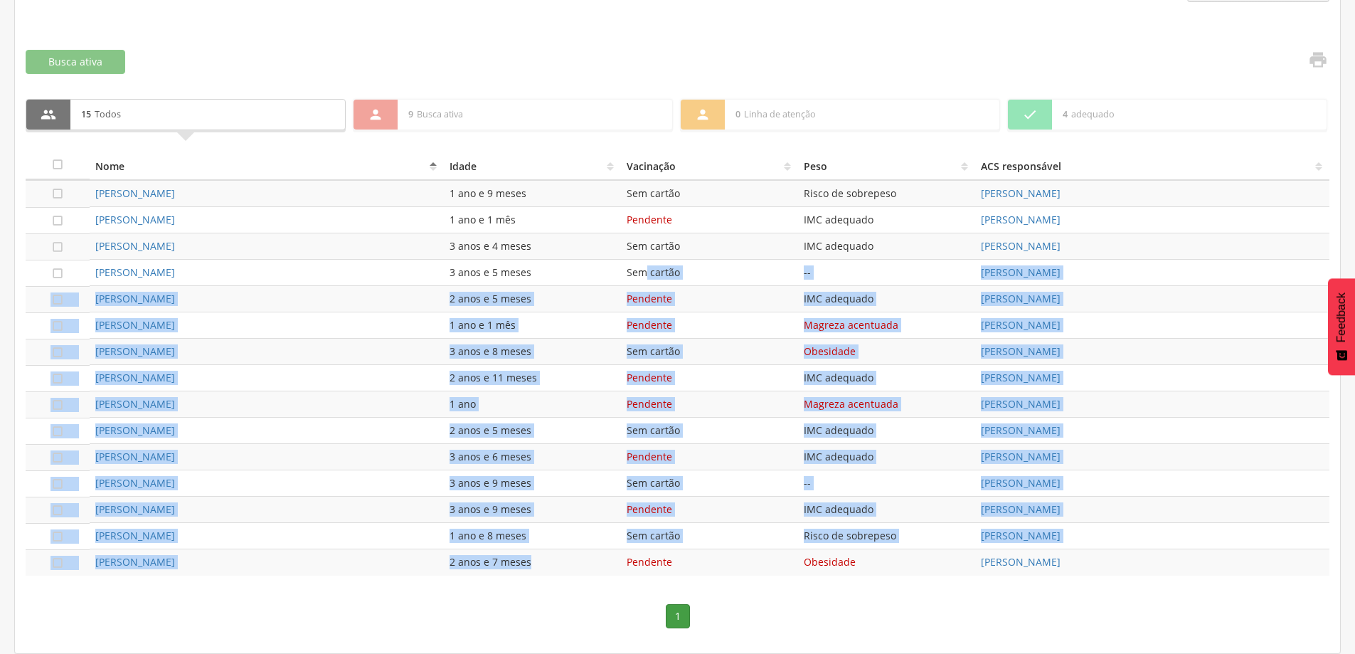
drag, startPoint x: 642, startPoint y: 278, endPoint x: 598, endPoint y: 561, distance: 285.7
click at [598, 561] on tbody " [PERSON_NAME] 1 ano e 9 meses Sem cartão Risco de [PERSON_NAME]  [PERSON_NAM…" at bounding box center [678, 378] width 1304 height 396
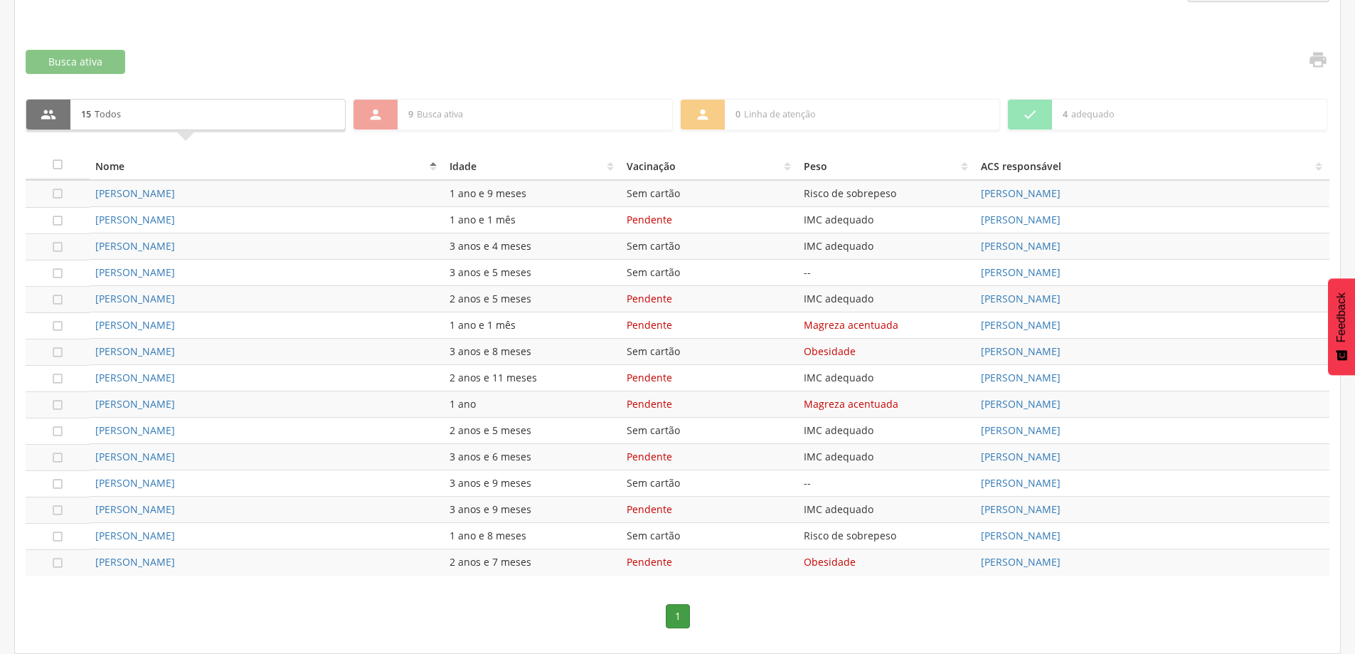
click at [590, 600] on nav "1" at bounding box center [678, 616] width 1304 height 53
click at [175, 222] on link "[PERSON_NAME]" at bounding box center [135, 220] width 80 height 14
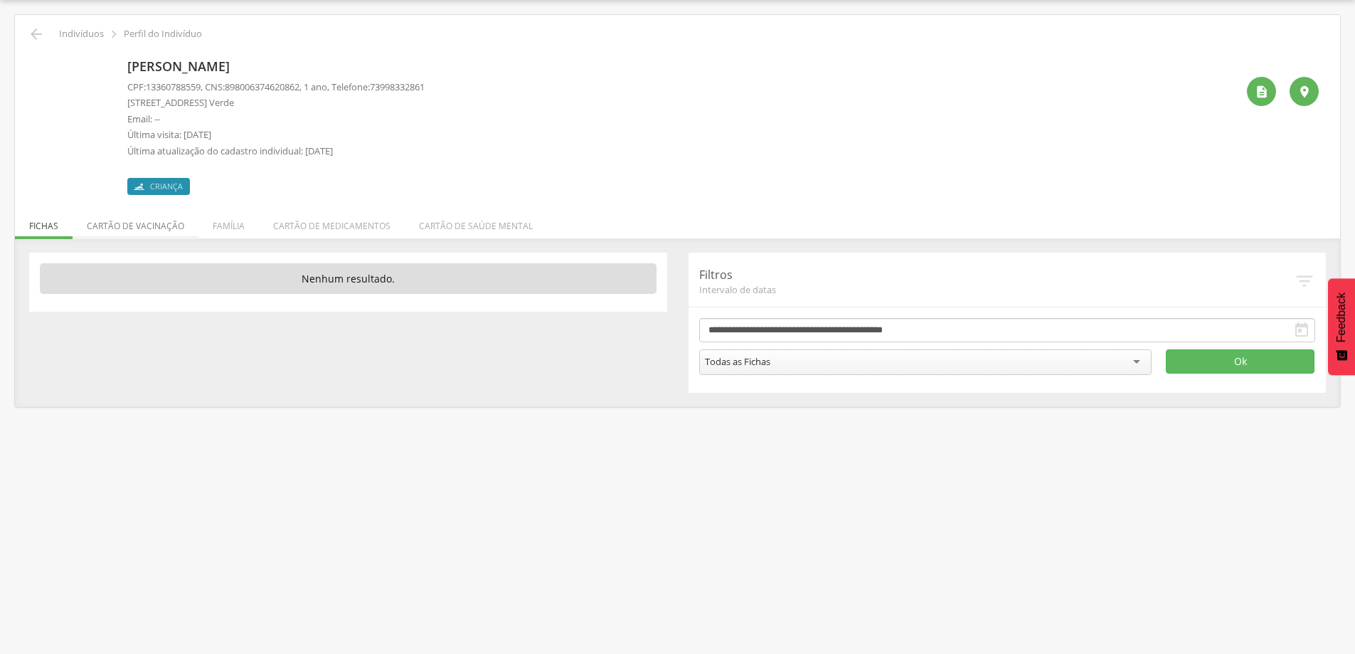
click at [161, 220] on li "Cartão de vacinação" at bounding box center [136, 222] width 126 height 33
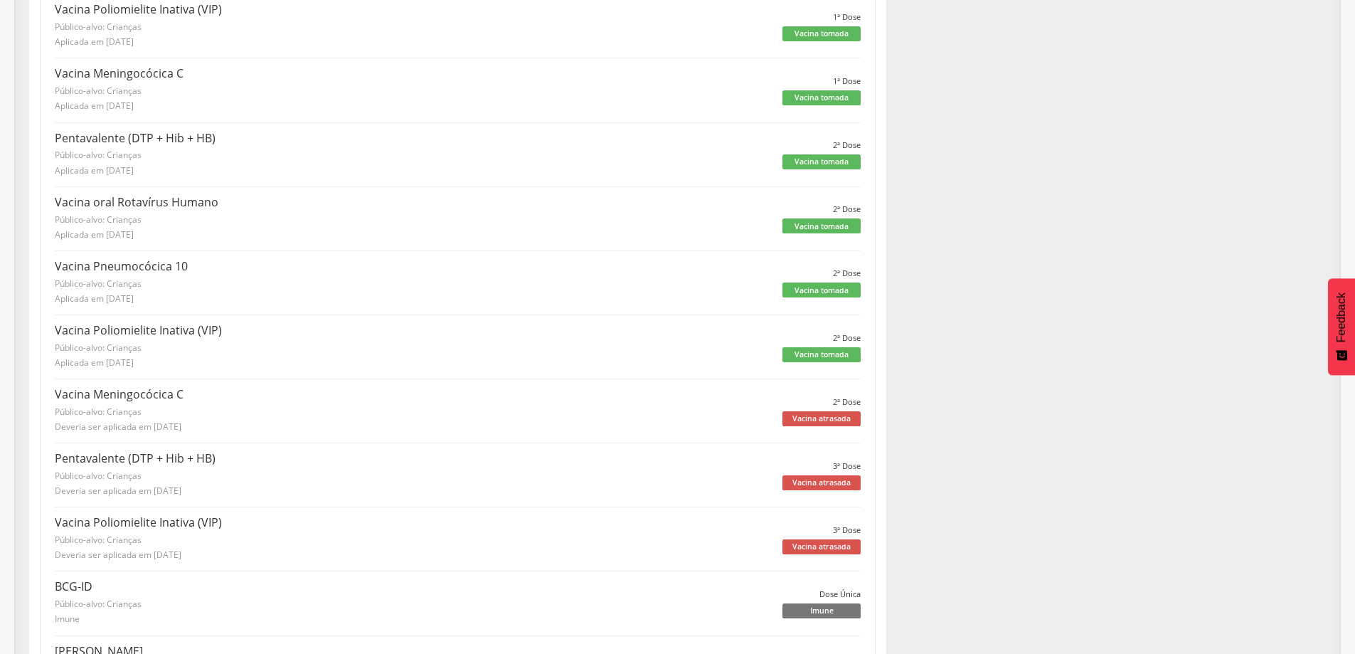
scroll to position [398, 0]
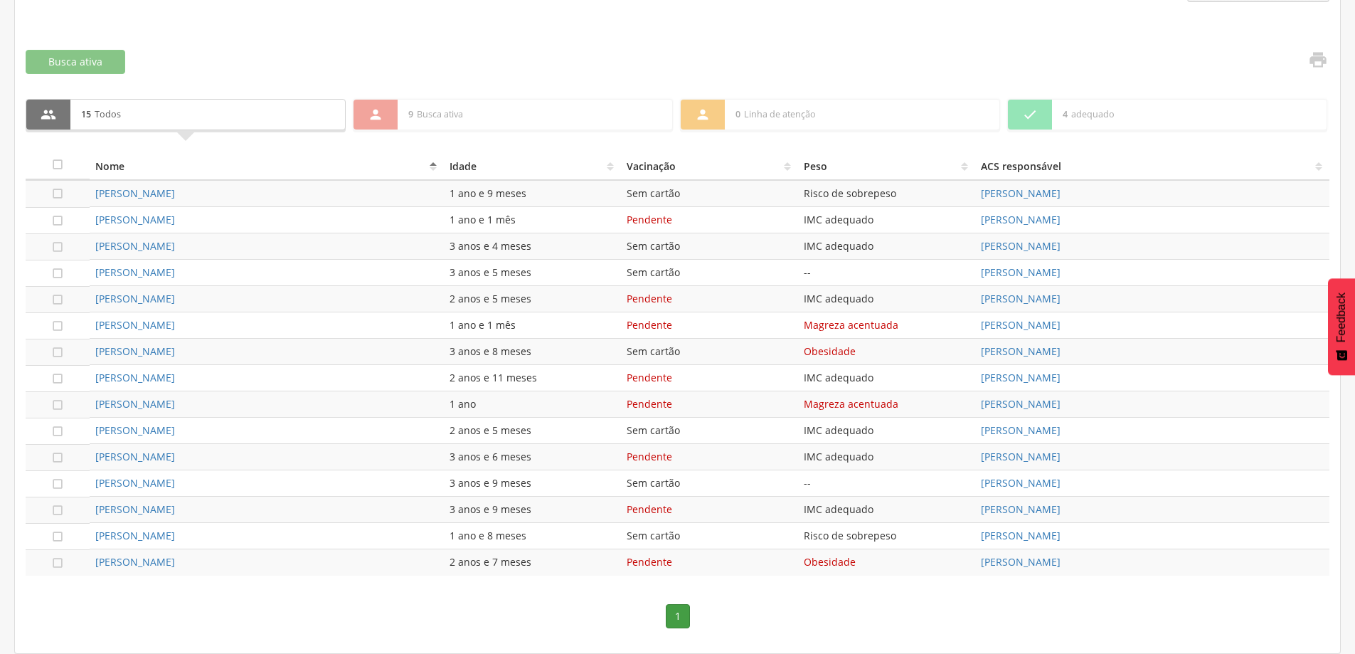
scroll to position [130, 0]
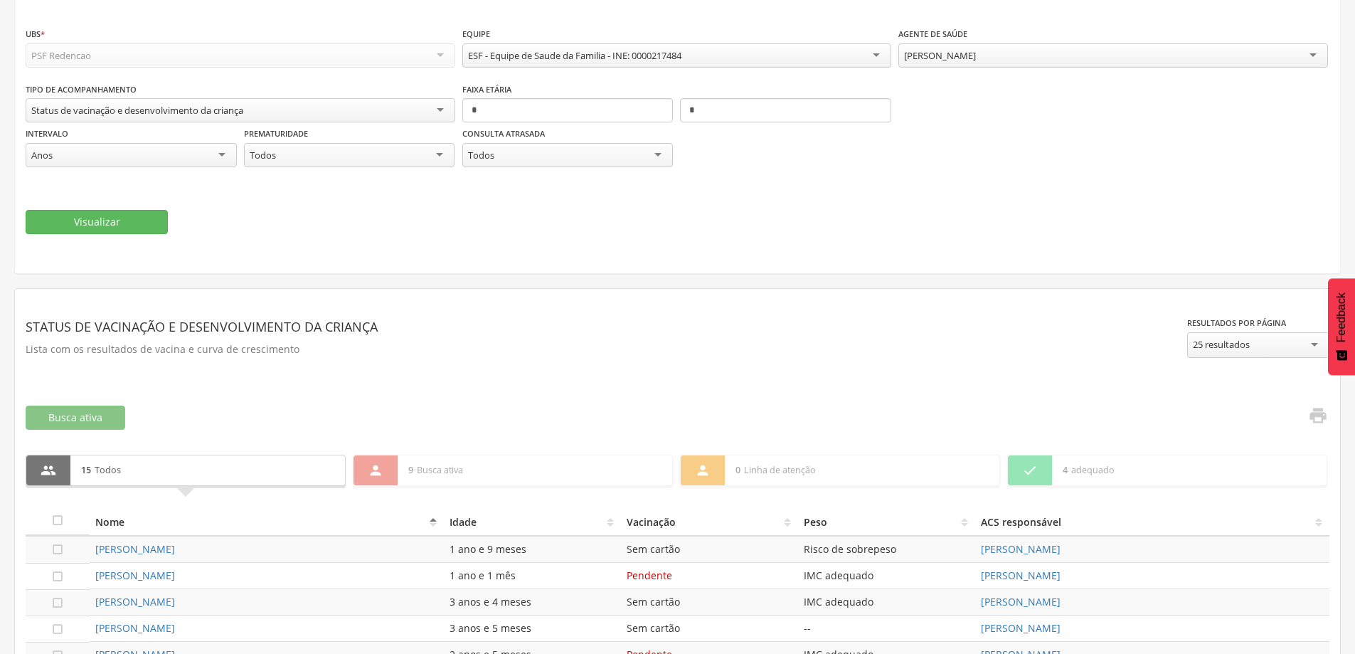
click at [1283, 59] on div "[PERSON_NAME]" at bounding box center [1113, 55] width 430 height 24
click at [122, 216] on button "Visualizar" at bounding box center [97, 222] width 142 height 24
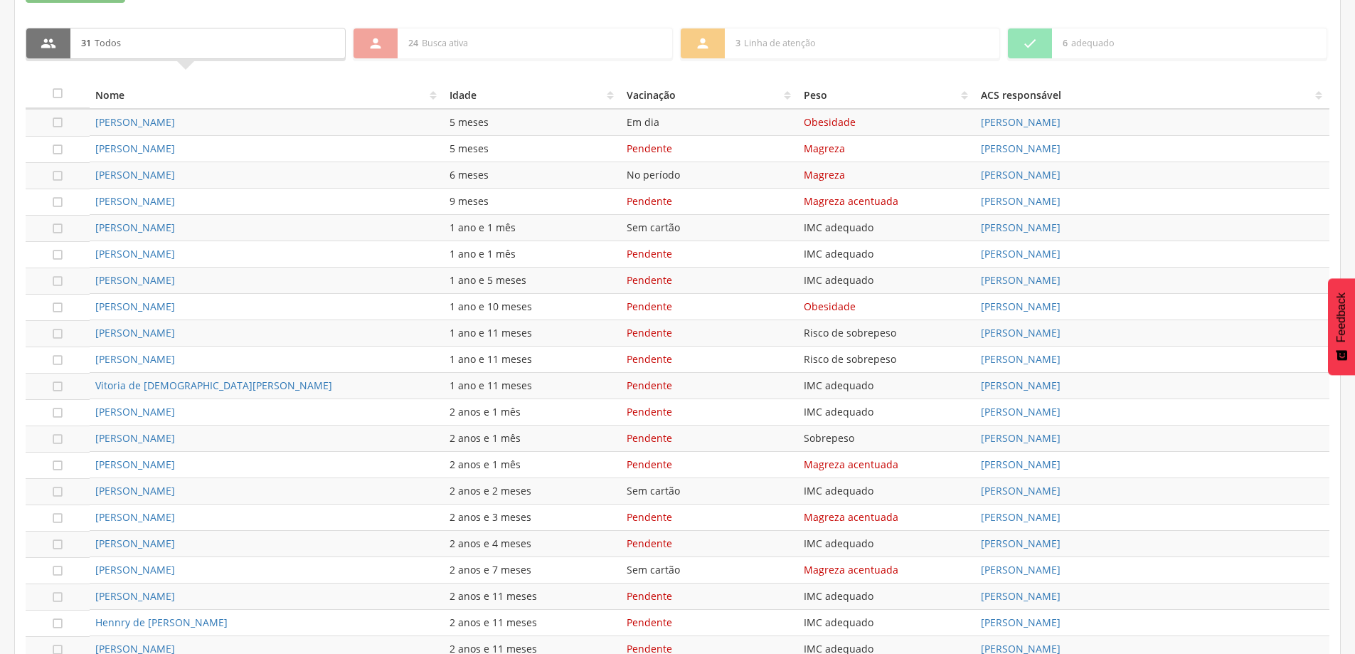
scroll to position [749, 0]
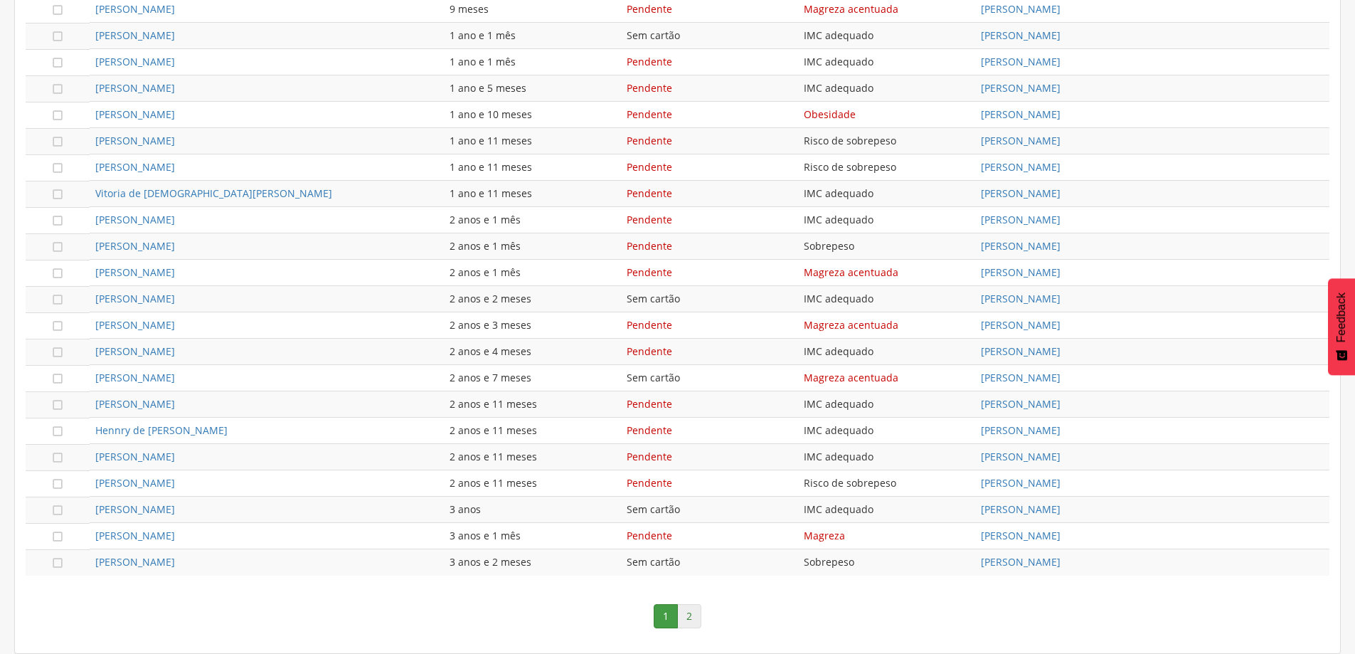
click at [683, 609] on link "2" at bounding box center [689, 616] width 24 height 24
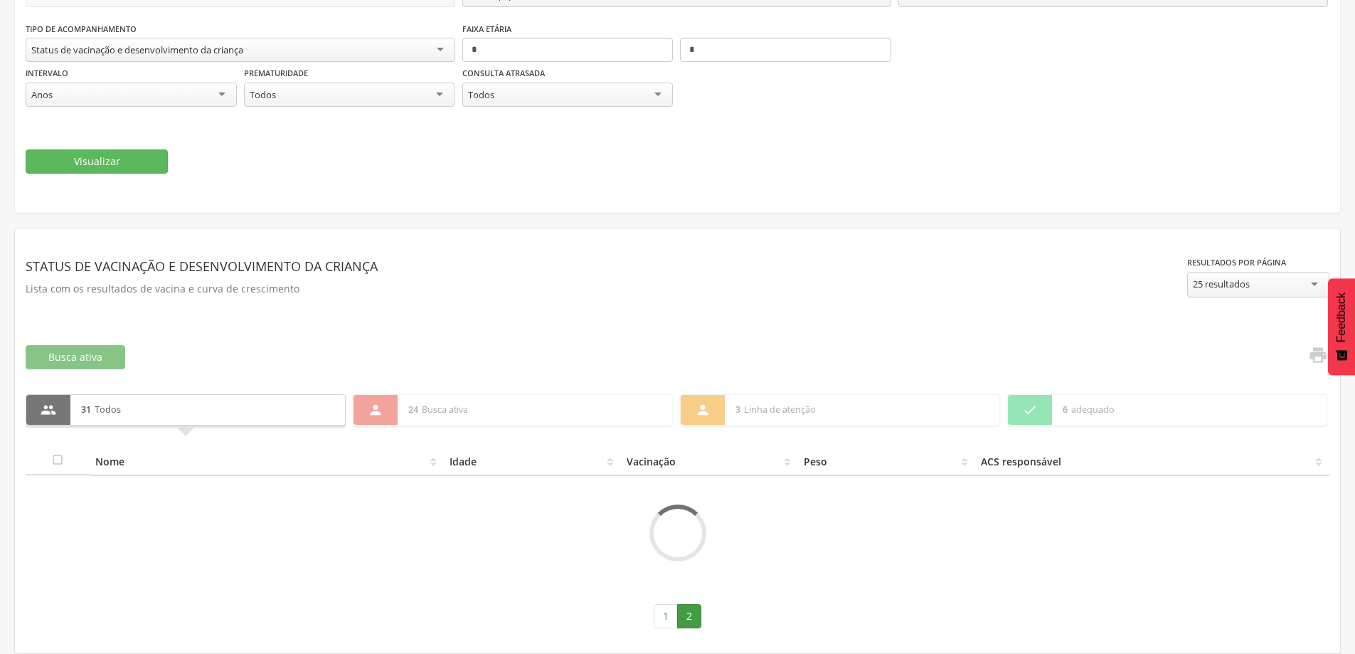
scroll to position [249, 0]
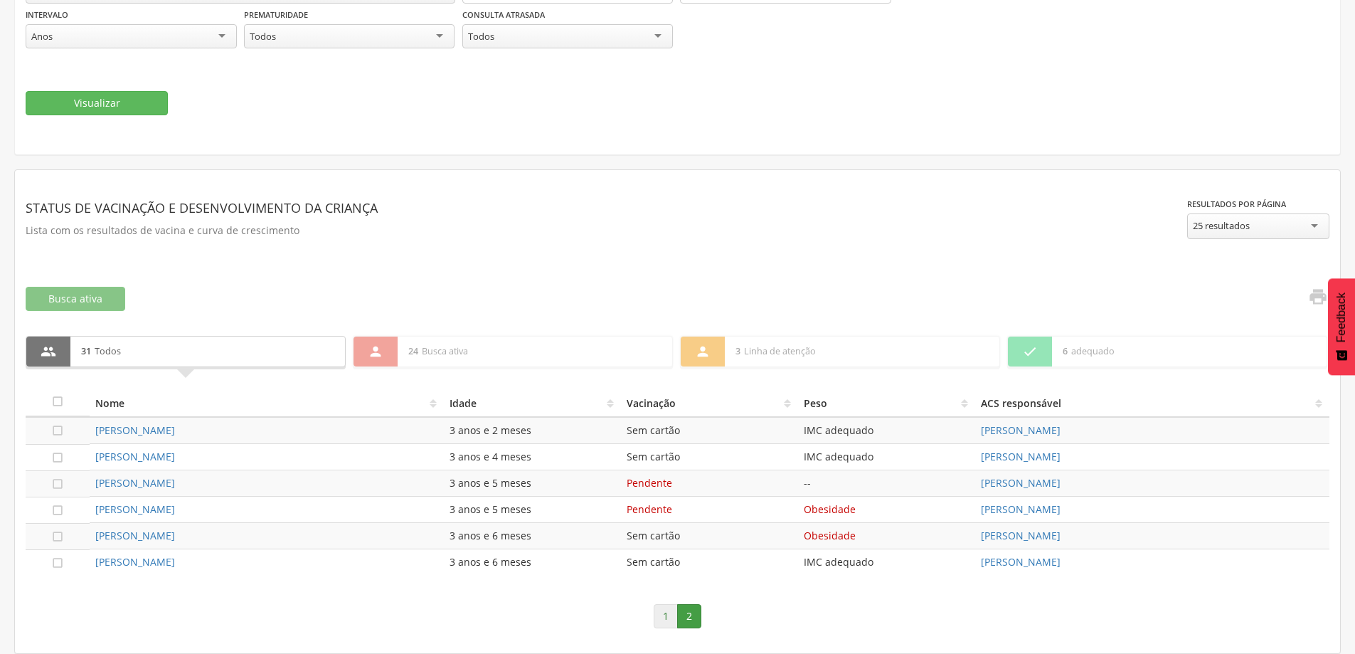
click at [667, 615] on link "1" at bounding box center [666, 616] width 24 height 24
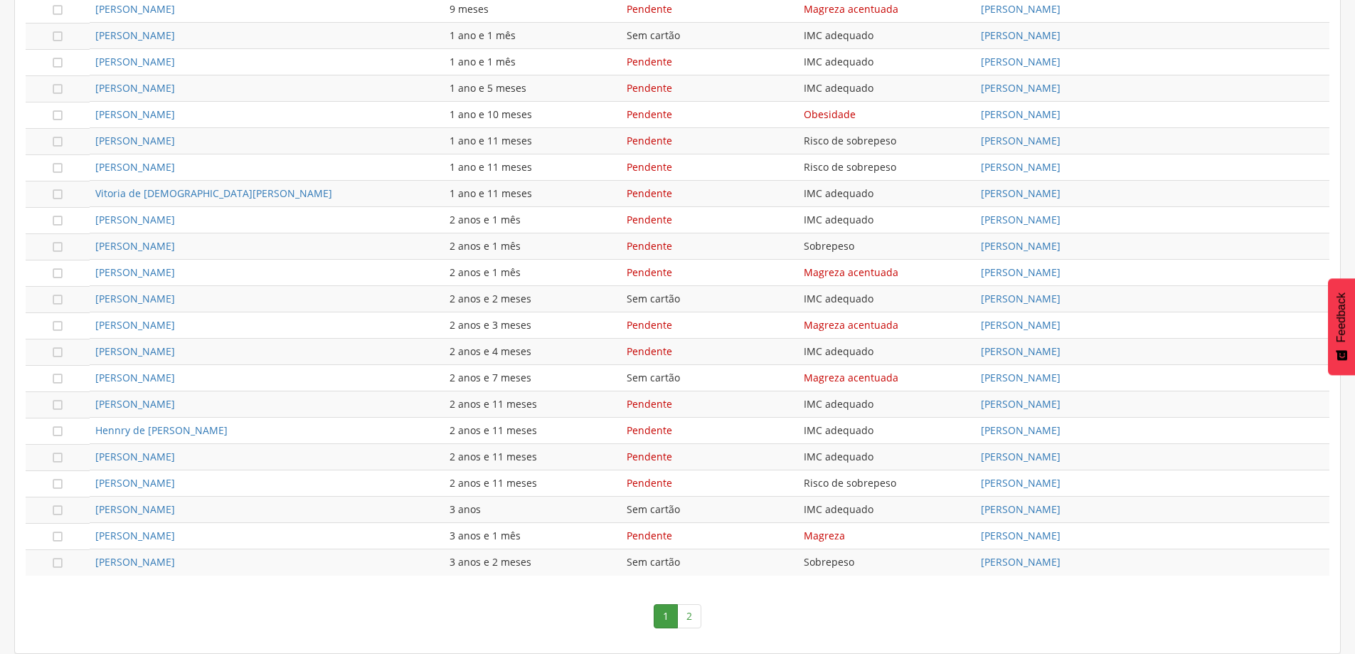
scroll to position [536, 0]
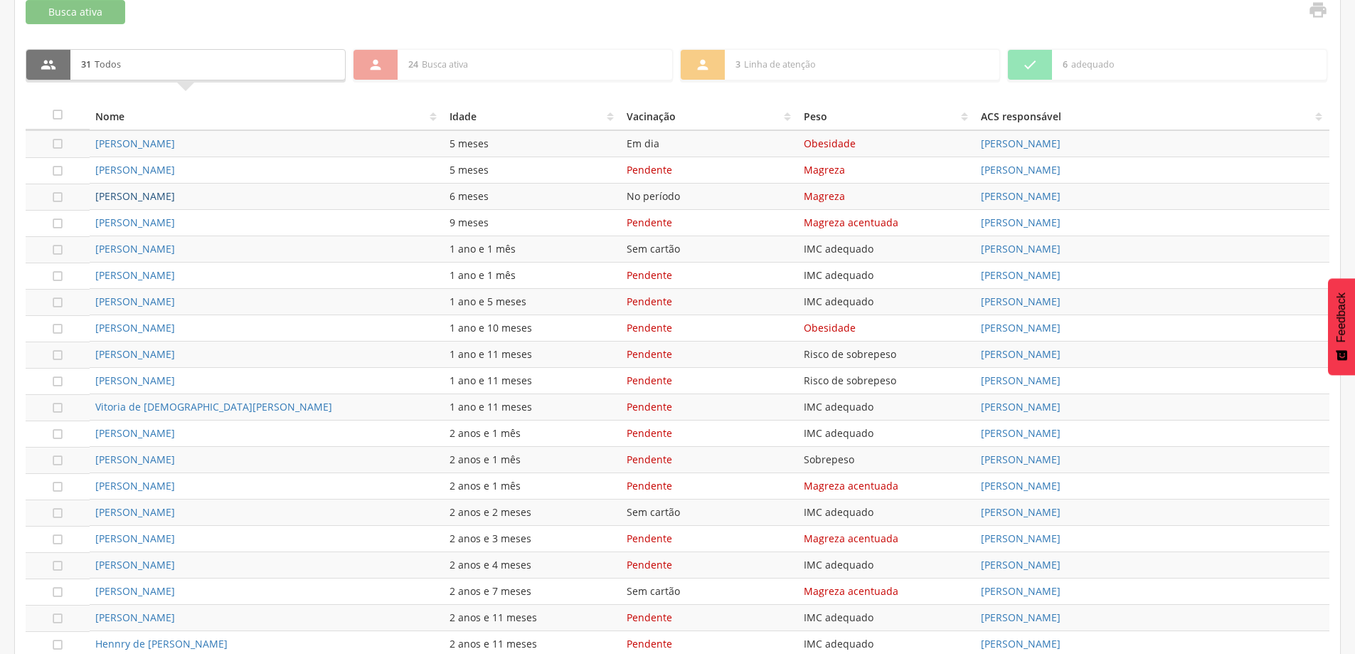
click at [175, 192] on link "[PERSON_NAME]" at bounding box center [135, 196] width 80 height 14
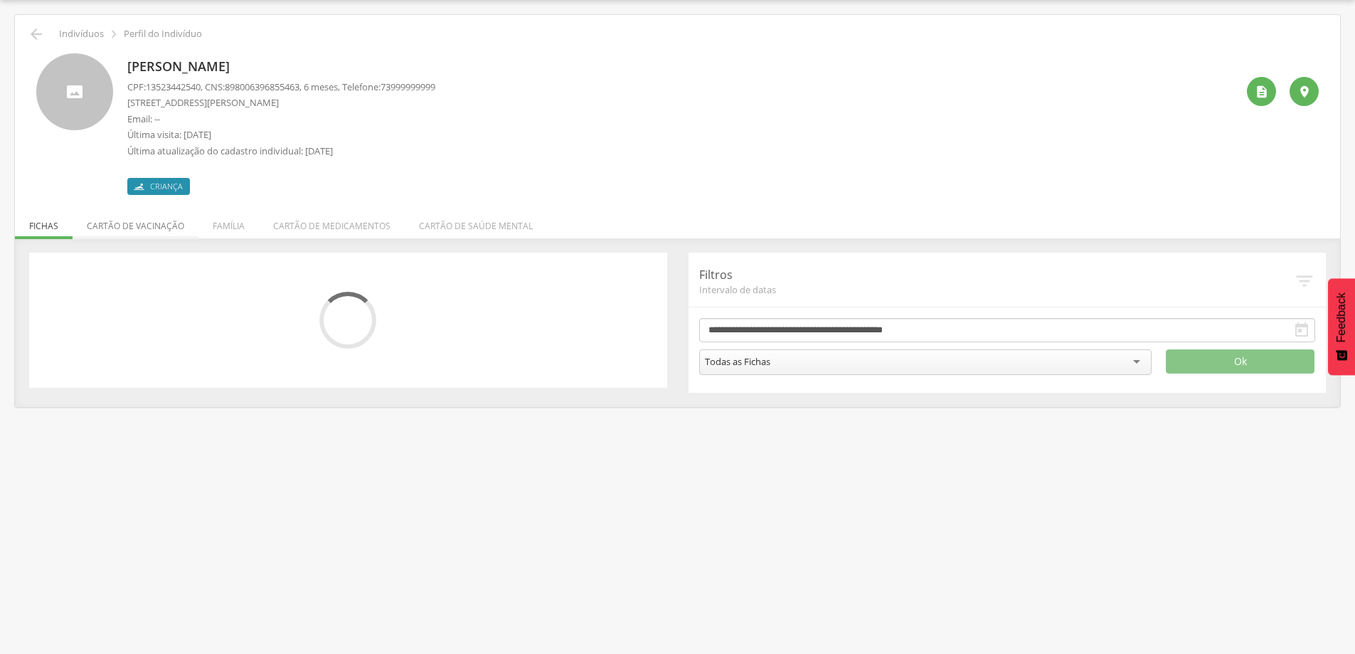
click at [162, 226] on li "Cartão de vacinação" at bounding box center [136, 222] width 126 height 33
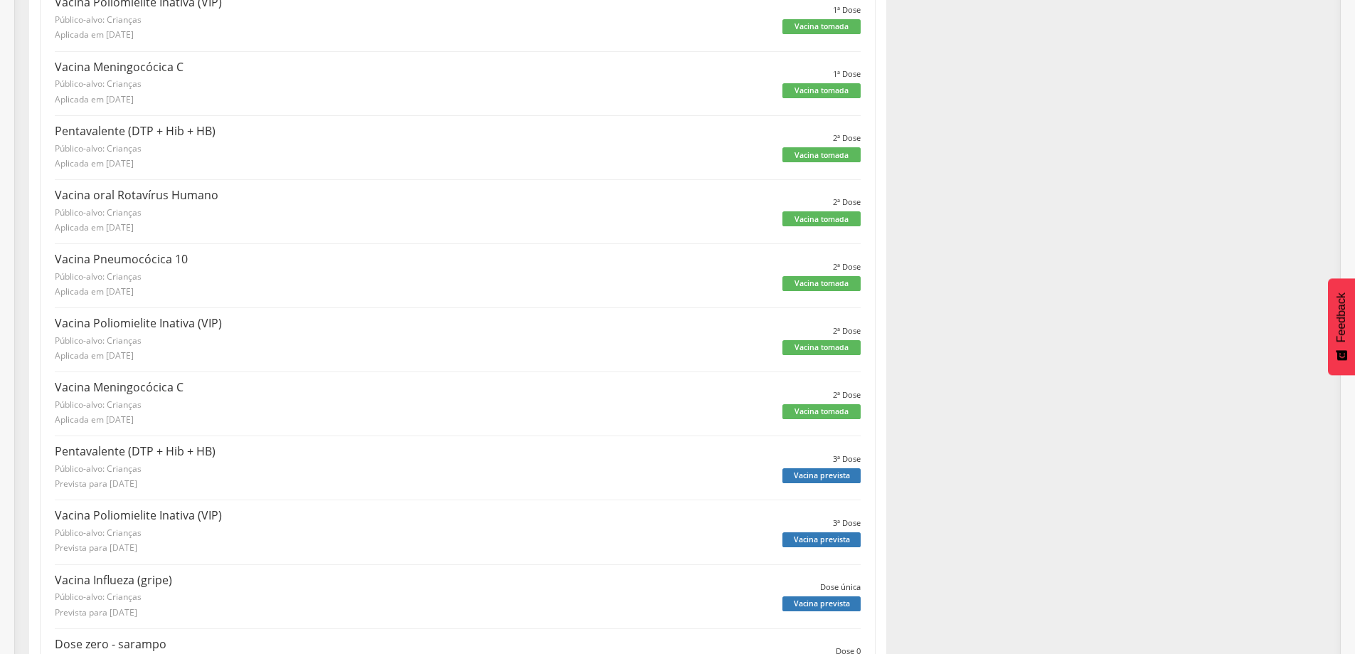
scroll to position [1039, 0]
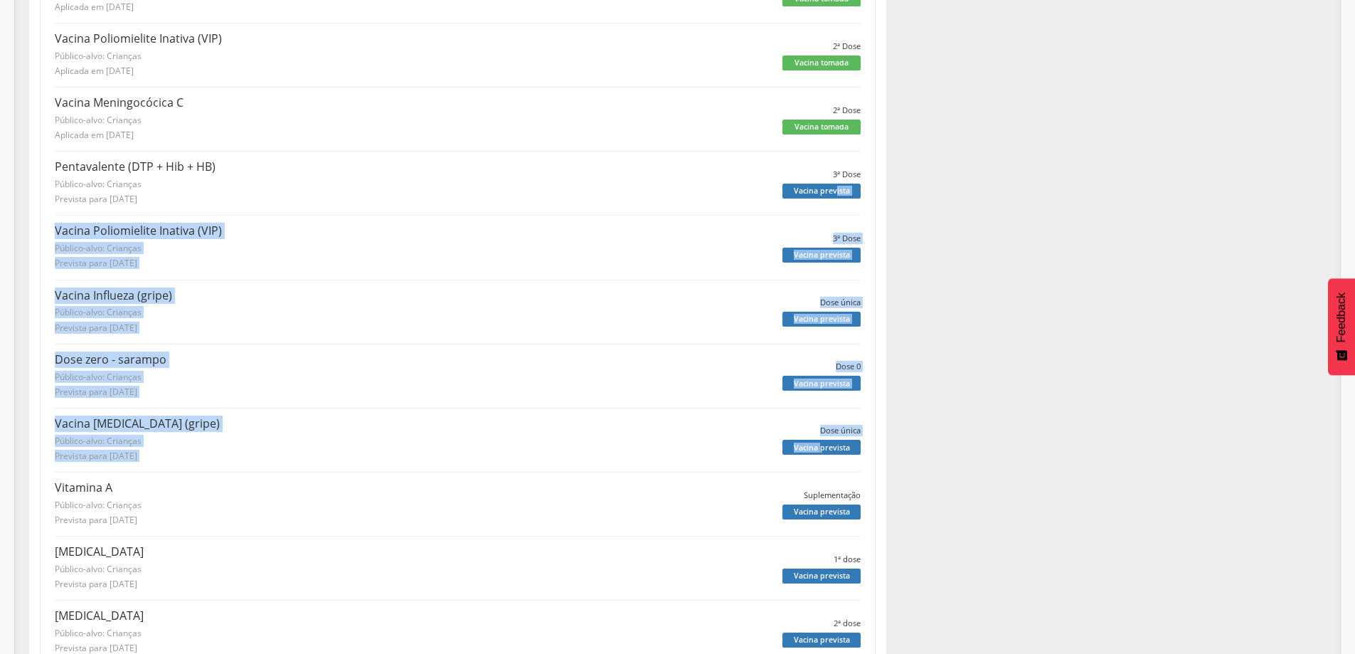
drag, startPoint x: 834, startPoint y: 198, endPoint x: 819, endPoint y: 457, distance: 259.4
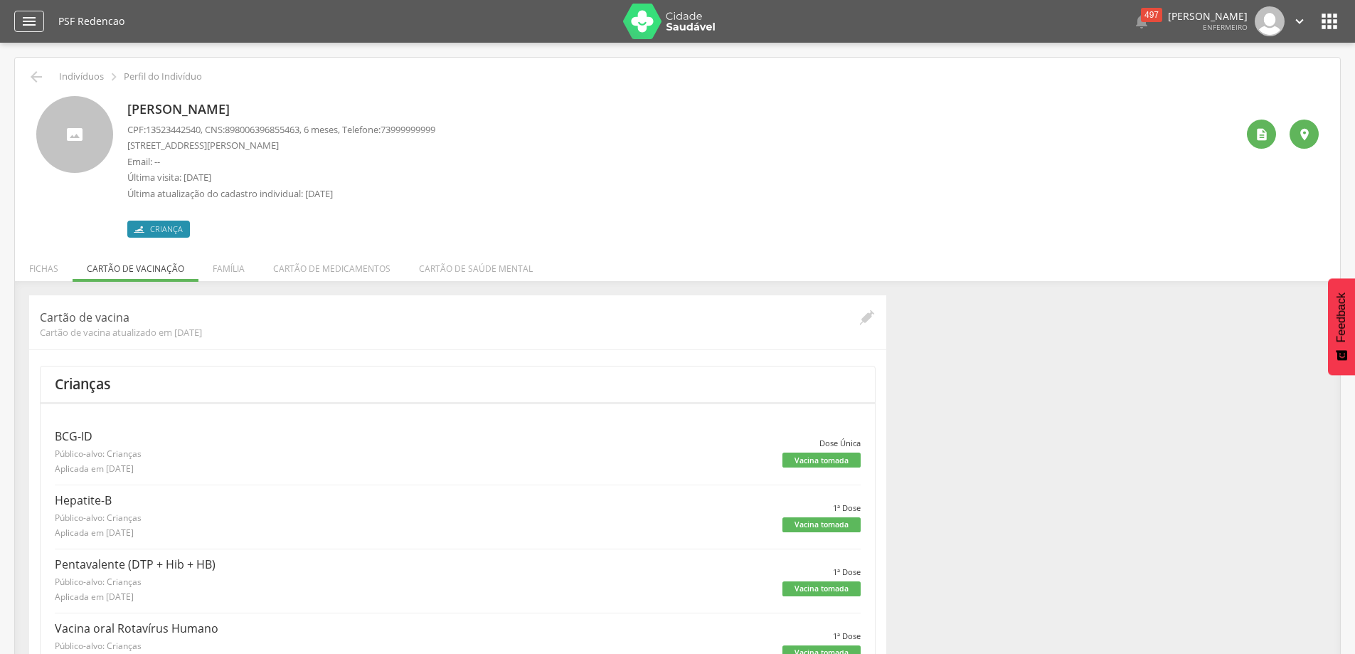
click at [34, 28] on icon "" at bounding box center [29, 21] width 17 height 17
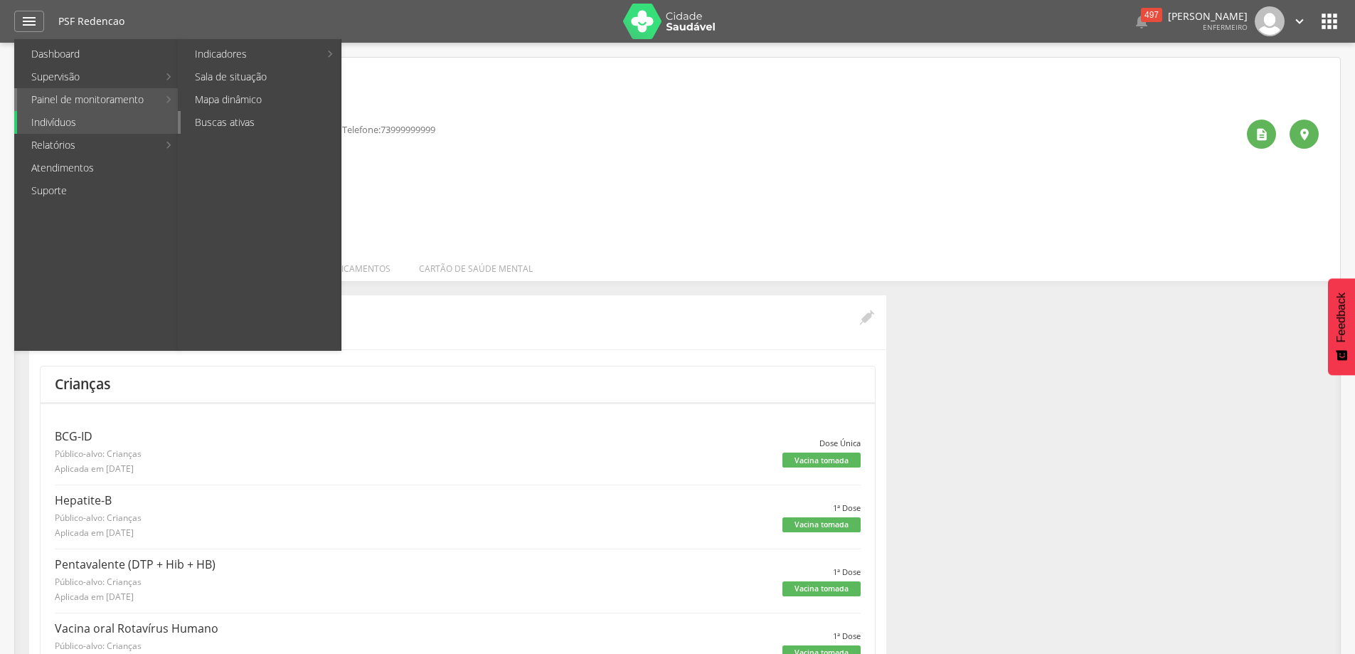
click at [271, 115] on link "Buscas ativas" at bounding box center [261, 122] width 160 height 23
type input "**********"
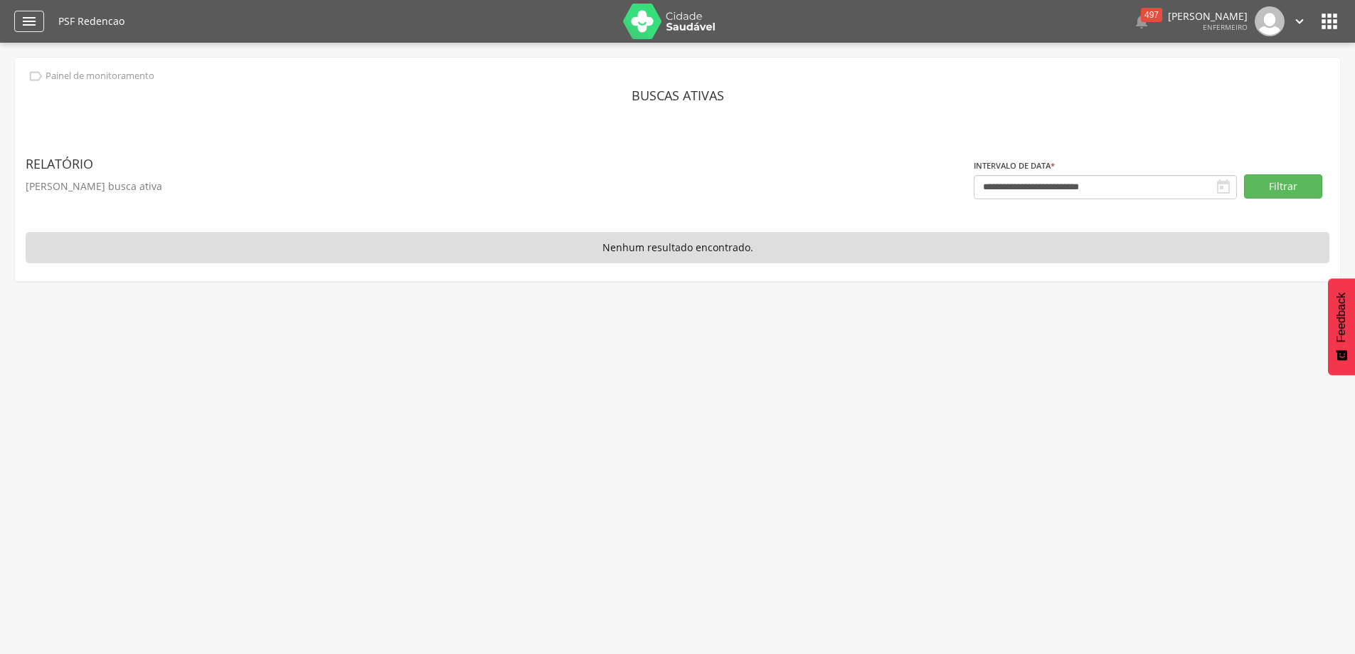
click at [37, 27] on icon "" at bounding box center [29, 21] width 17 height 17
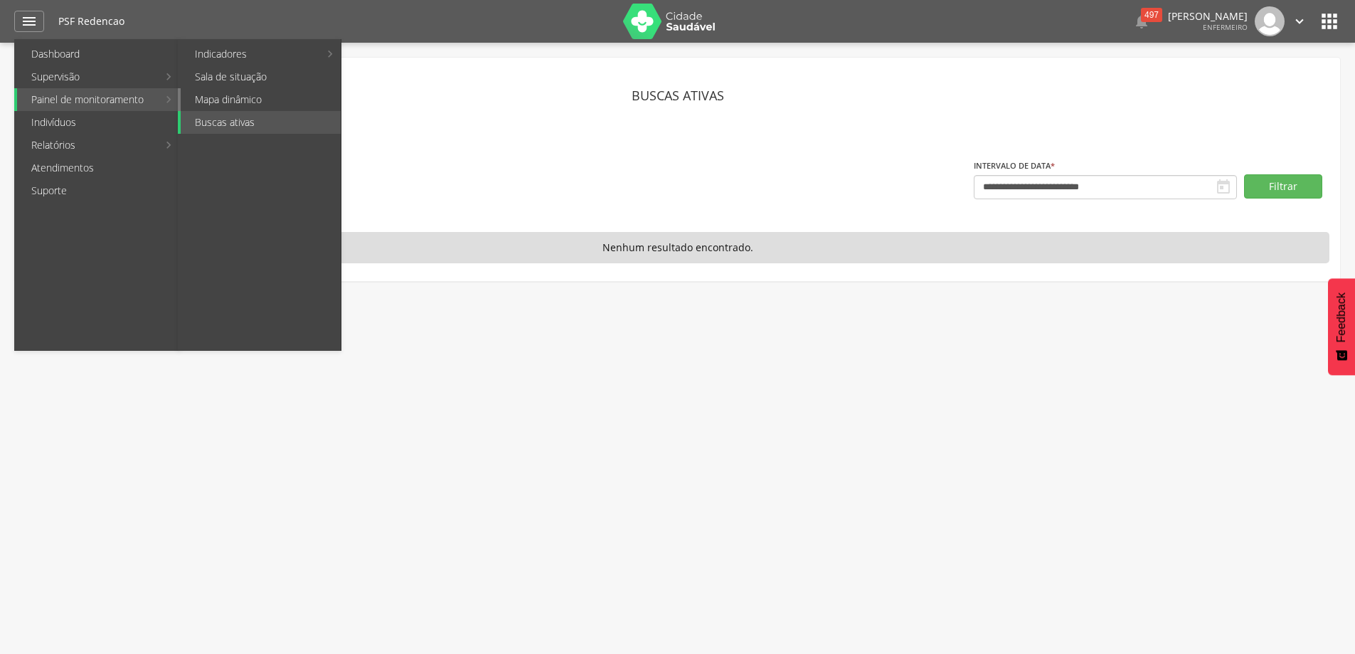
click at [240, 102] on link "Mapa dinâmico" at bounding box center [261, 99] width 160 height 23
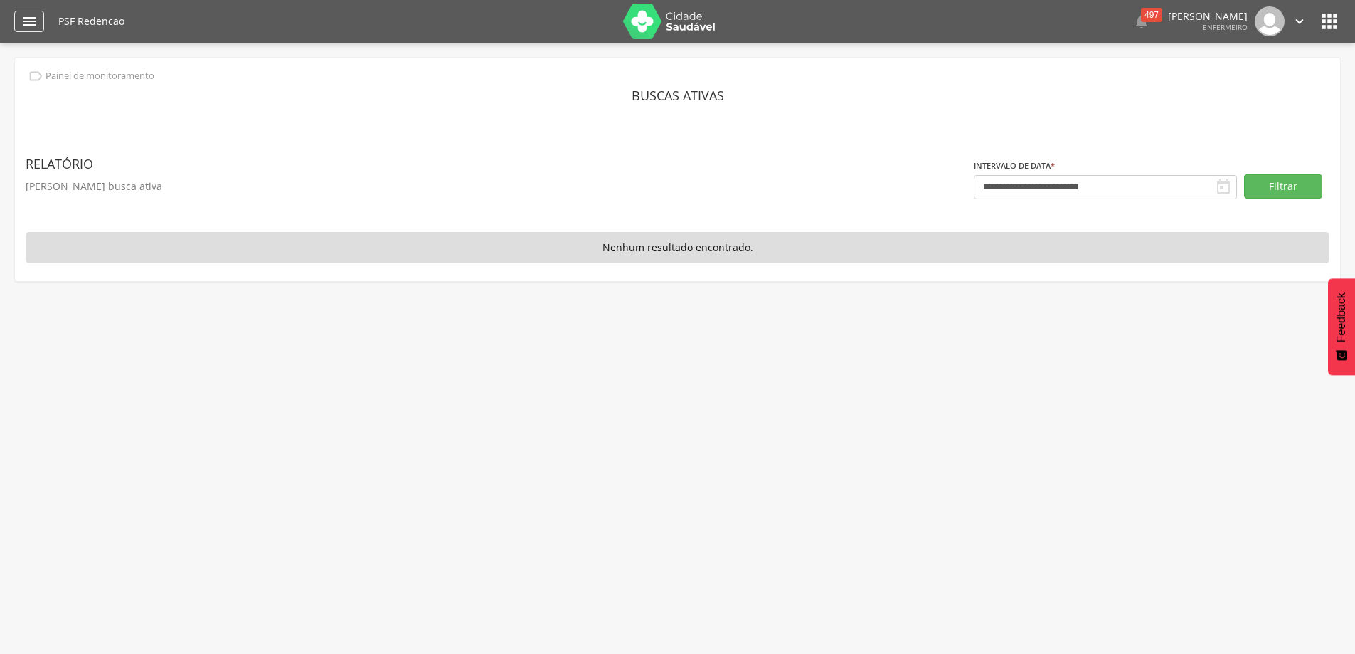
click at [31, 24] on icon "" at bounding box center [29, 21] width 17 height 17
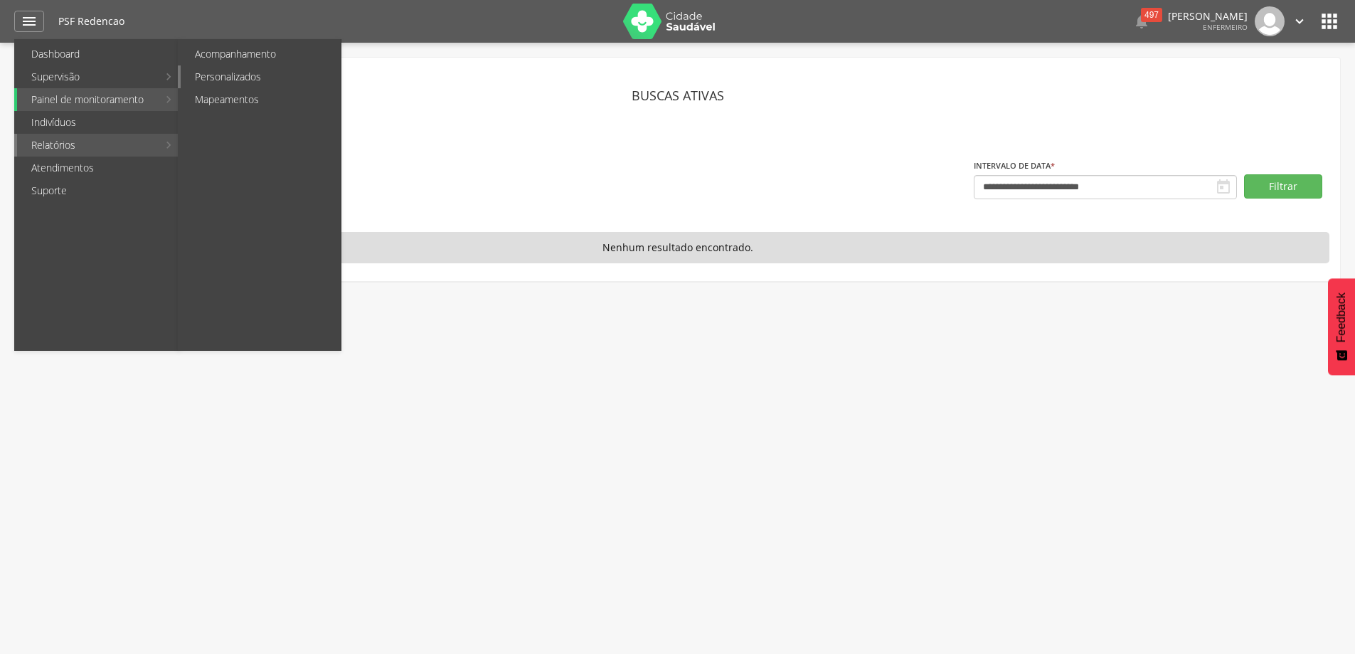
click at [252, 78] on link "Personalizados" at bounding box center [261, 76] width 160 height 23
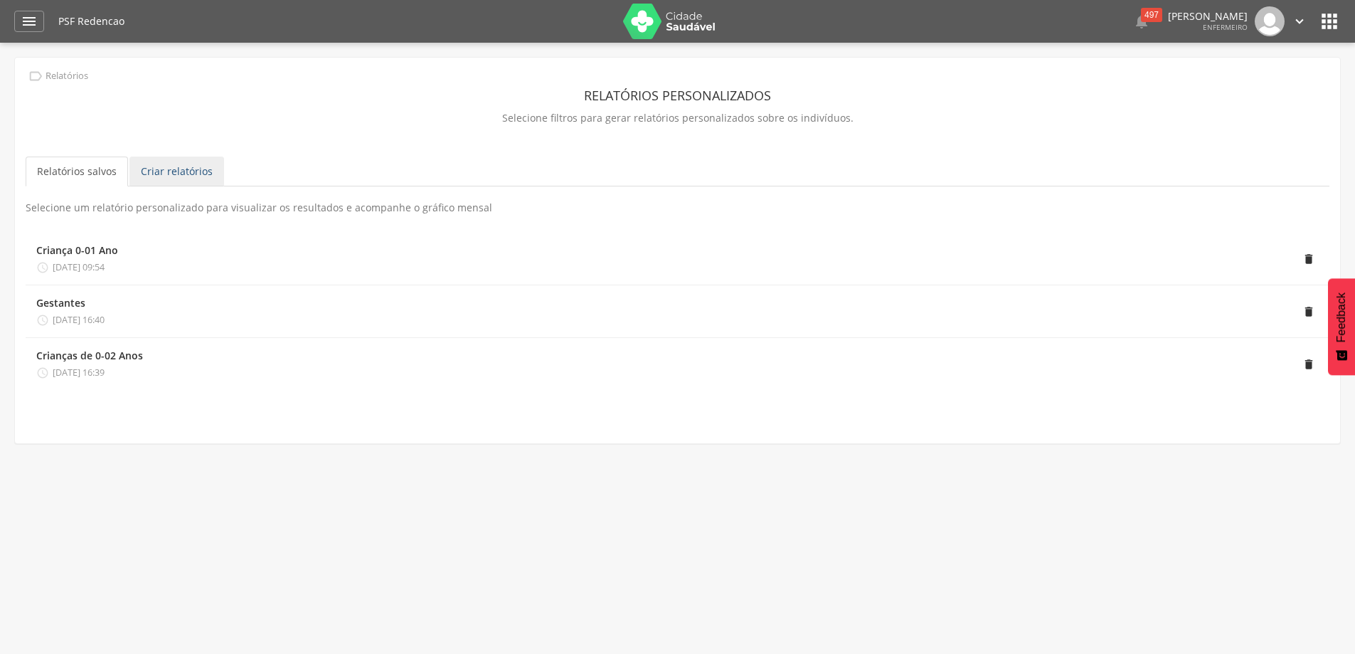
click at [182, 181] on link "Criar relatórios" at bounding box center [176, 172] width 95 height 30
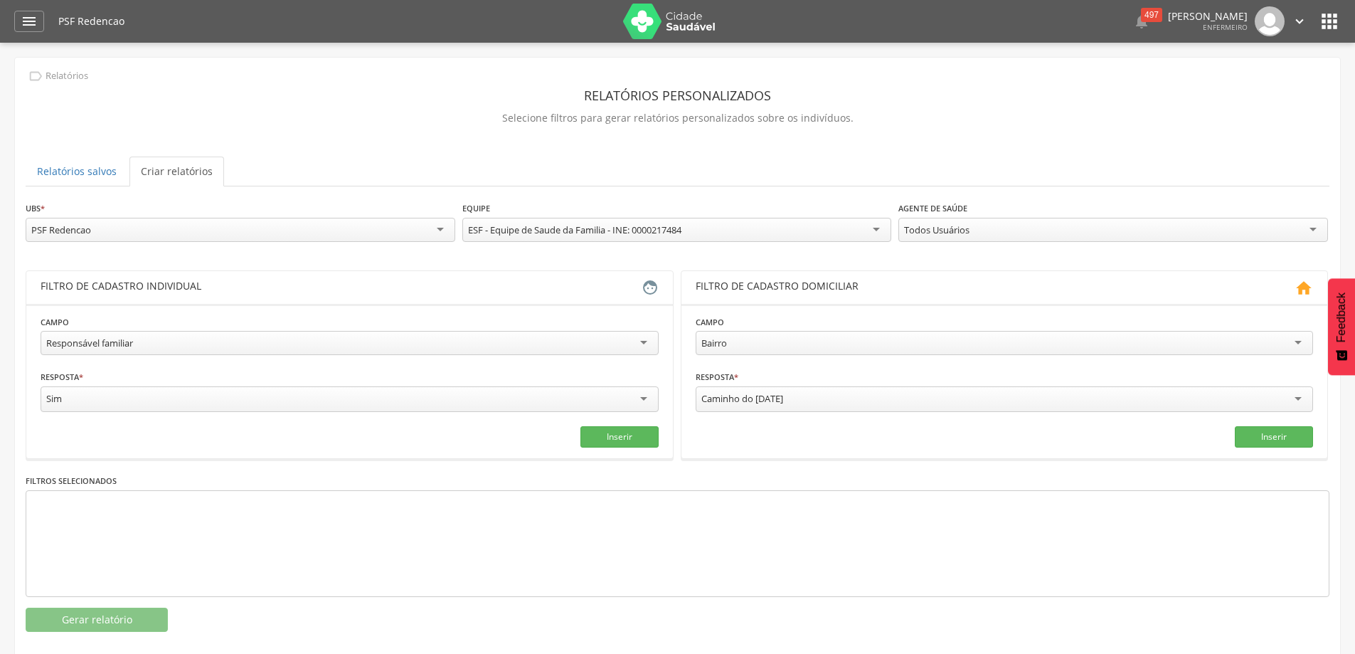
click at [1014, 222] on div "Todos Usuários" at bounding box center [1113, 230] width 430 height 24
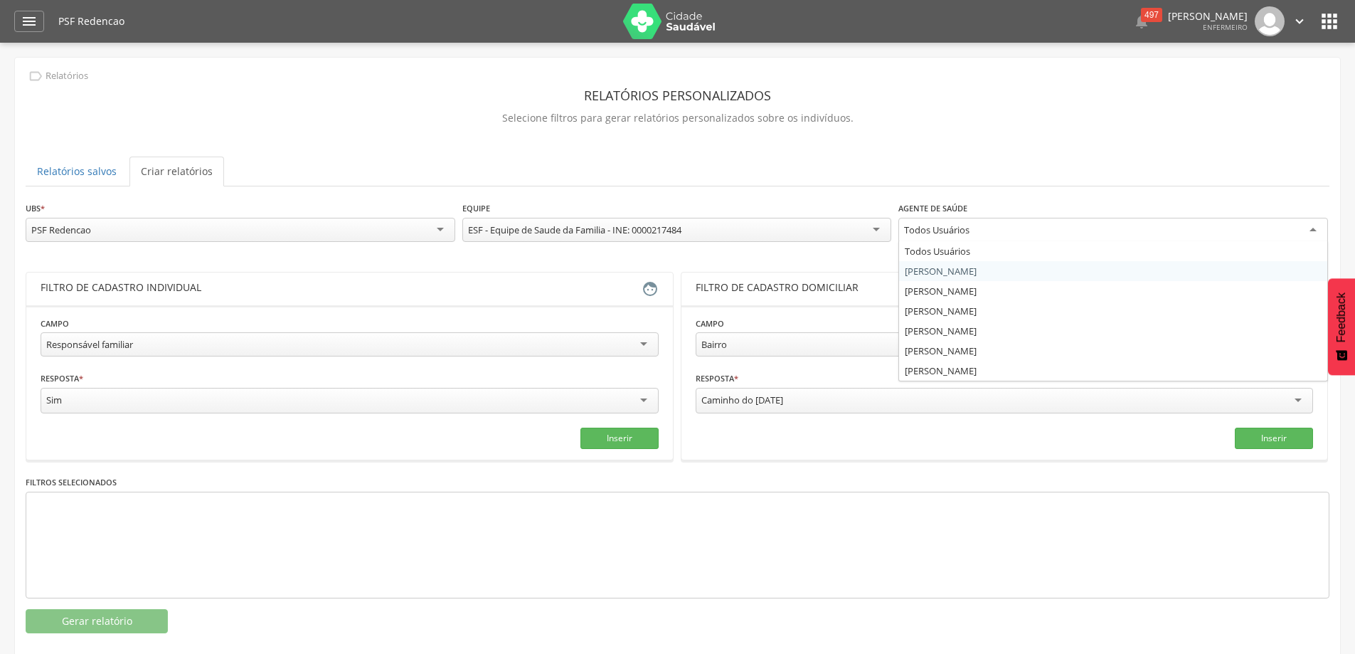
scroll to position [43, 0]
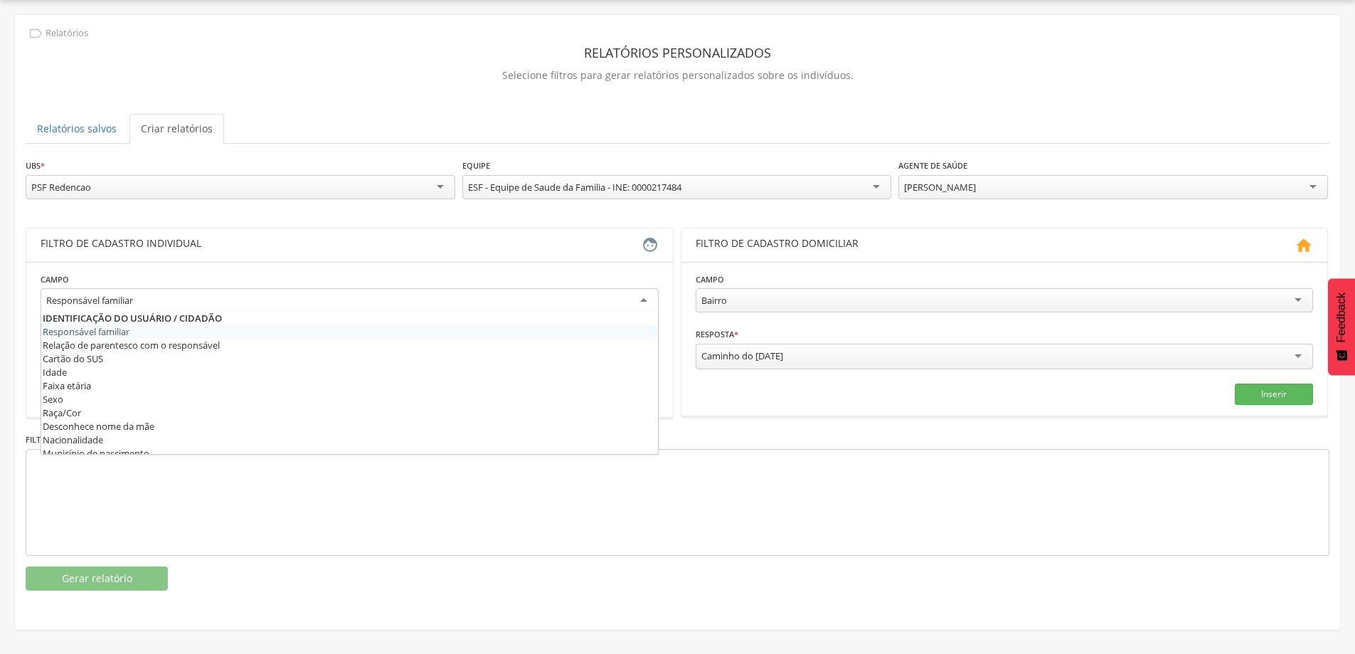
click at [245, 295] on div "Responsável familiar" at bounding box center [350, 301] width 618 height 26
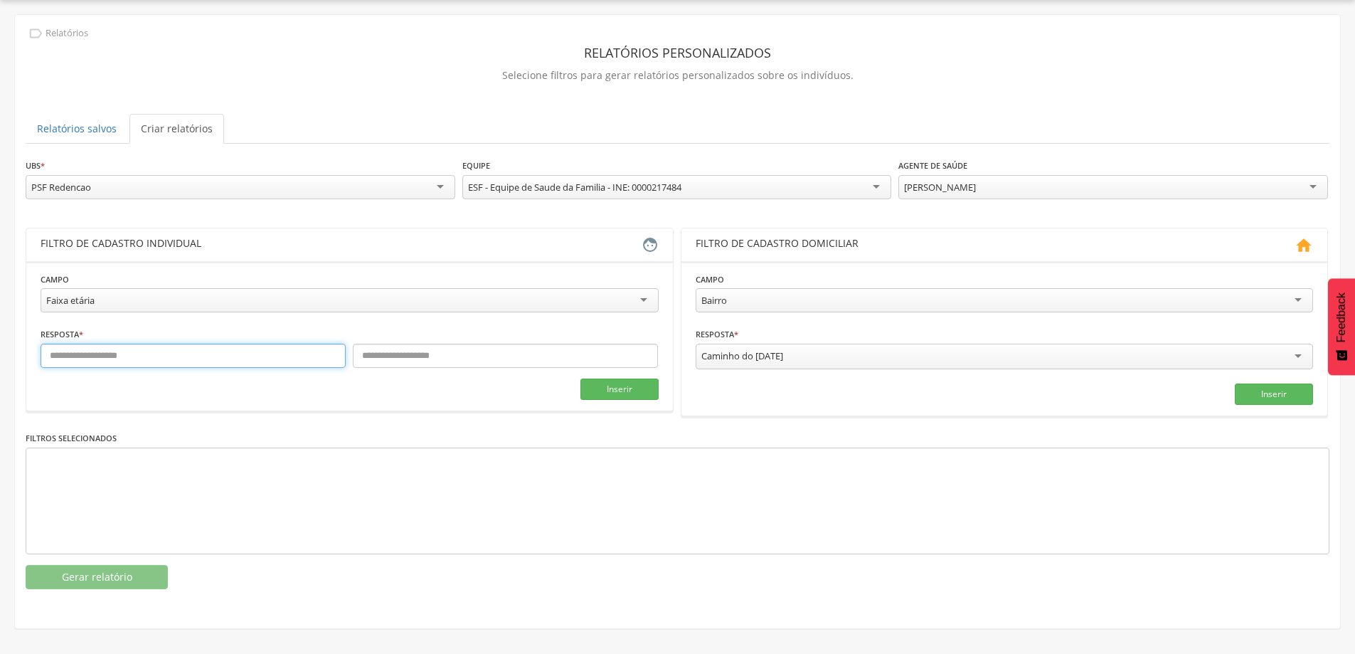
click at [174, 364] on input "text" at bounding box center [193, 356] width 305 height 24
type input "*"
click at [400, 349] on input "text" at bounding box center [505, 356] width 305 height 24
type input "*"
click at [637, 392] on button "Inserir" at bounding box center [619, 388] width 78 height 21
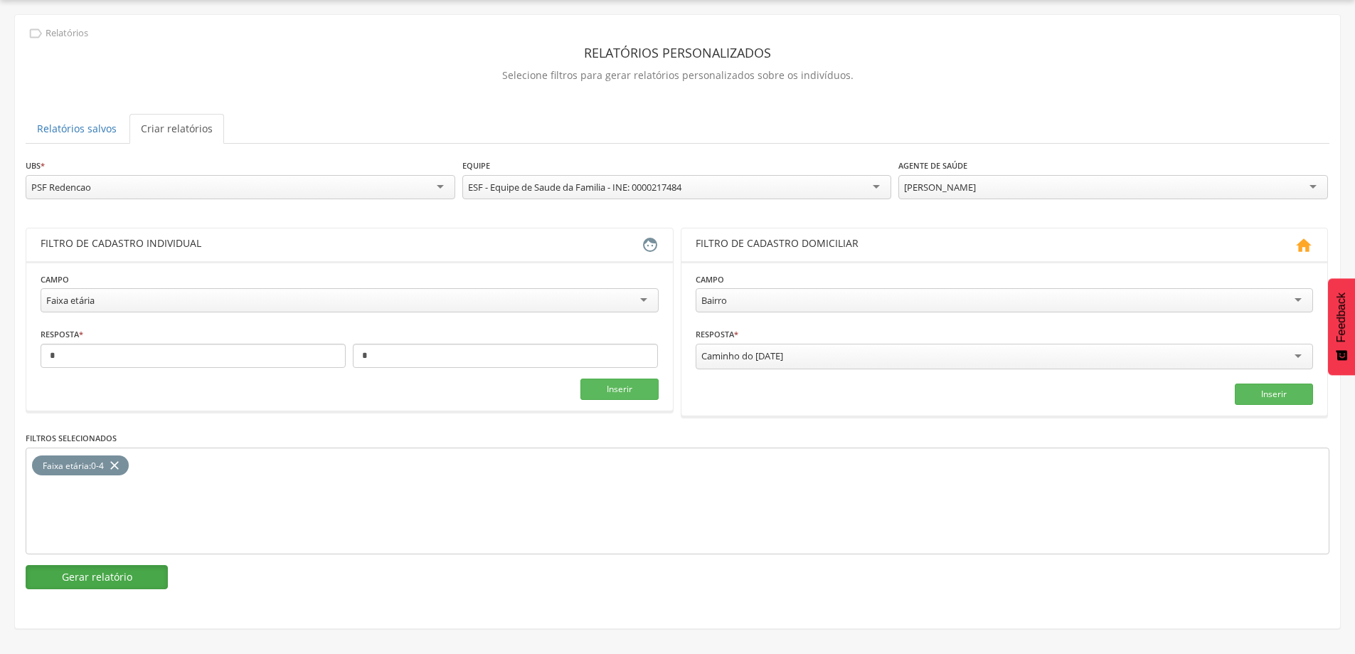
click at [105, 579] on button "Gerar relatório" at bounding box center [97, 577] width 142 height 24
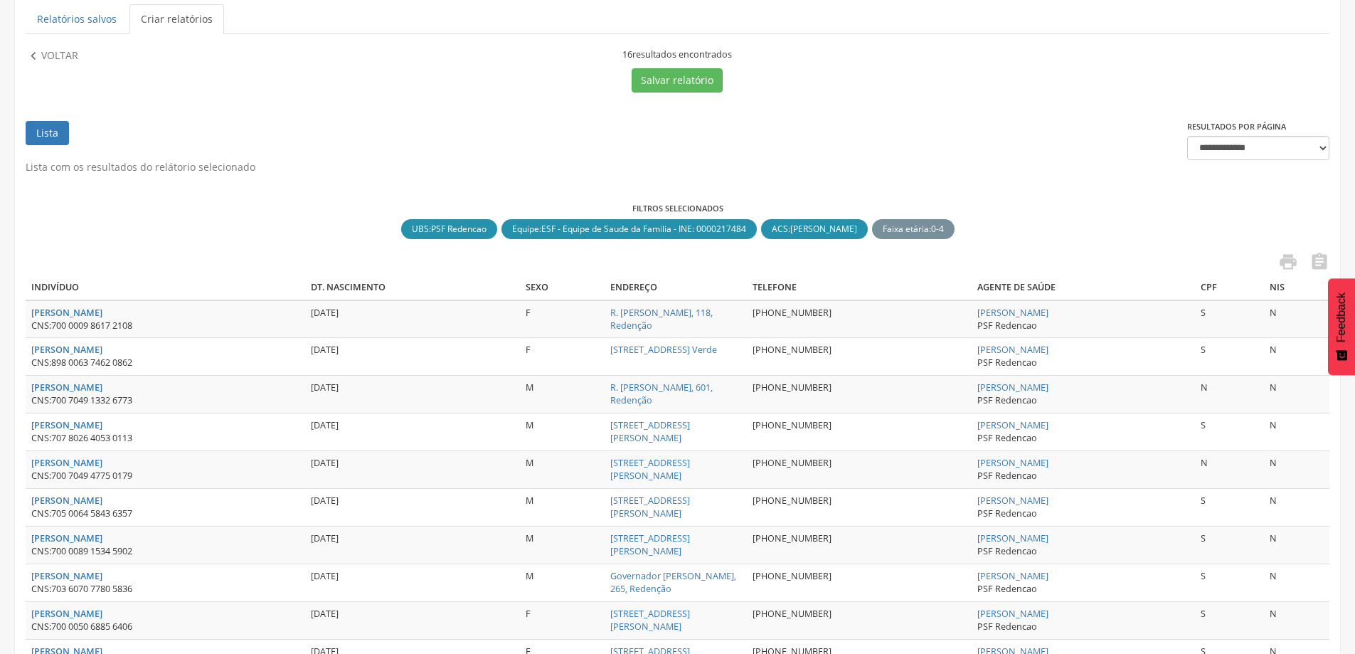
scroll to position [10, 0]
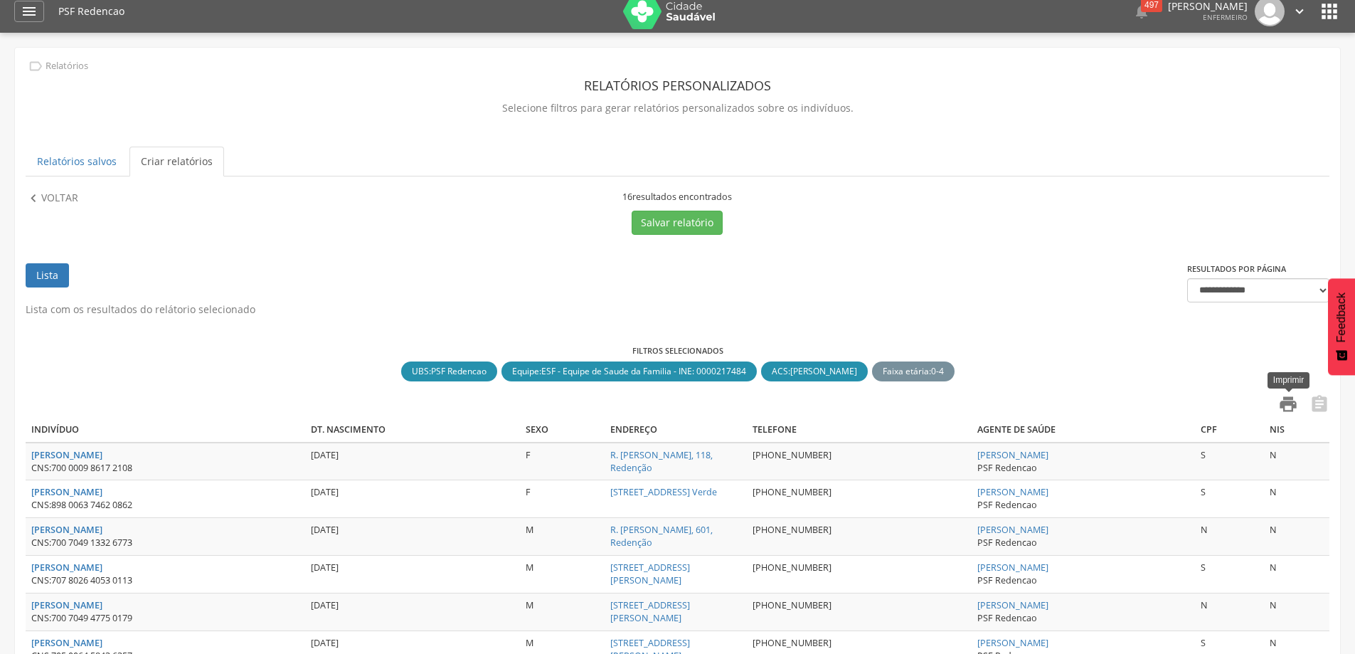
click at [1298, 408] on icon "" at bounding box center [1288, 404] width 20 height 20
click at [38, 198] on icon "" at bounding box center [34, 199] width 16 height 16
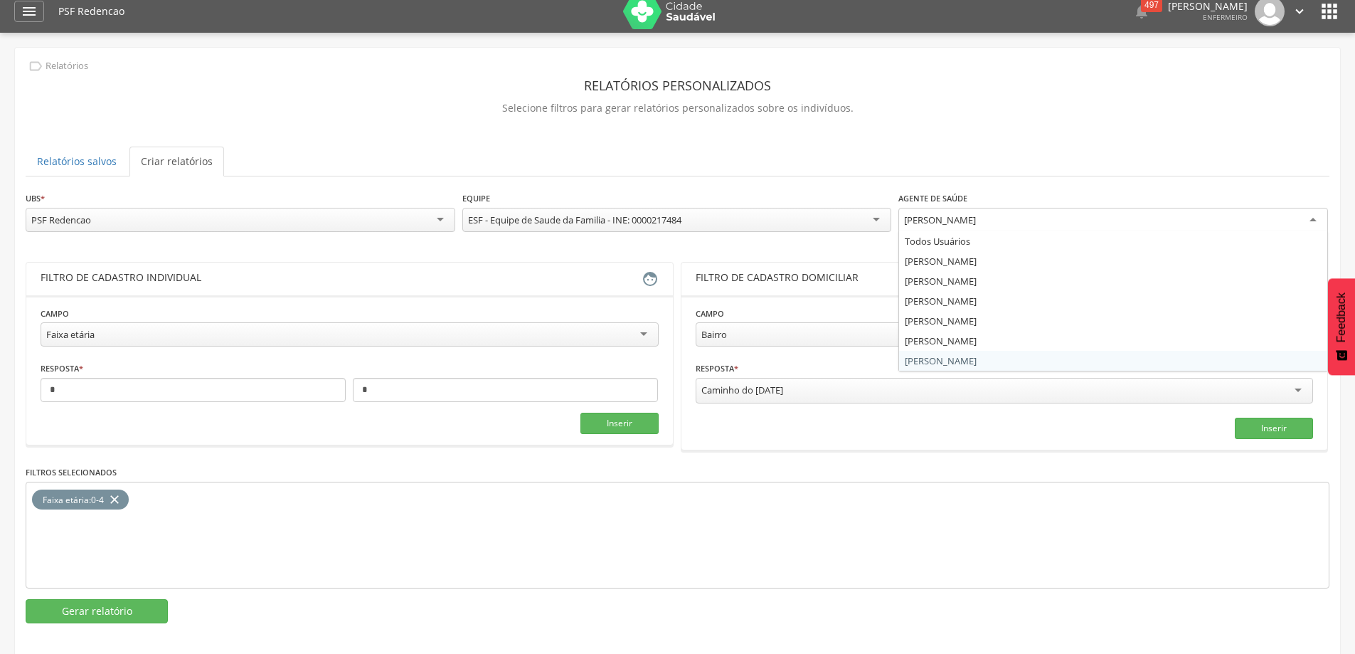
click at [1112, 215] on div "[PERSON_NAME]" at bounding box center [1113, 221] width 430 height 26
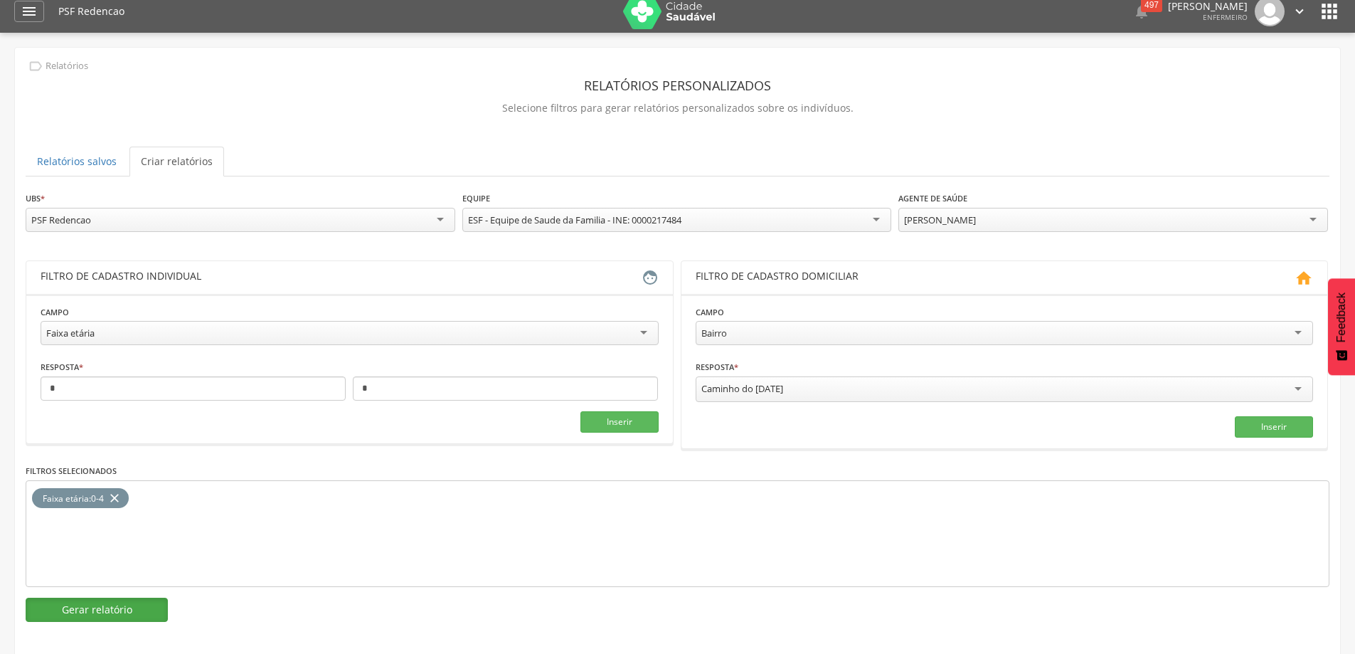
click at [107, 615] on button "Gerar relatório" at bounding box center [97, 610] width 142 height 24
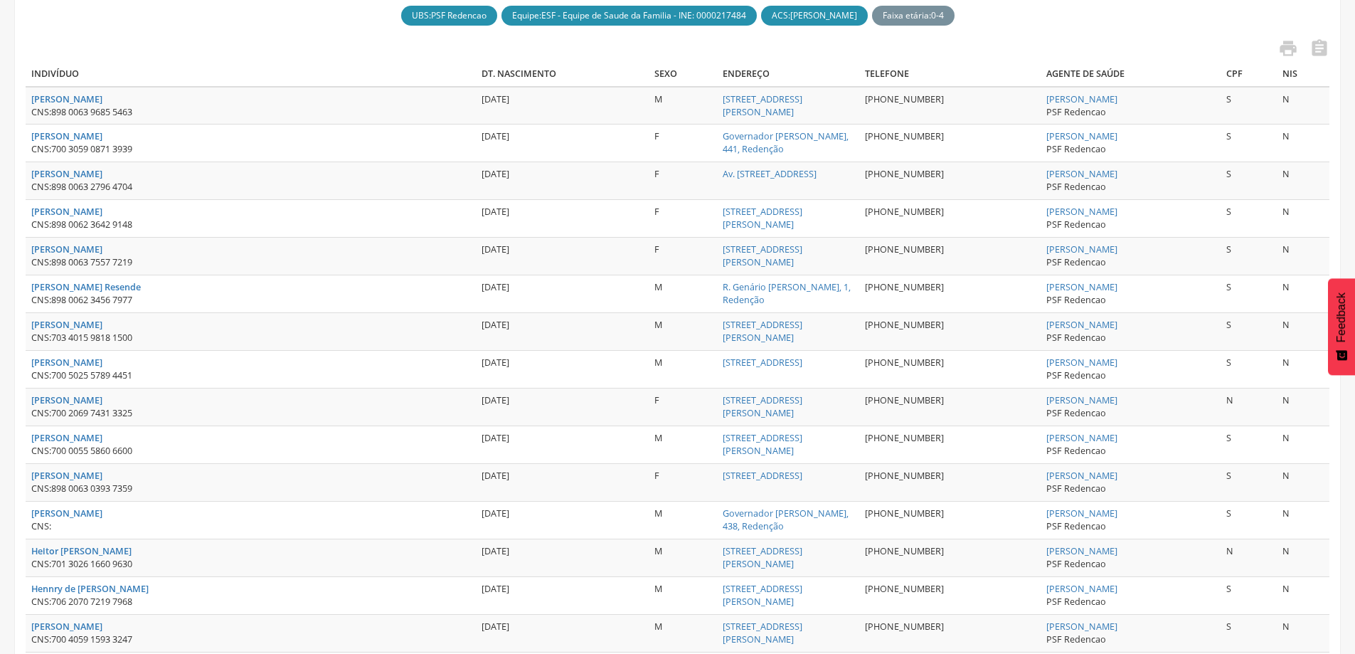
scroll to position [81, 0]
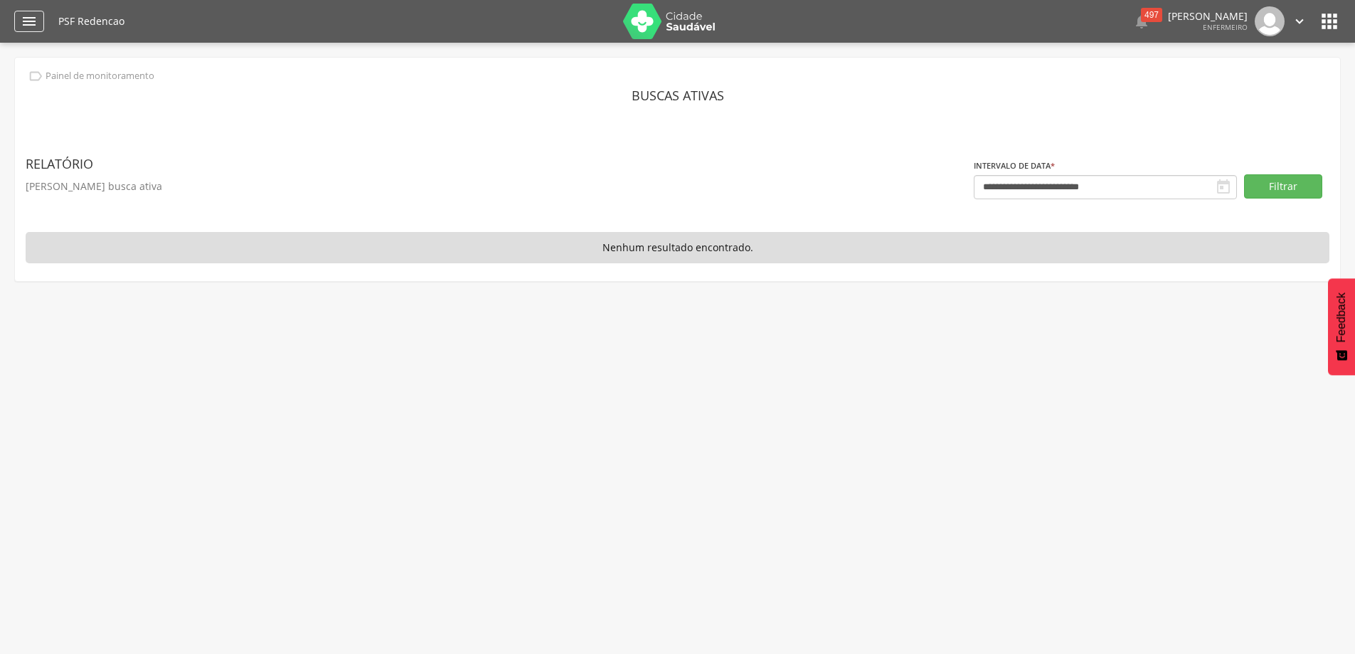
click at [41, 23] on div "" at bounding box center [29, 21] width 30 height 21
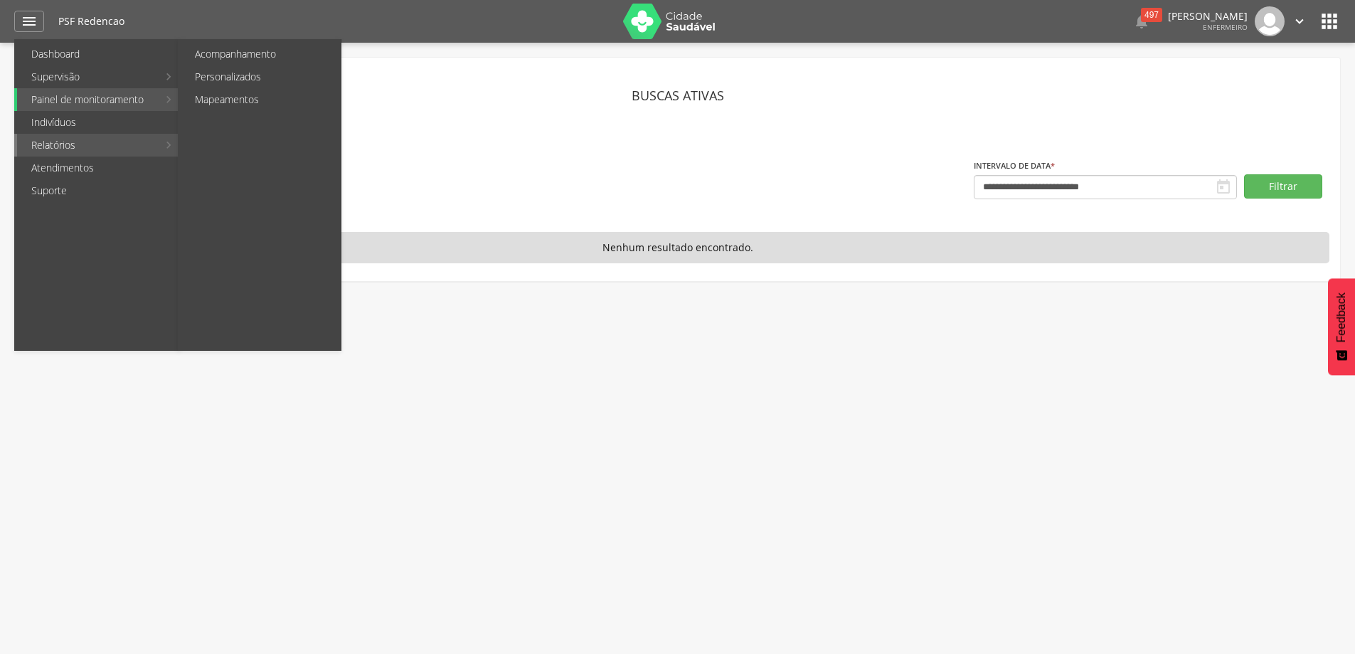
click at [161, 141] on li "Relatórios Acompanhamento Personalizados Mapeamentos" at bounding box center [96, 145] width 165 height 23
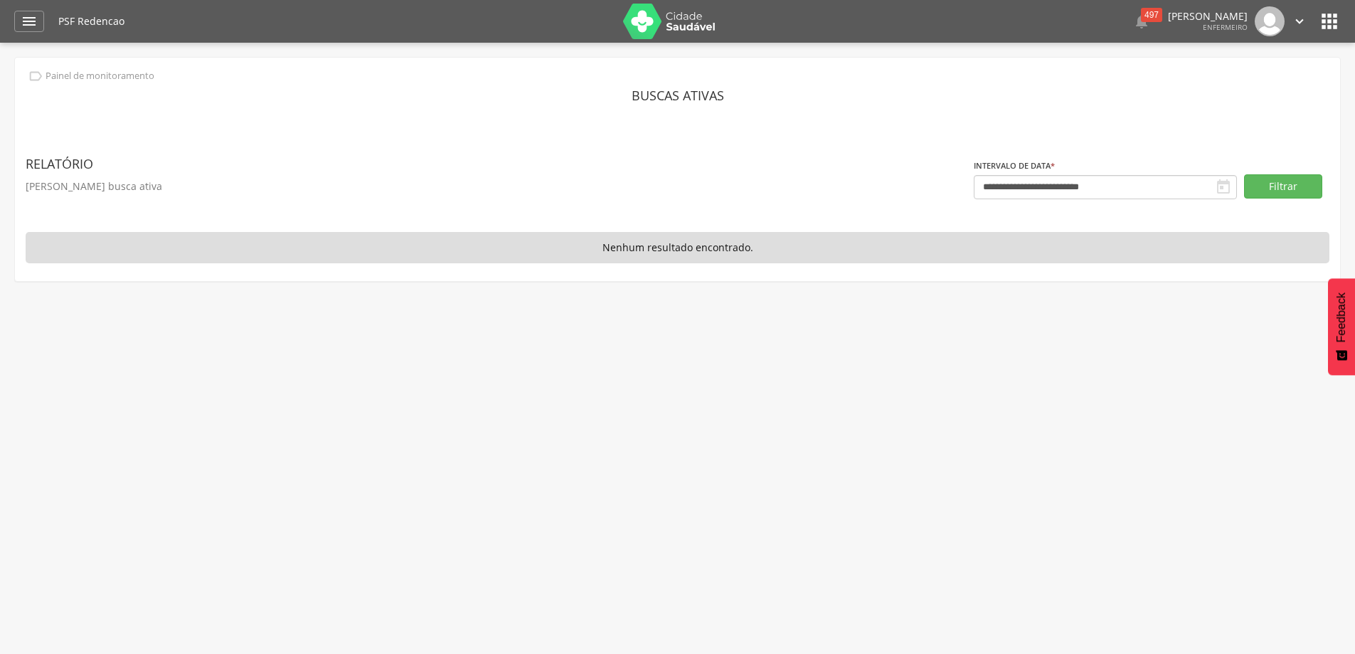
click at [13, 23] on header " Dashboard Supervisão Produtividade Mapa da Cidade App desatualizado Última si…" at bounding box center [677, 21] width 1355 height 43
click at [21, 22] on icon "" at bounding box center [29, 21] width 17 height 17
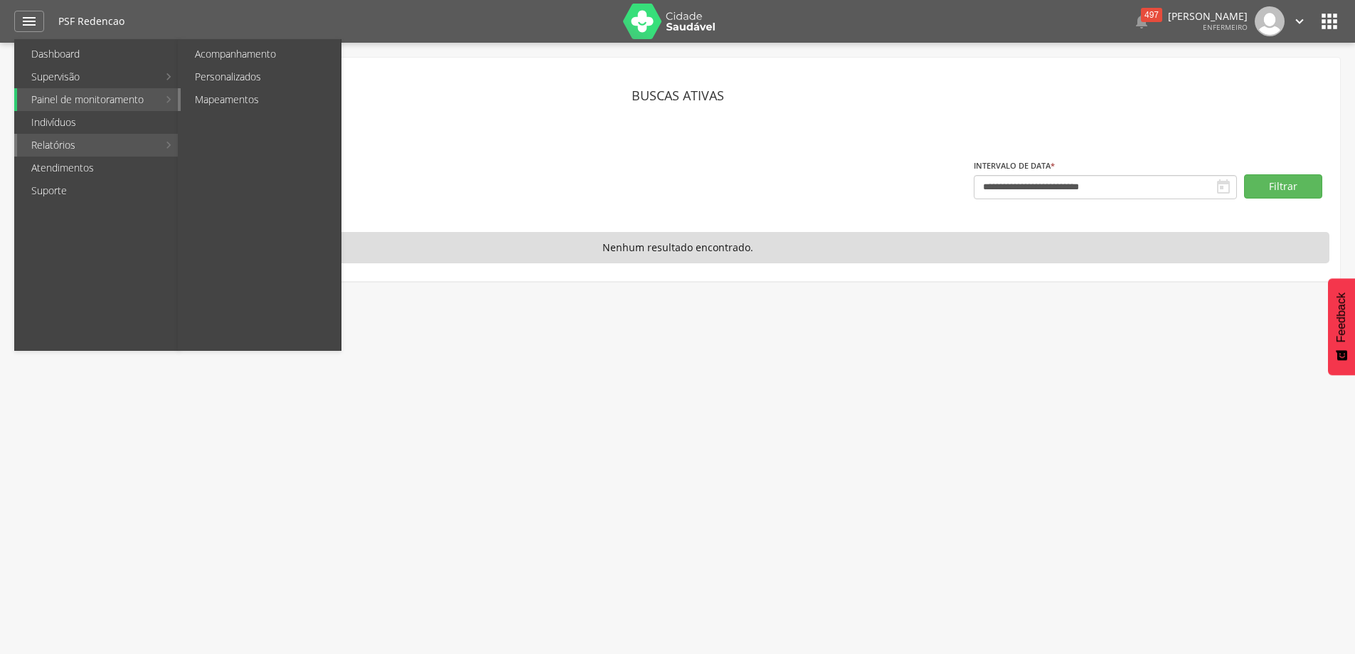
click at [258, 97] on link "Mapeamentos" at bounding box center [261, 99] width 160 height 23
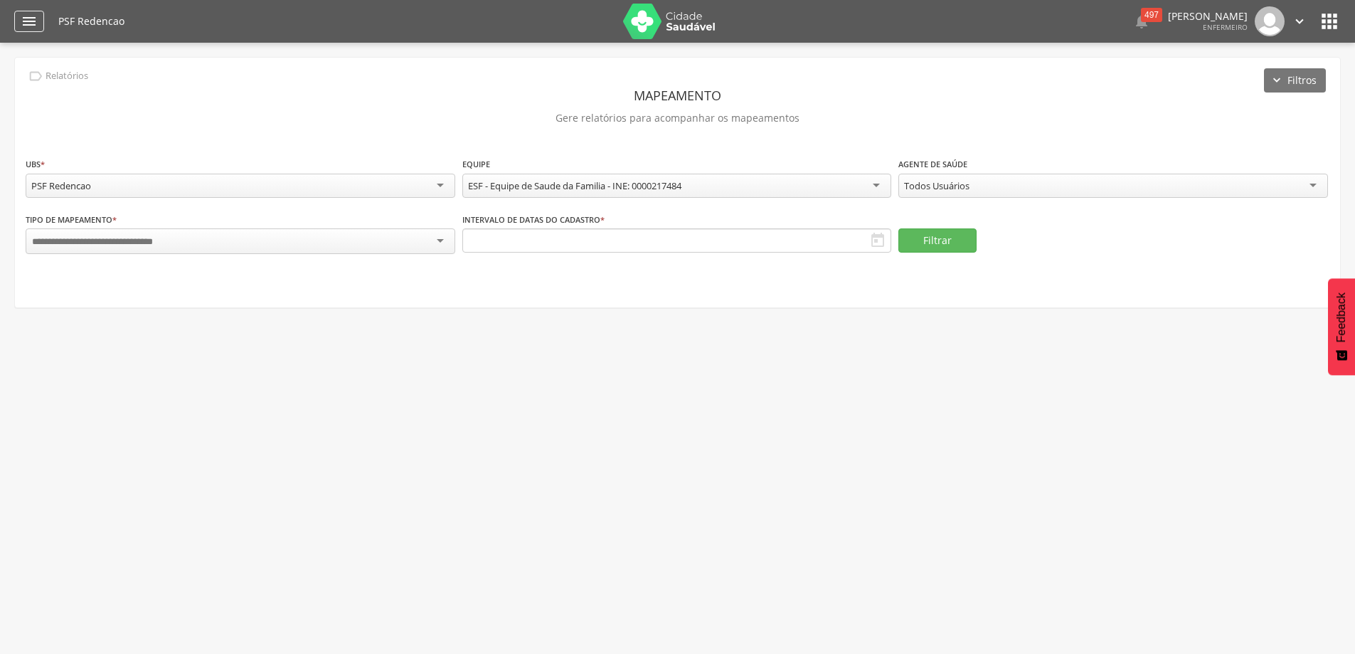
click at [37, 21] on icon "" at bounding box center [29, 21] width 17 height 17
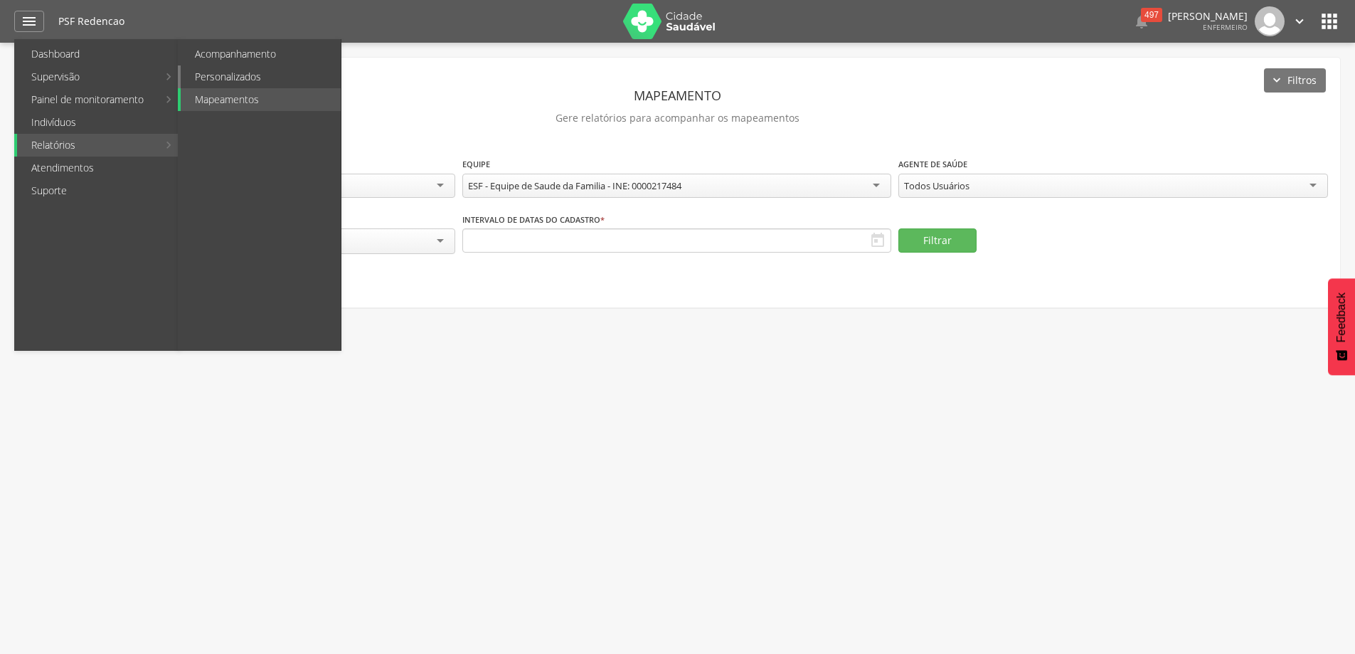
click at [263, 73] on link "Personalizados" at bounding box center [261, 76] width 160 height 23
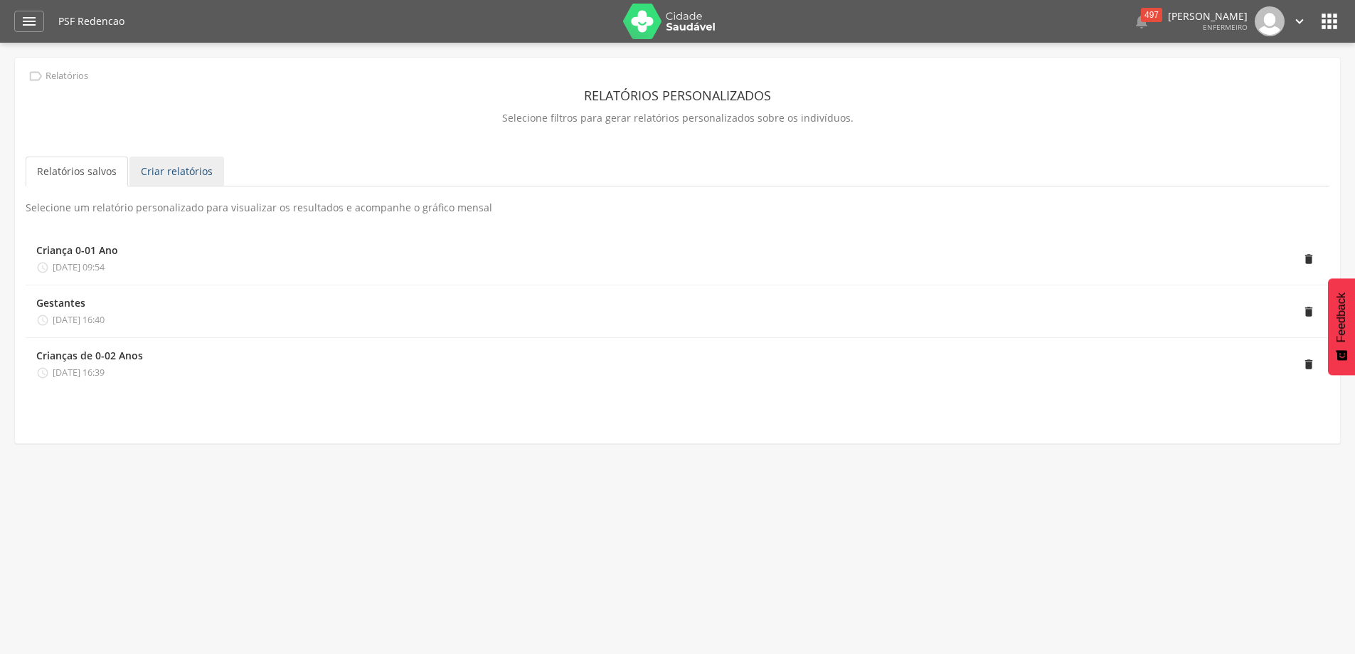
click at [196, 181] on link "Criar relatórios" at bounding box center [176, 172] width 95 height 30
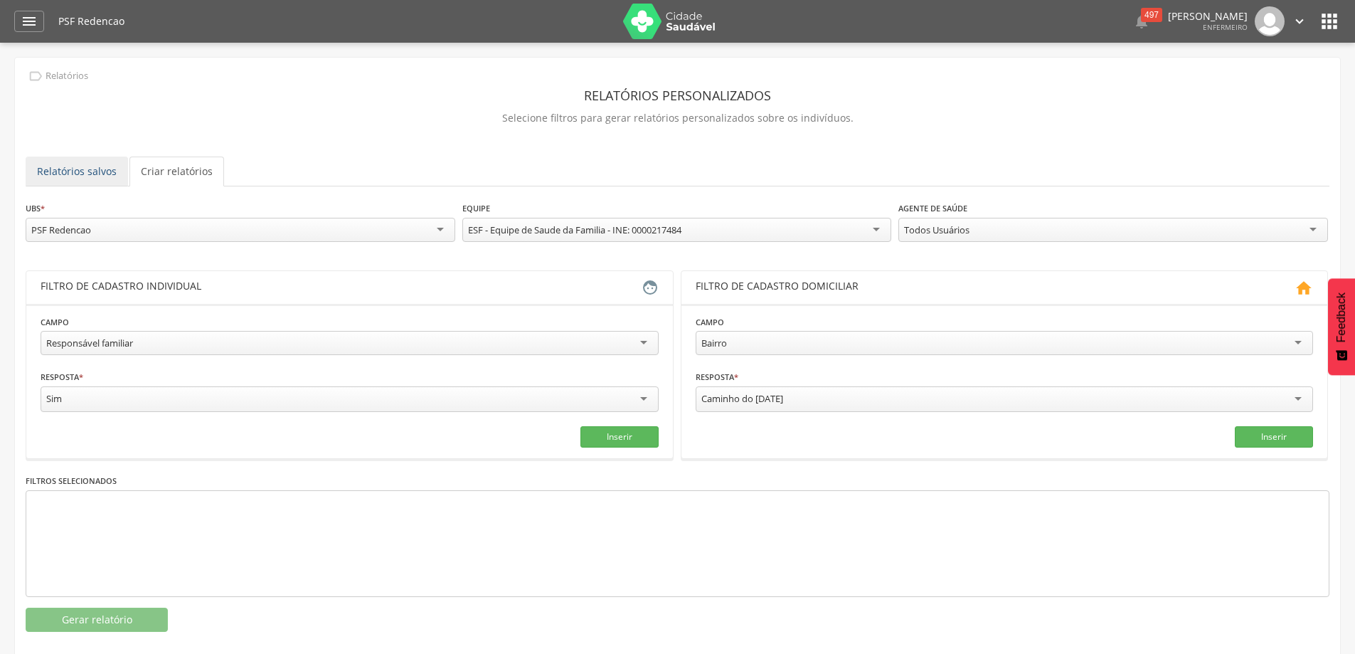
click at [120, 174] on link "Relatórios salvos" at bounding box center [77, 172] width 102 height 30
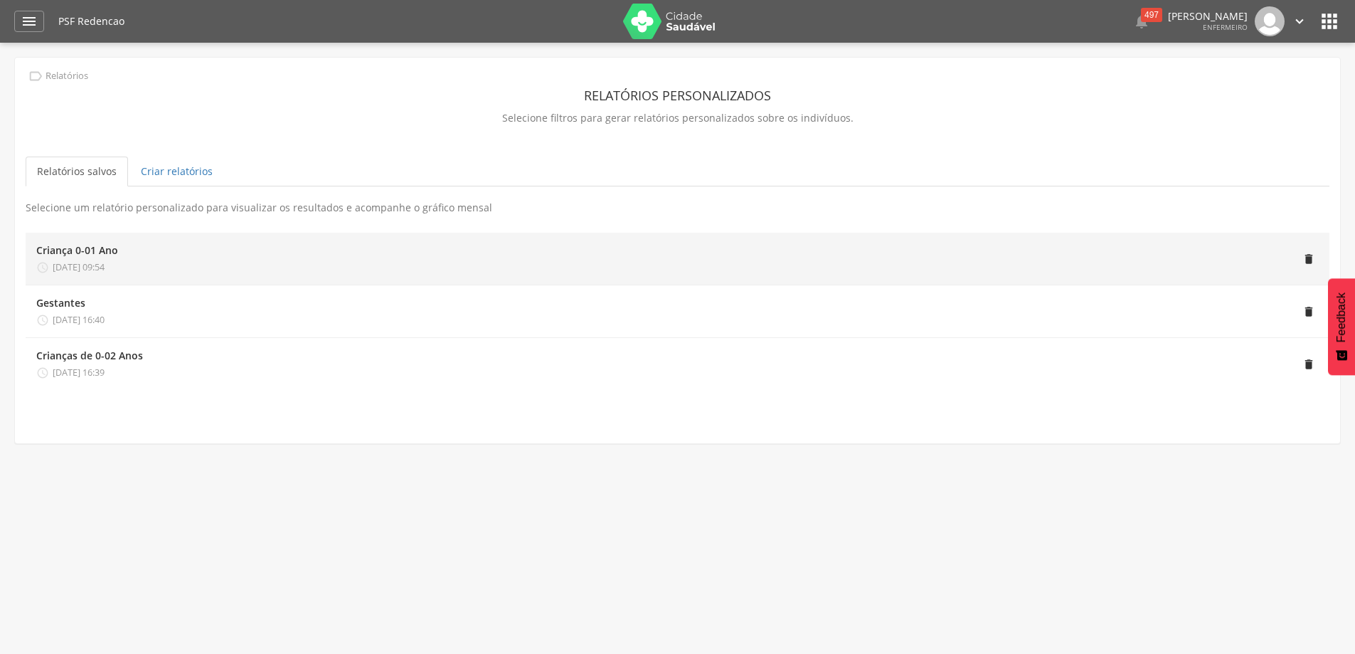
click at [179, 264] on div "" at bounding box center [718, 258] width 1201 height 31
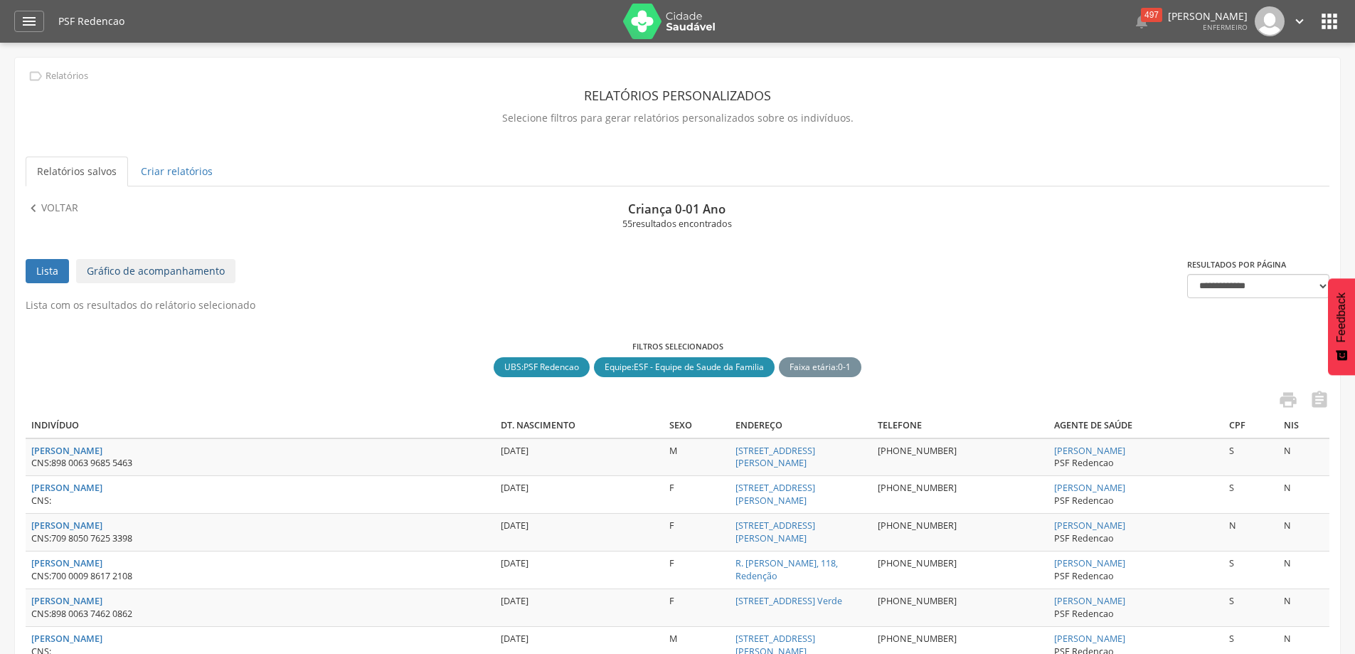
click at [181, 268] on link "Gráfico de acompanhamento" at bounding box center [155, 271] width 159 height 24
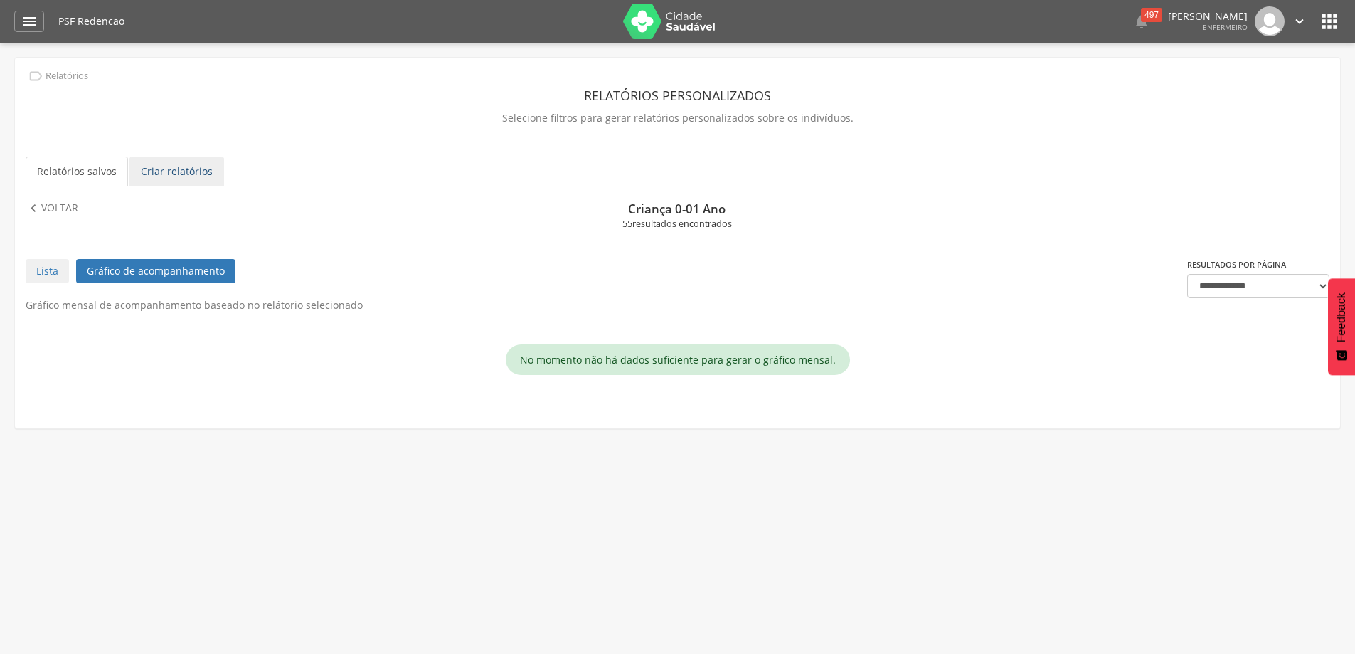
click at [161, 182] on link "Criar relatórios" at bounding box center [176, 172] width 95 height 30
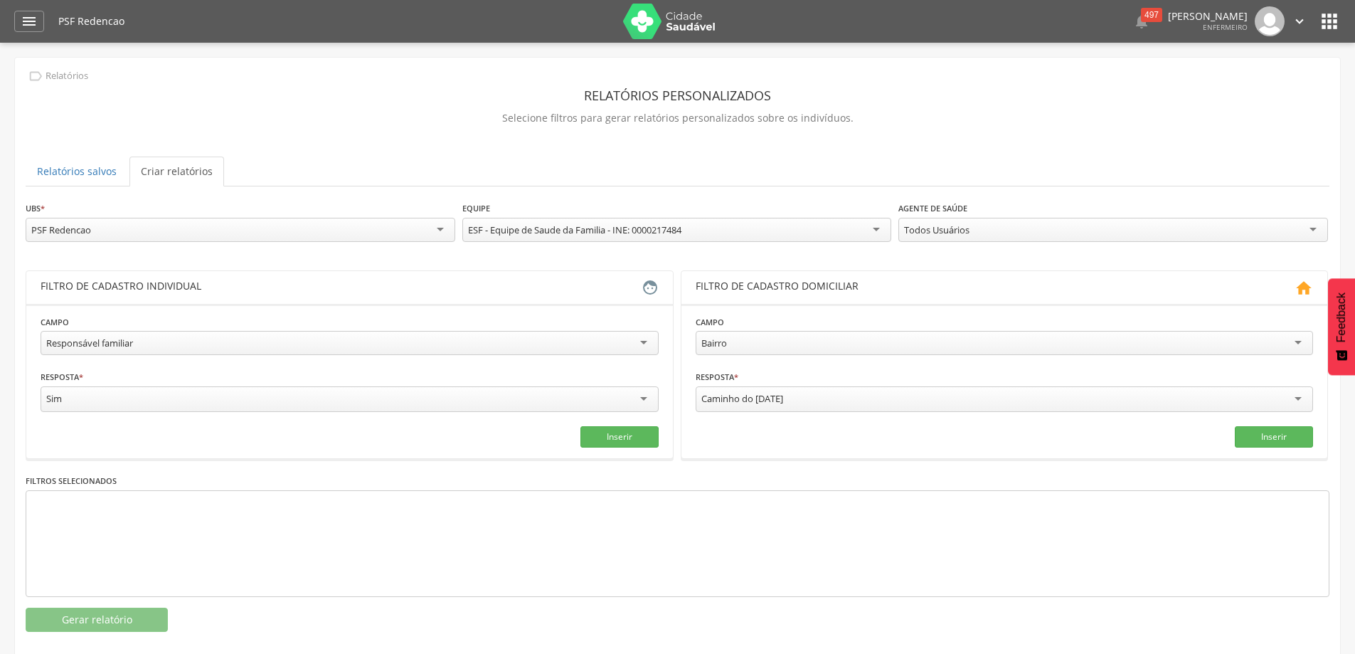
click at [330, 343] on div "Responsável familiar" at bounding box center [350, 343] width 618 height 24
click at [195, 402] on input "text" at bounding box center [193, 398] width 305 height 24
type input "*"
click at [397, 400] on input "text" at bounding box center [505, 398] width 305 height 24
type input "*"
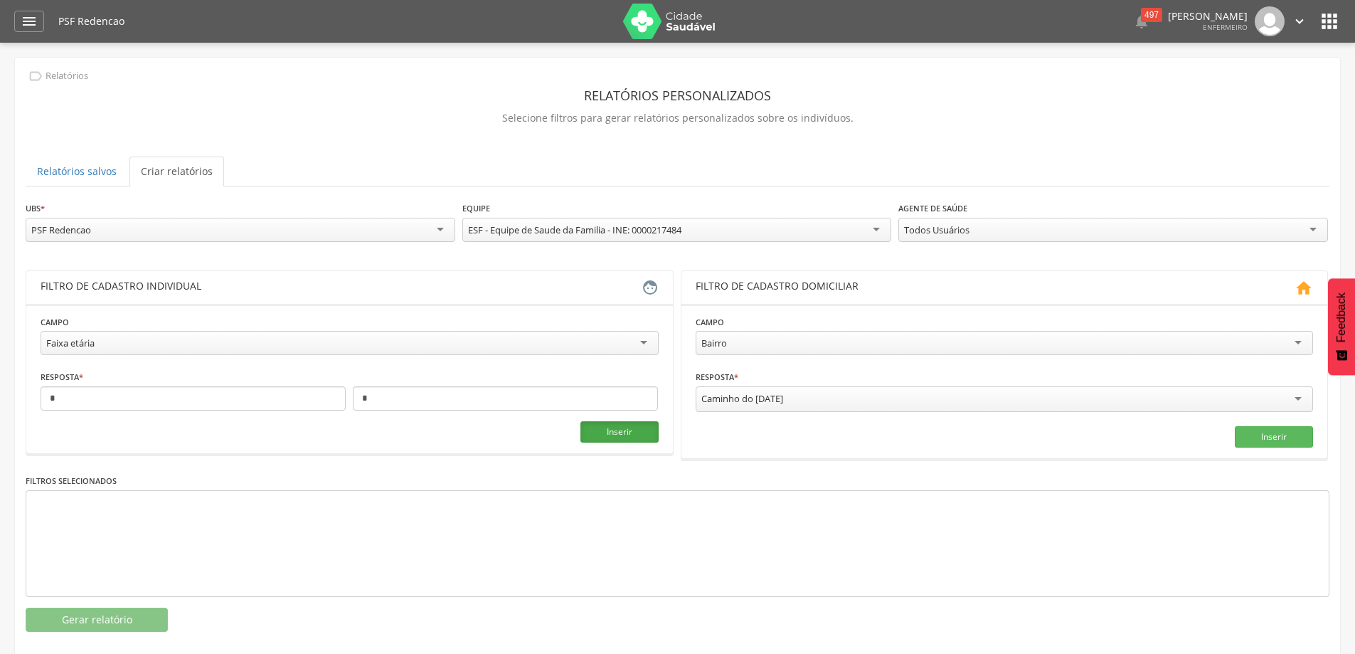
click at [650, 434] on button "Inserir" at bounding box center [619, 431] width 78 height 21
click at [1313, 230] on div "Todos Usuários" at bounding box center [1113, 230] width 430 height 24
click at [135, 623] on button "Gerar relatório" at bounding box center [97, 620] width 142 height 24
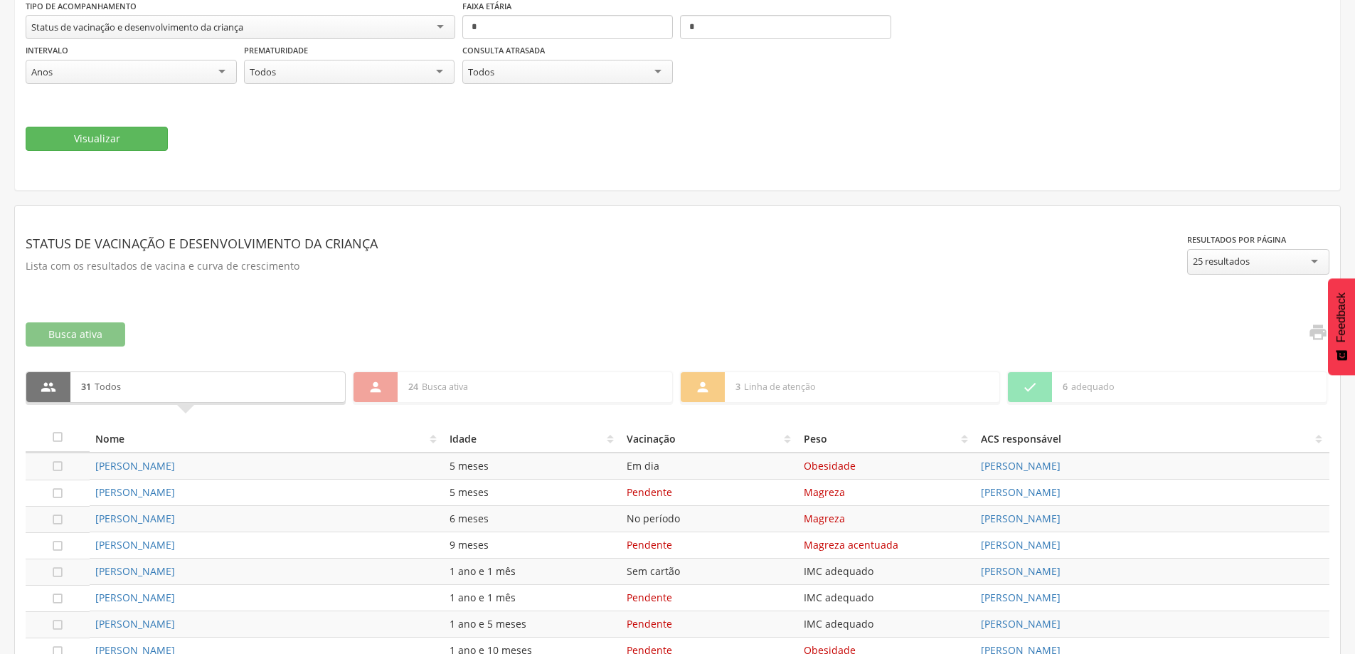
scroll to position [142, 0]
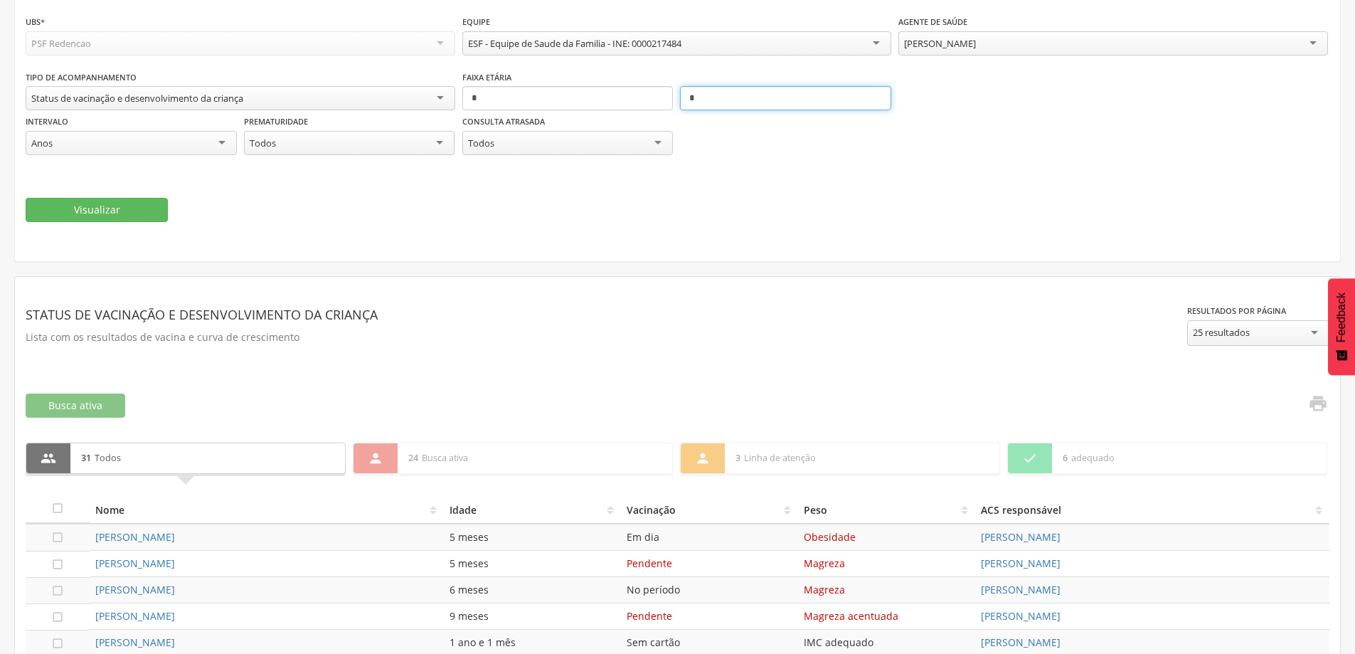
click at [716, 96] on input "*" at bounding box center [785, 98] width 211 height 24
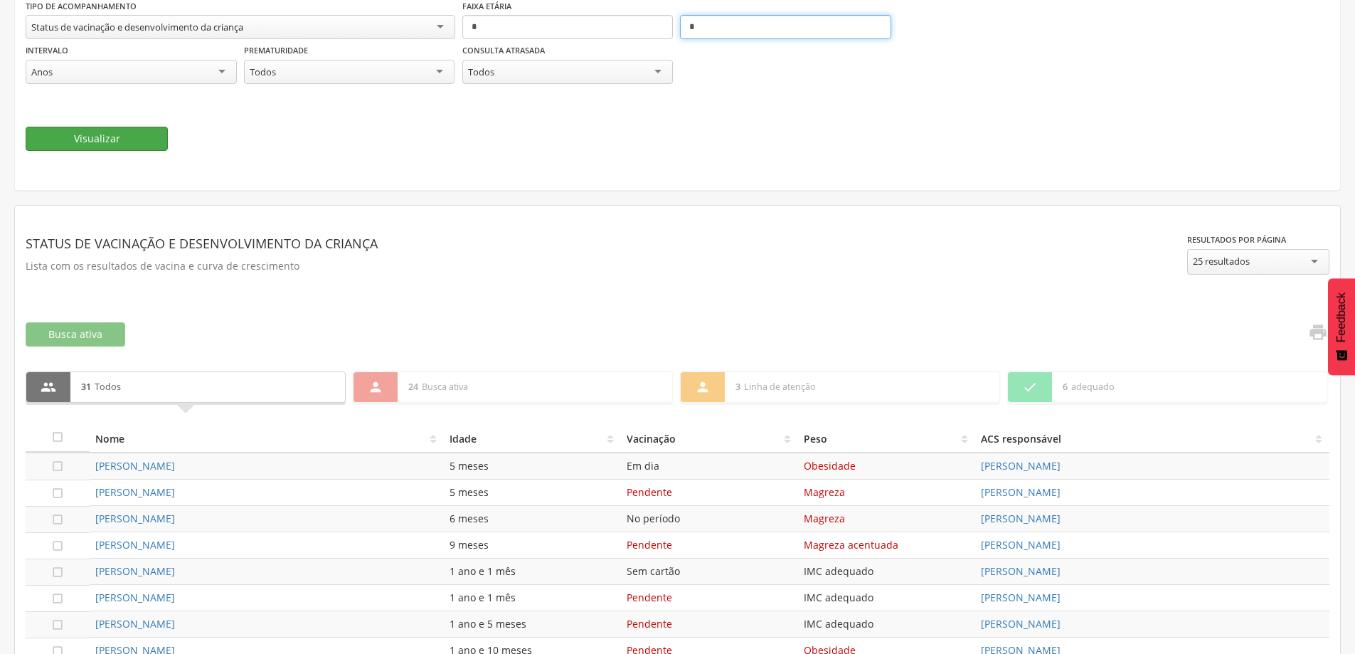
type input "*"
drag, startPoint x: 154, startPoint y: 146, endPoint x: 162, endPoint y: 138, distance: 11.1
click at [154, 145] on button "Visualizar" at bounding box center [97, 139] width 142 height 24
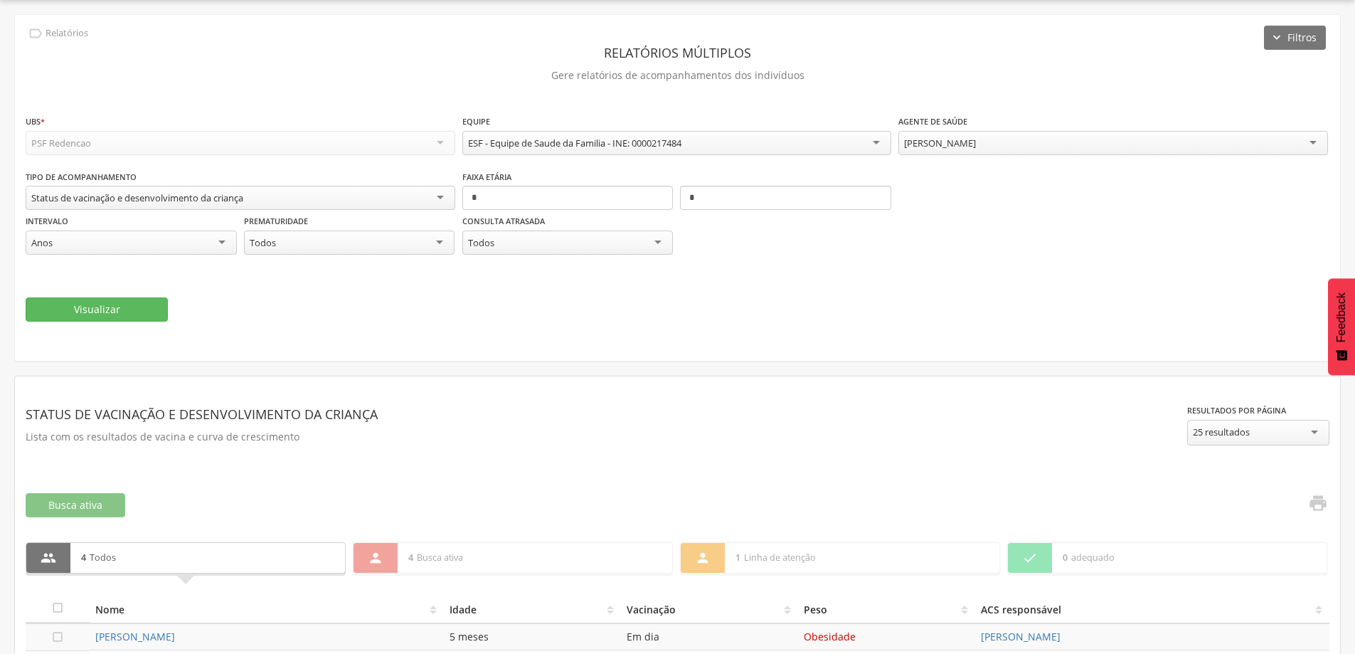
scroll to position [196, 0]
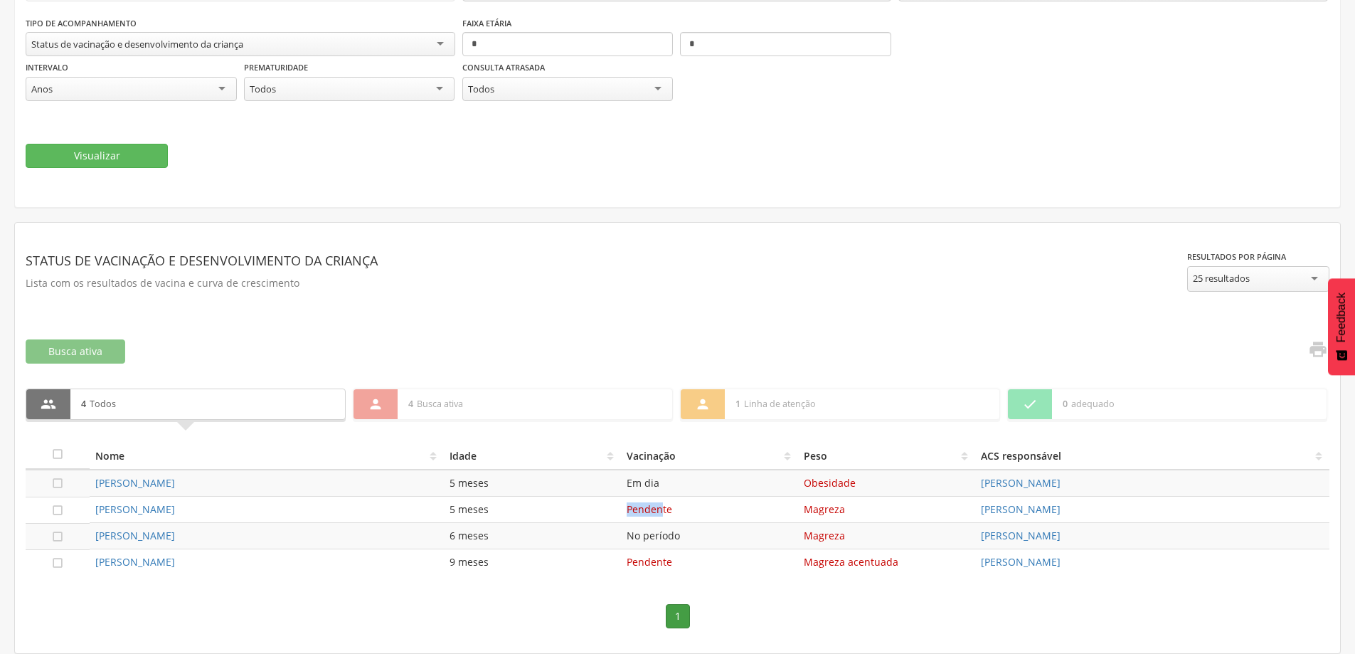
drag, startPoint x: 660, startPoint y: 514, endPoint x: 613, endPoint y: 514, distance: 47.7
click at [613, 514] on tr " [PERSON_NAME] 5 meses Pendente [PERSON_NAME]" at bounding box center [678, 510] width 1304 height 26
drag, startPoint x: 684, startPoint y: 567, endPoint x: 620, endPoint y: 566, distance: 63.3
click at [621, 566] on td "Pendente" at bounding box center [709, 562] width 177 height 26
click at [517, 598] on nav "1" at bounding box center [678, 616] width 1304 height 53
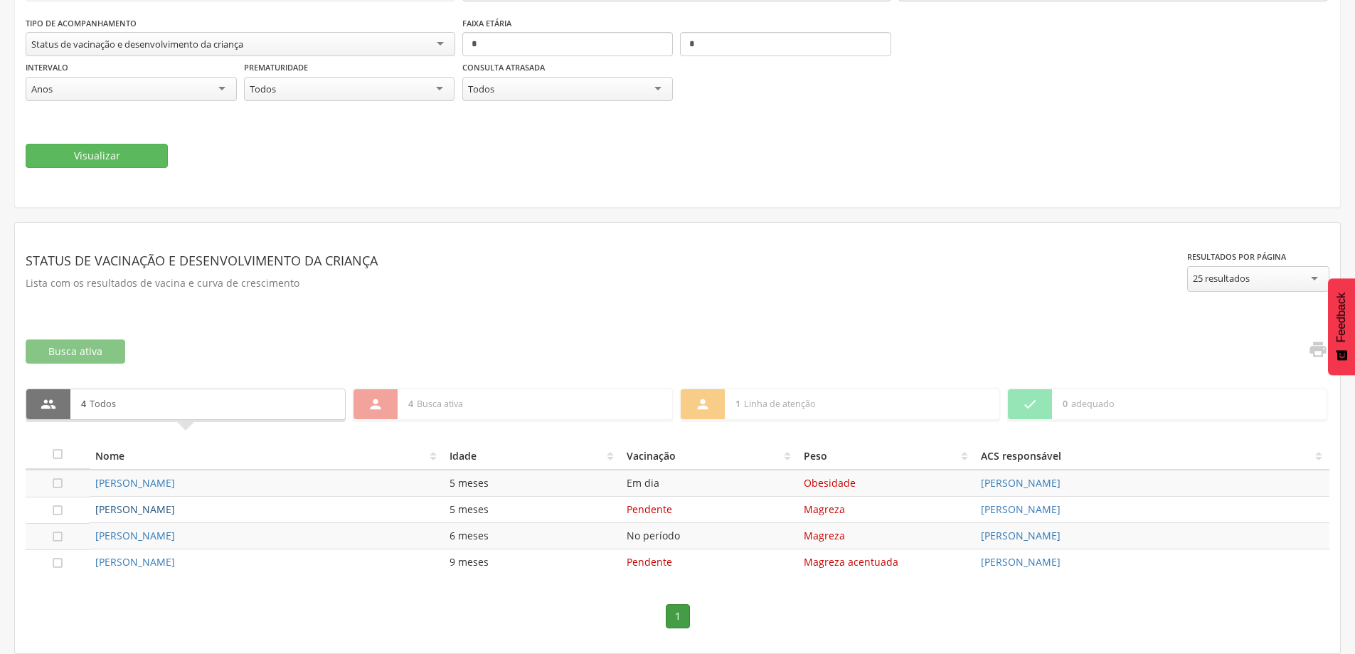
click at [175, 513] on link "[PERSON_NAME]" at bounding box center [135, 509] width 80 height 14
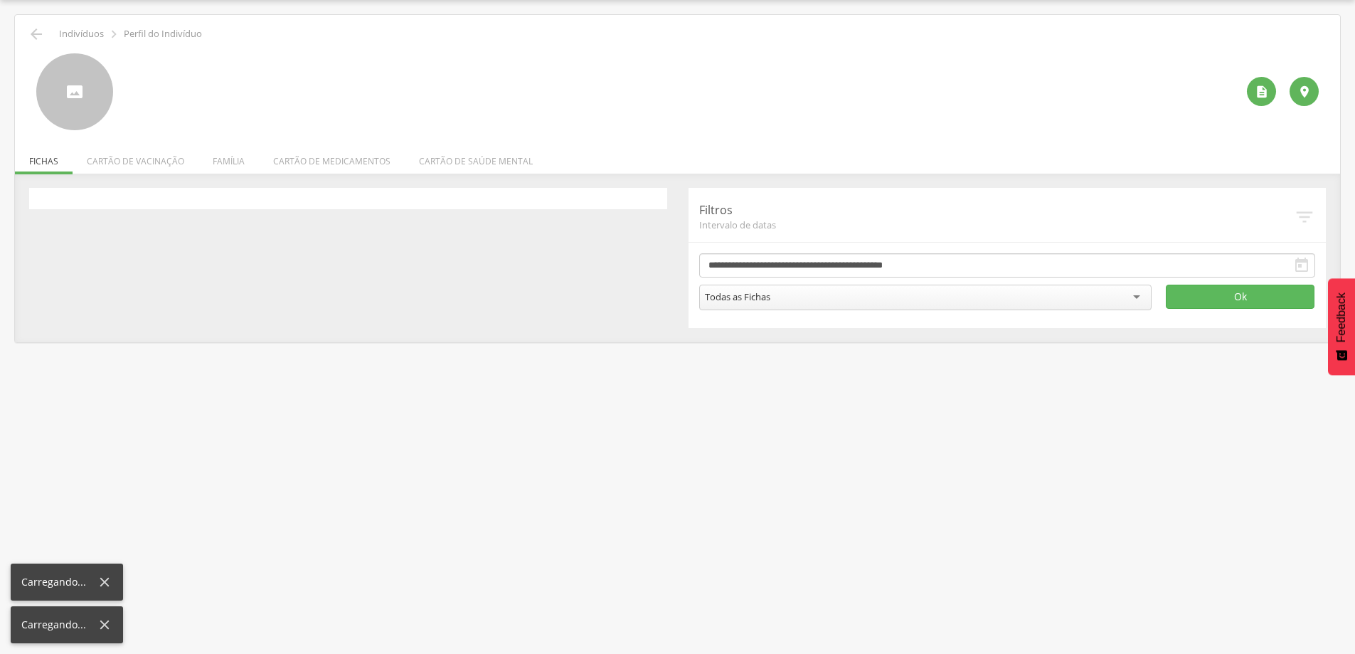
scroll to position [43, 0]
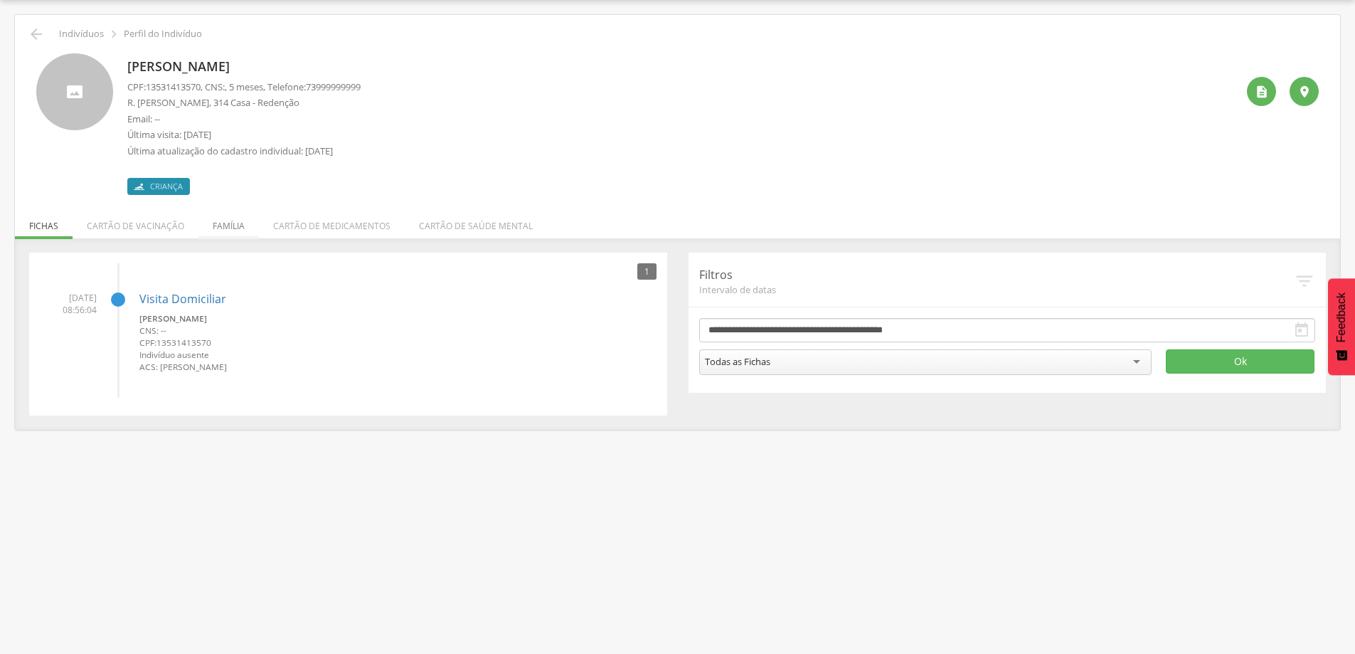
click at [248, 227] on li "Família" at bounding box center [228, 222] width 60 height 33
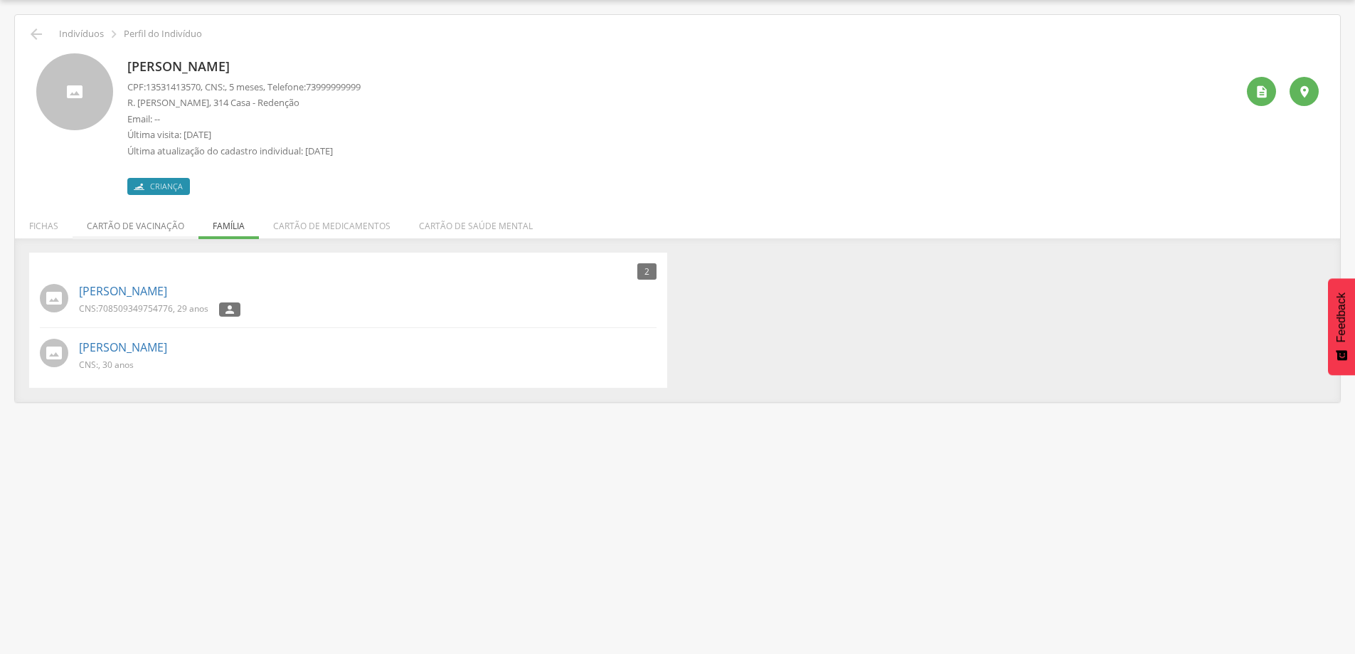
click at [140, 231] on li "Cartão de vacinação" at bounding box center [136, 222] width 126 height 33
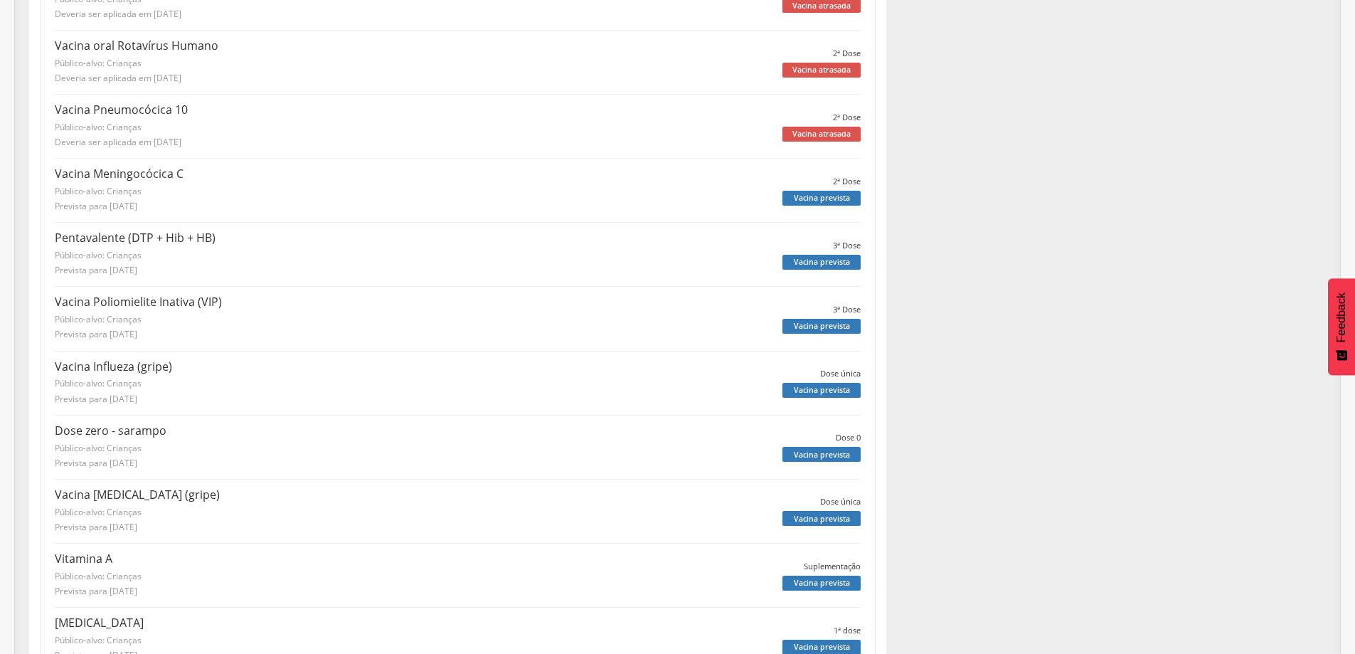
scroll to position [541, 0]
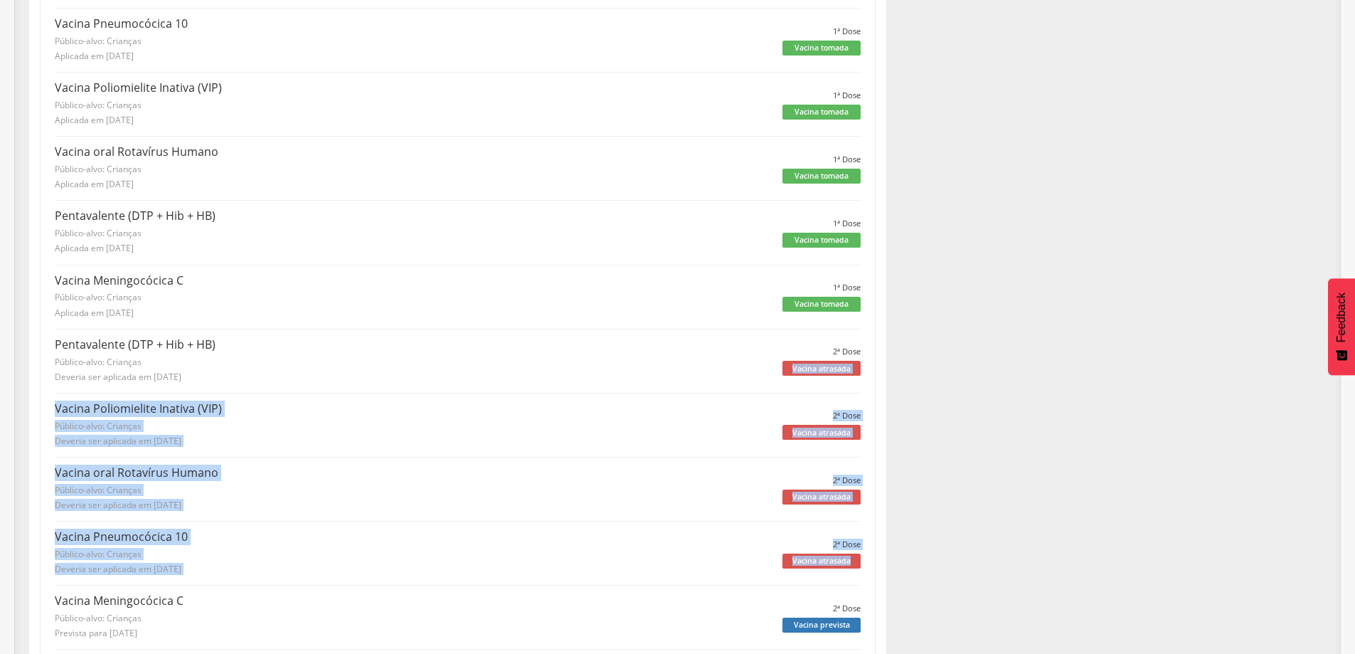
drag, startPoint x: 864, startPoint y: 349, endPoint x: 871, endPoint y: 580, distance: 231.3
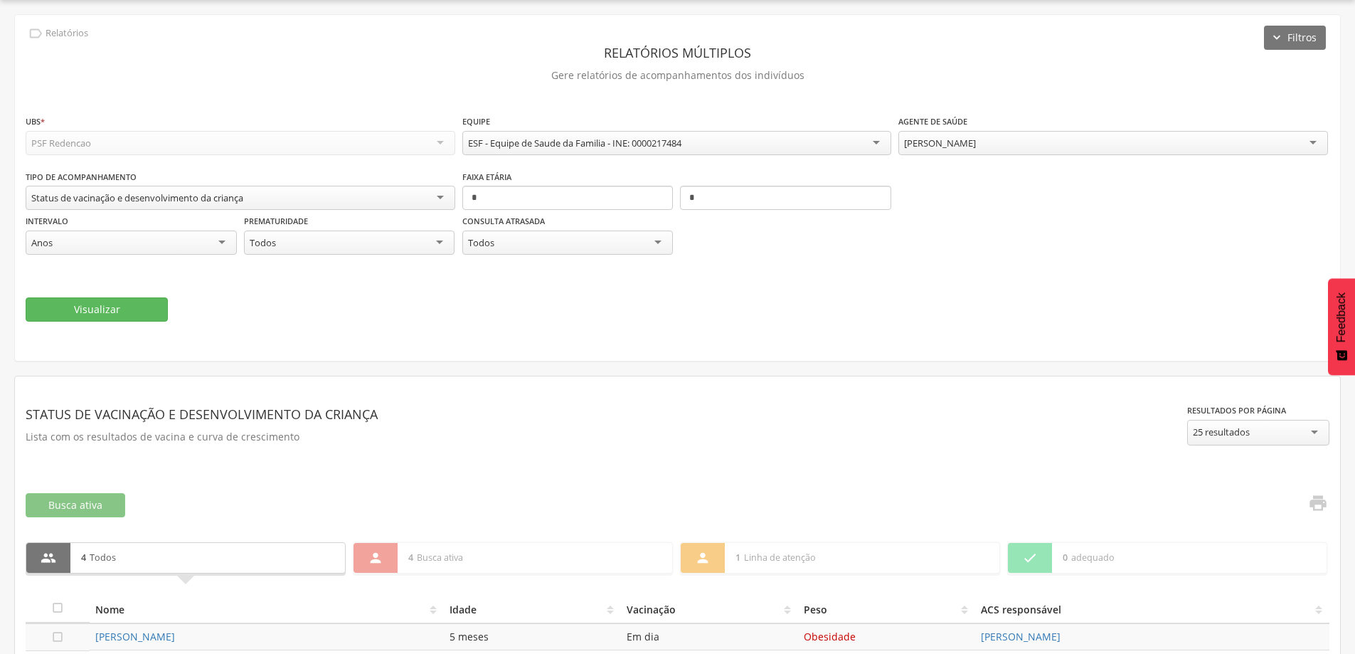
scroll to position [196, 0]
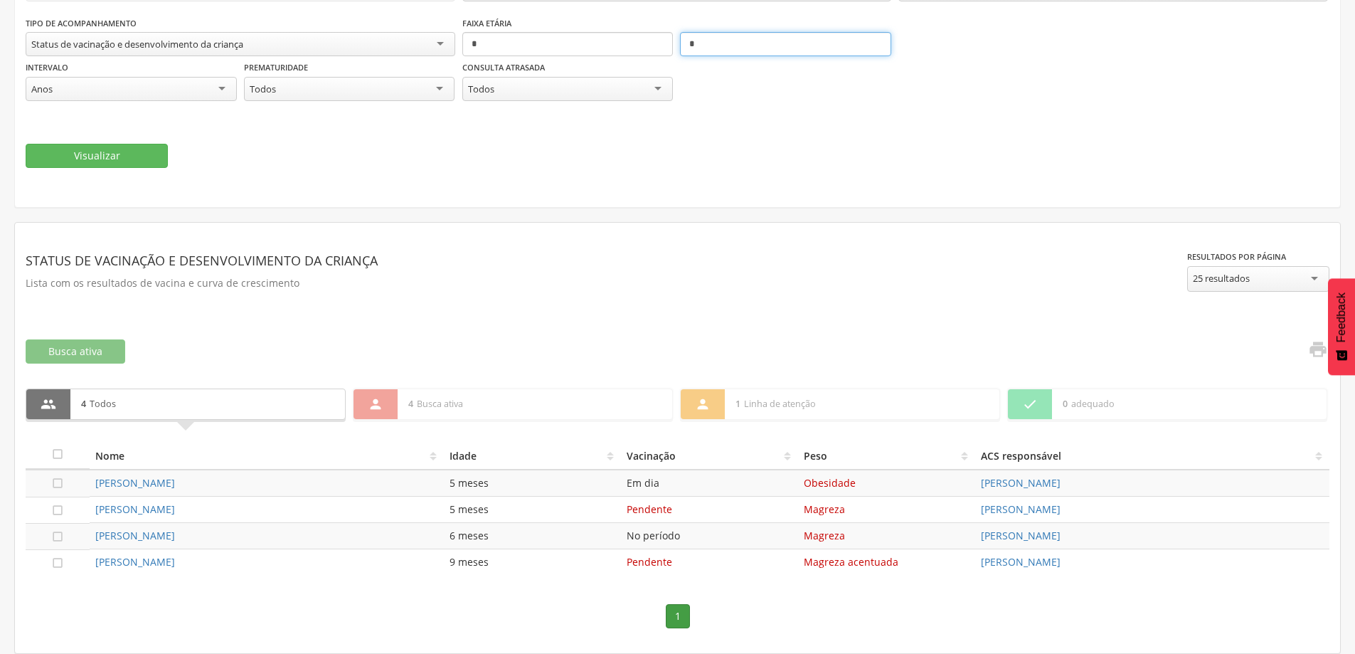
click at [721, 47] on input "*" at bounding box center [785, 44] width 211 height 24
type input "*"
click at [117, 157] on button "Visualizar" at bounding box center [97, 156] width 142 height 24
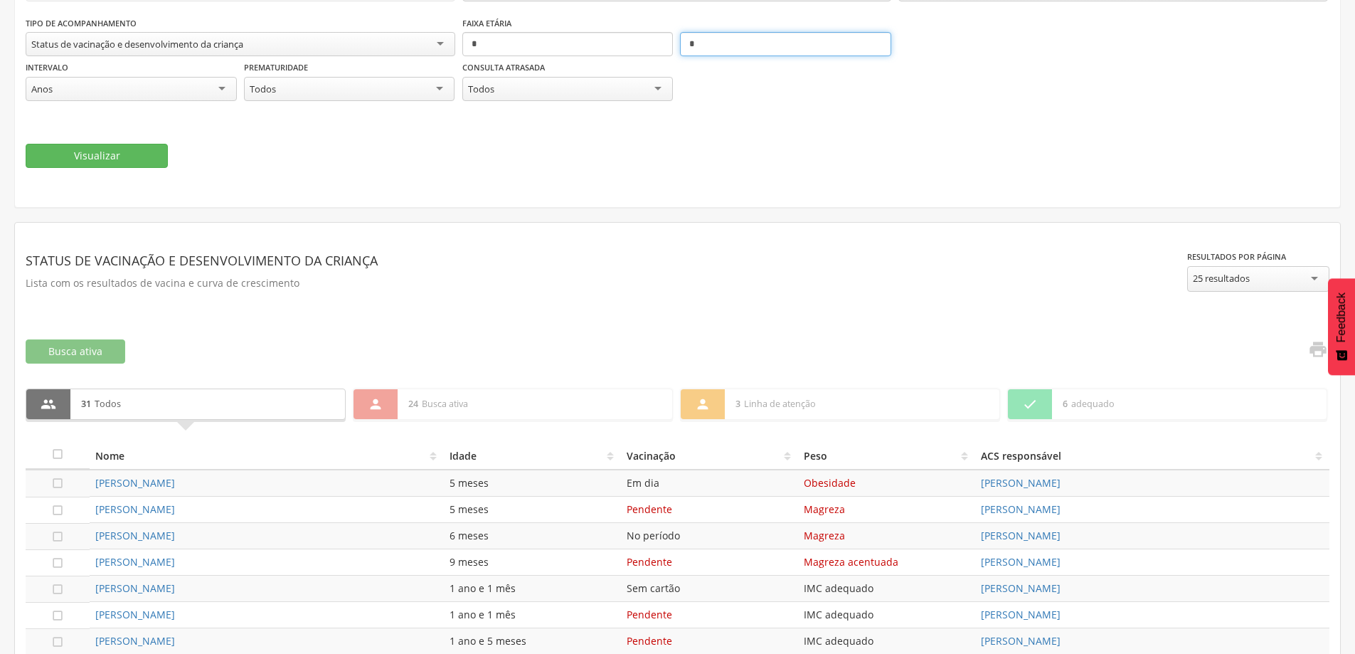
click at [751, 47] on input "*" at bounding box center [785, 44] width 211 height 24
type input "*"
click at [141, 156] on button "Visualizar" at bounding box center [97, 156] width 142 height 24
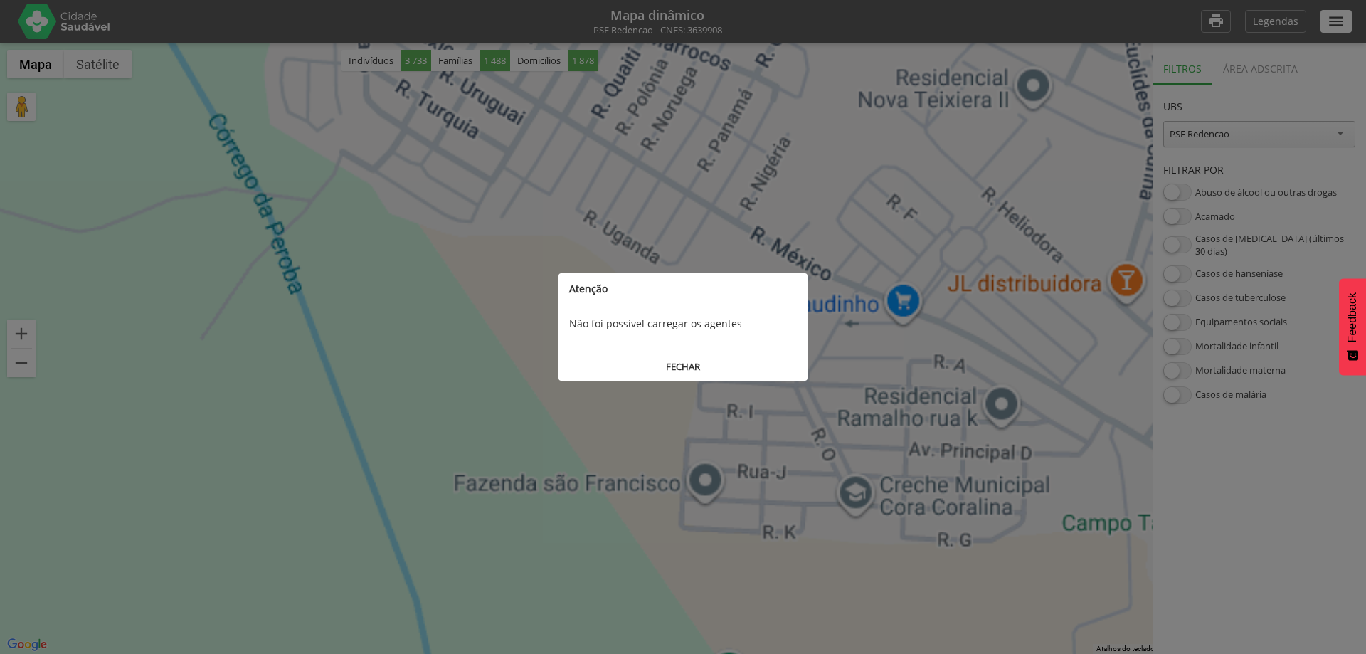
click at [722, 367] on button "FECHAR" at bounding box center [682, 367] width 249 height 26
